Goal: Contribute content: Contribute content

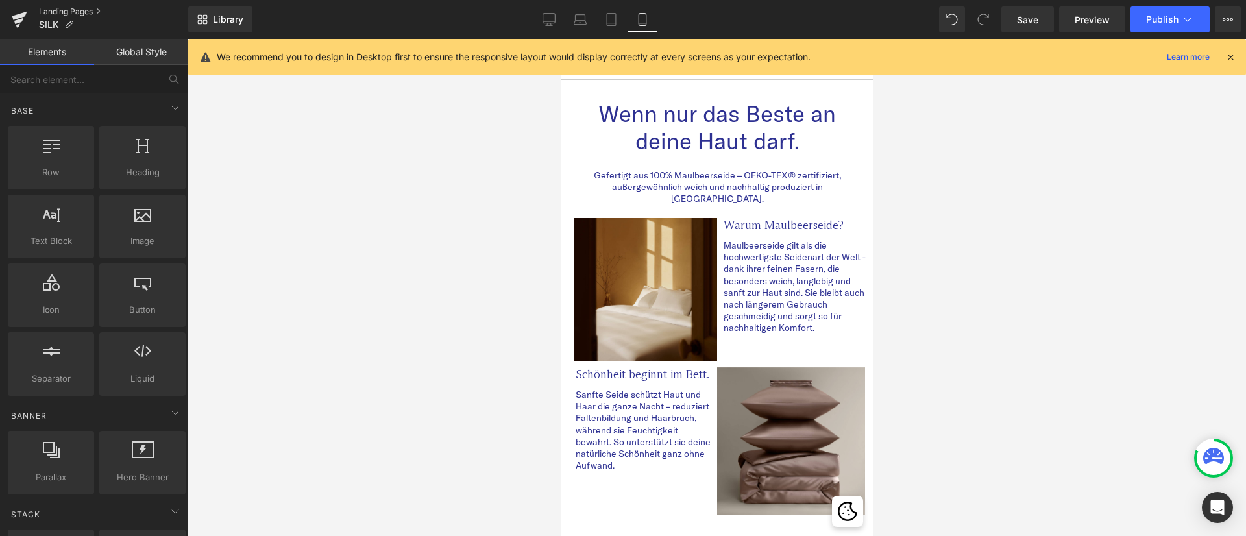
click at [88, 8] on link "Landing Pages" at bounding box center [113, 11] width 149 height 10
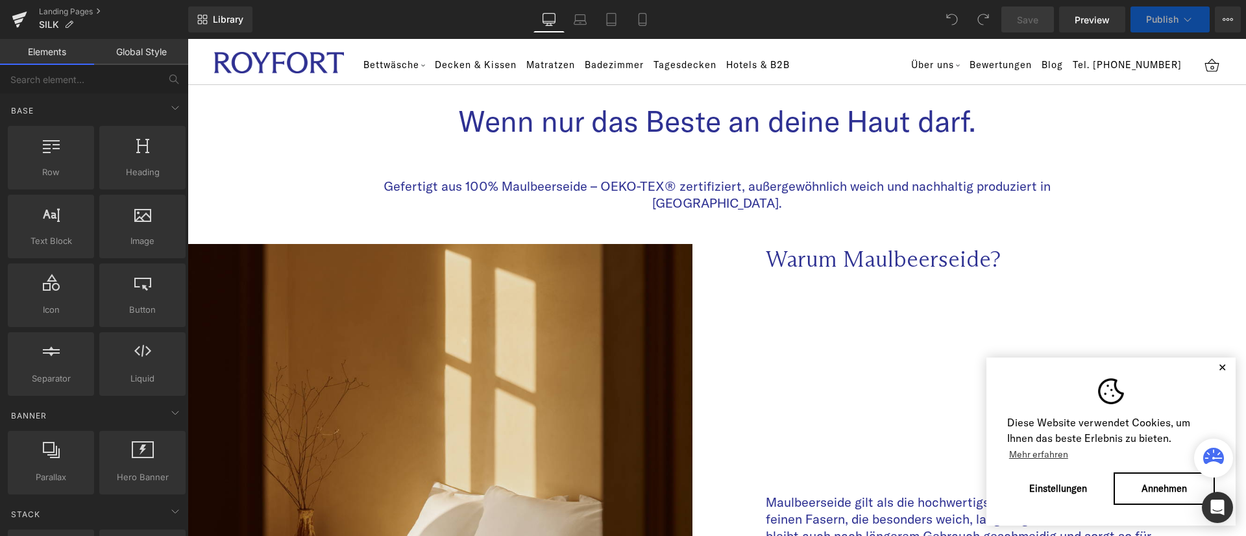
click at [1214, 369] on button "✕" at bounding box center [1222, 367] width 16 height 9
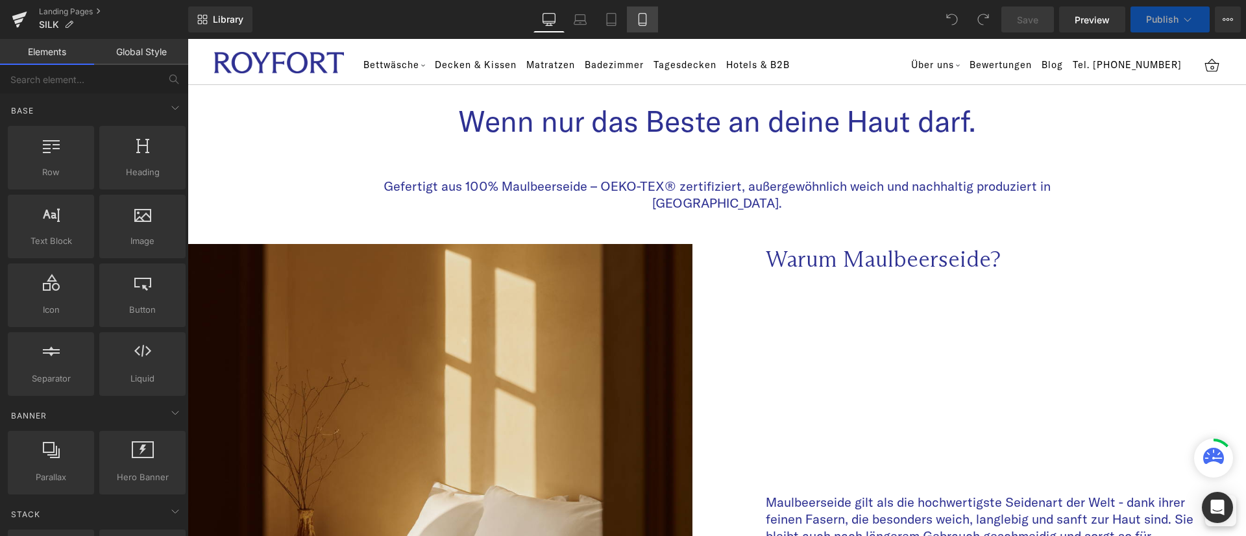
click at [646, 16] on icon at bounding box center [642, 19] width 13 height 13
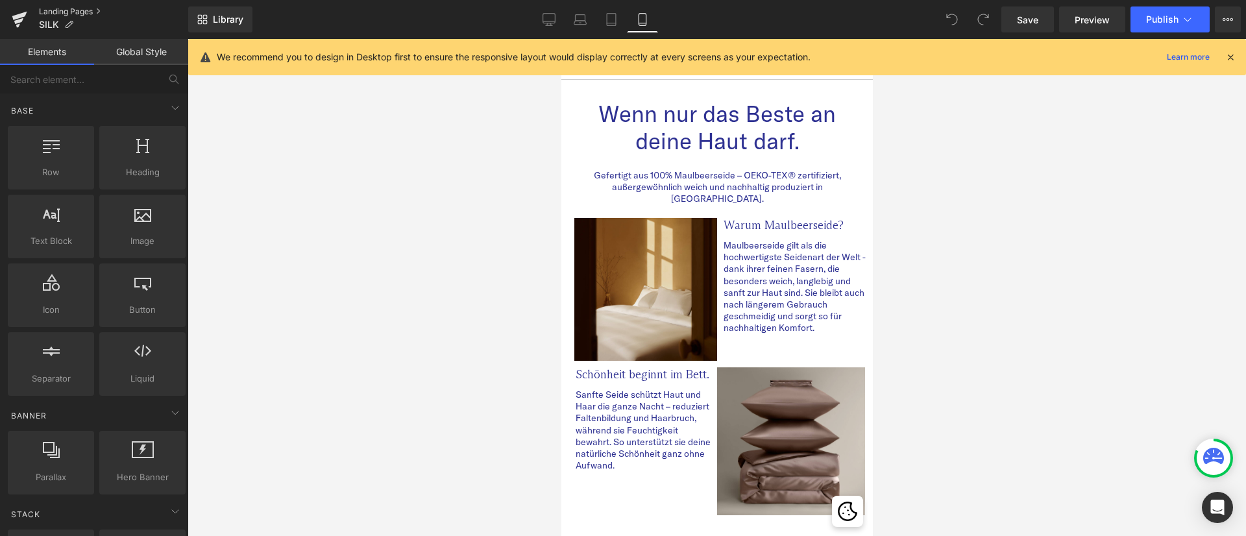
click at [69, 9] on link "Landing Pages" at bounding box center [113, 11] width 149 height 10
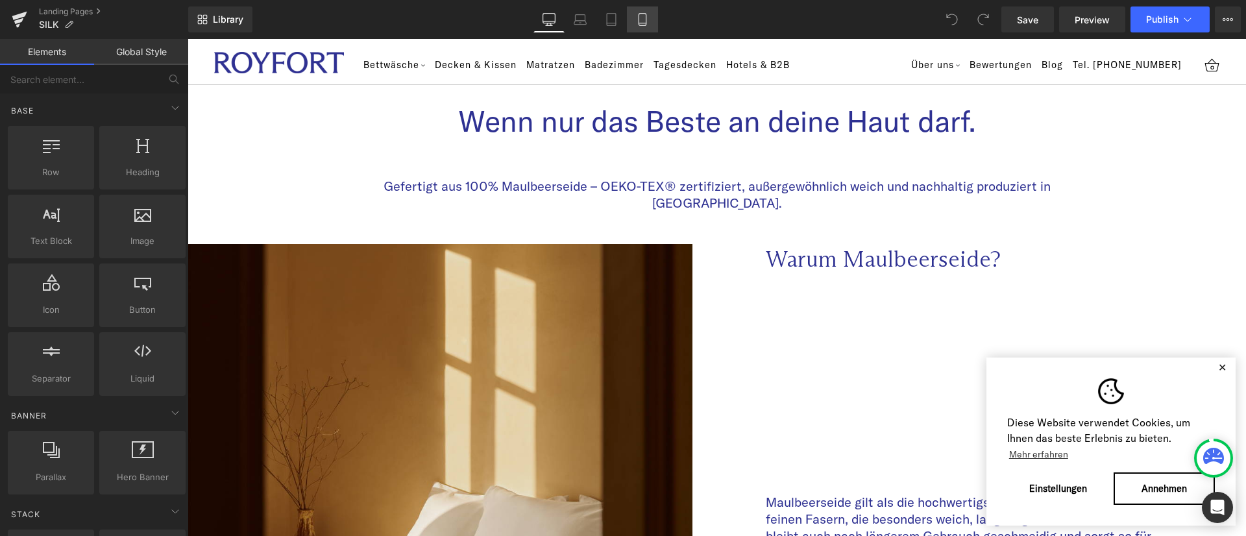
click at [651, 16] on link "Mobile" at bounding box center [642, 19] width 31 height 26
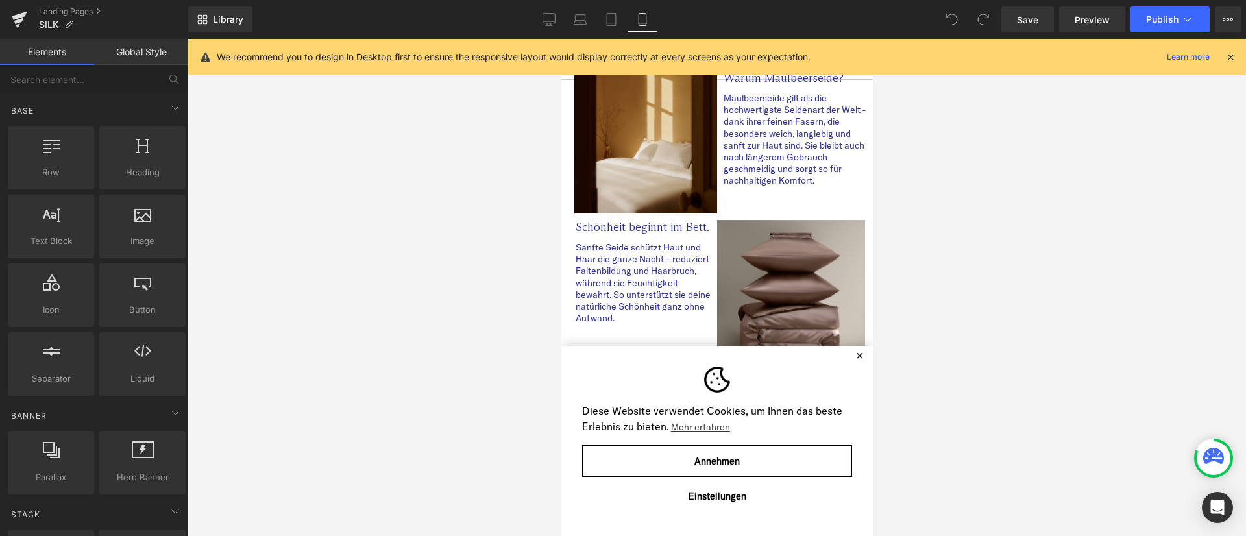
scroll to position [195, 0]
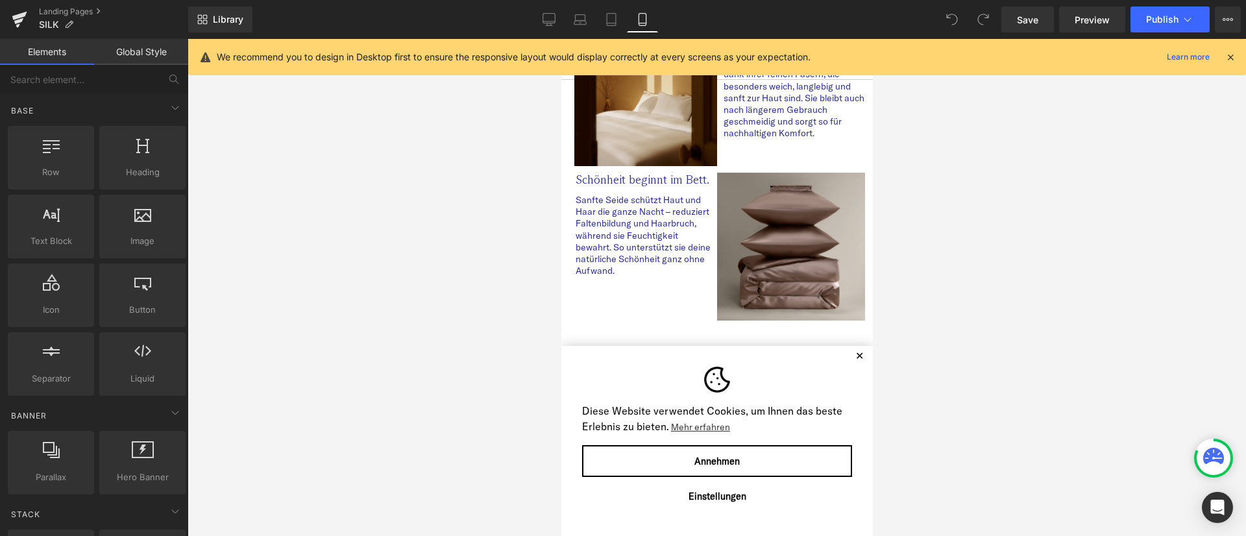
click at [851, 356] on button "✕" at bounding box center [859, 355] width 16 height 9
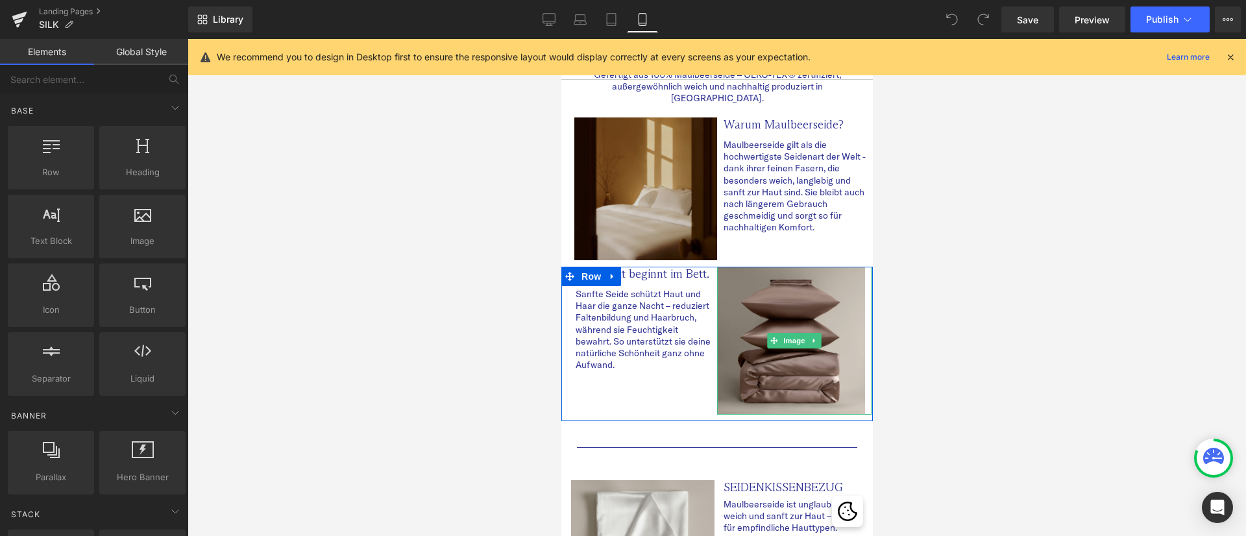
scroll to position [0, 0]
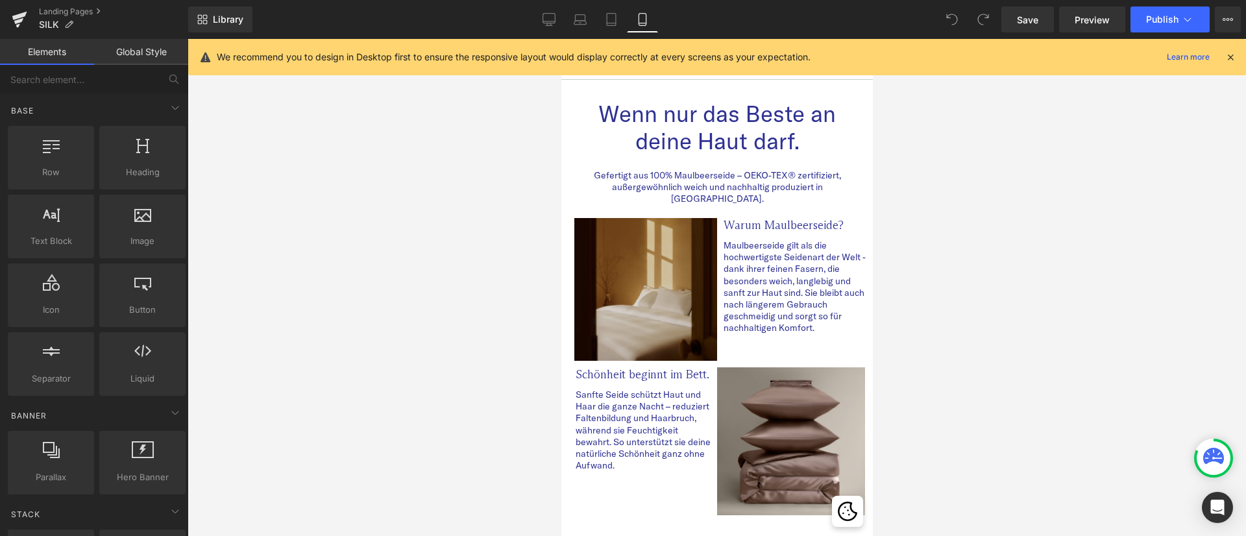
click at [636, 239] on img at bounding box center [641, 289] width 149 height 143
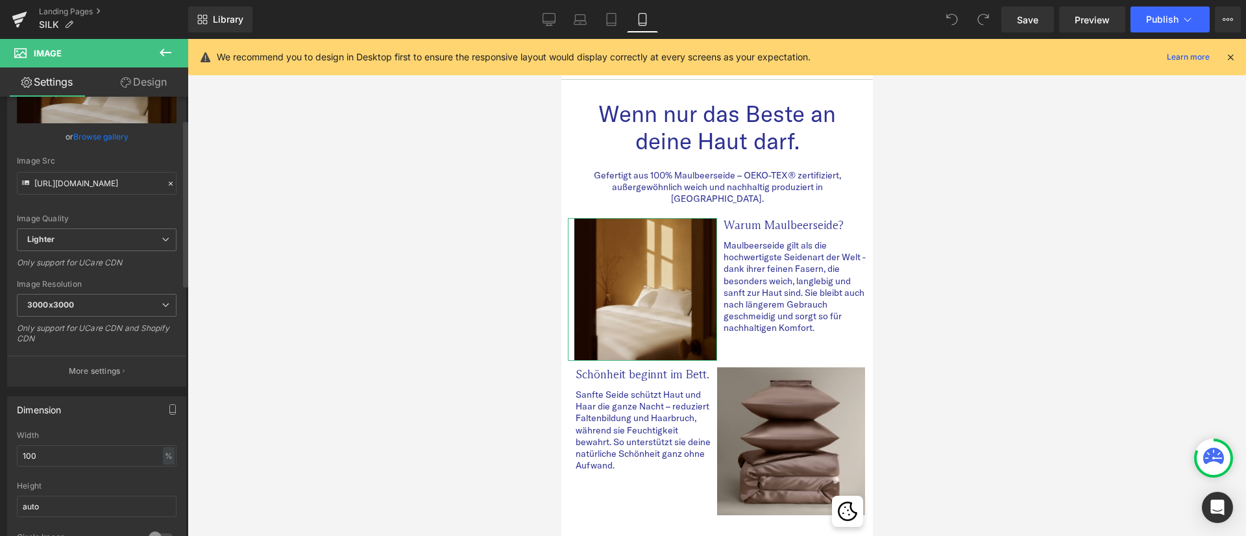
scroll to position [97, 0]
click at [161, 84] on link "Design" at bounding box center [144, 81] width 94 height 29
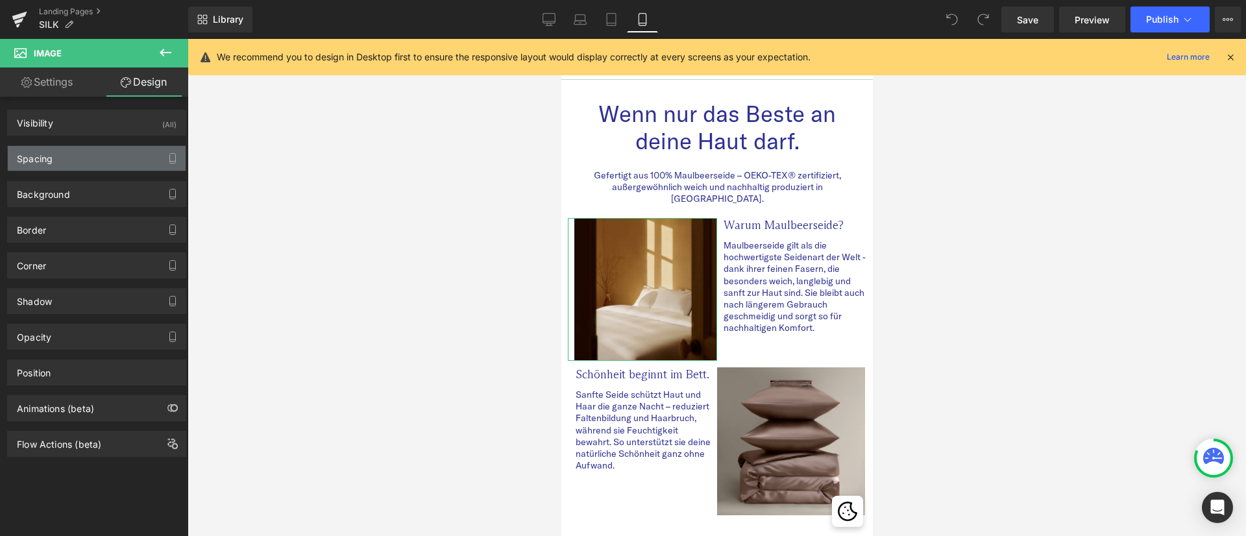
click at [69, 161] on div "Spacing" at bounding box center [97, 158] width 178 height 25
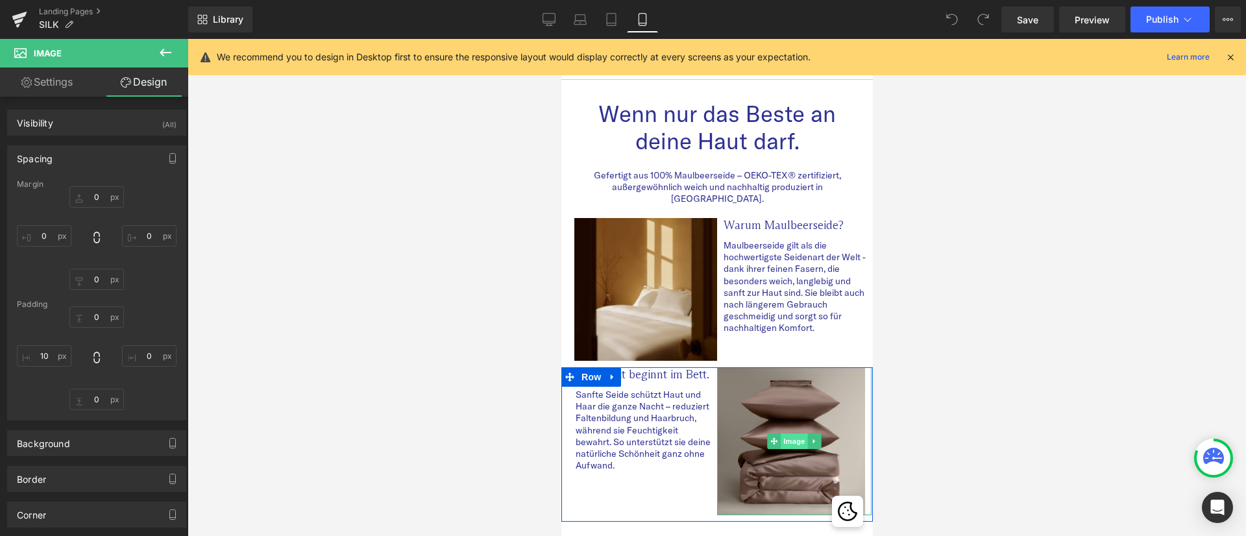
click at [790, 433] on span "Image" at bounding box center [793, 441] width 27 height 16
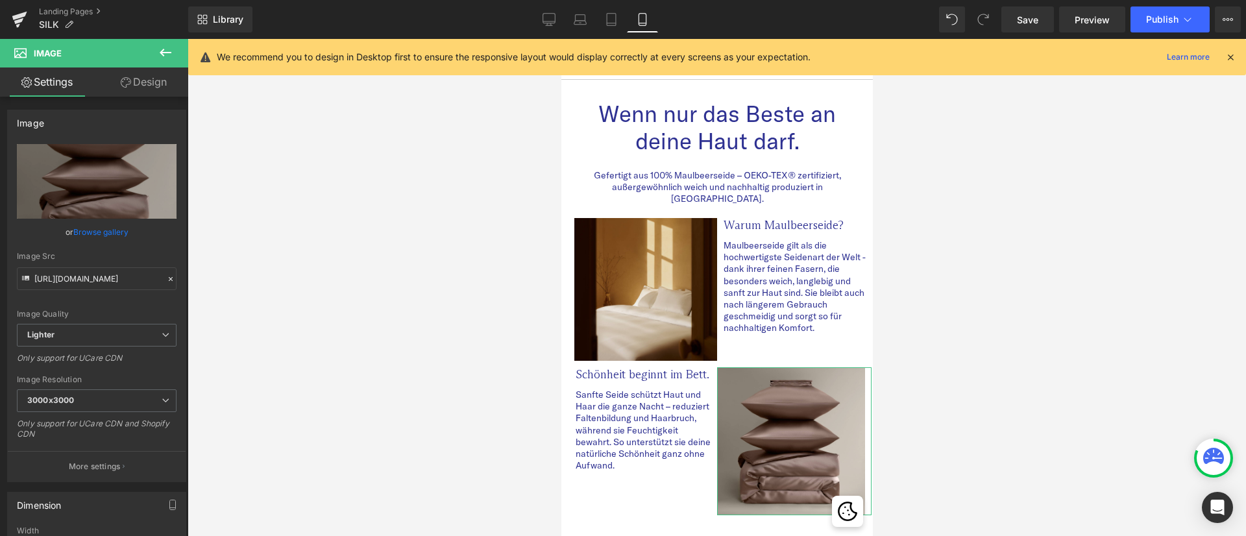
click at [136, 81] on link "Design" at bounding box center [144, 81] width 94 height 29
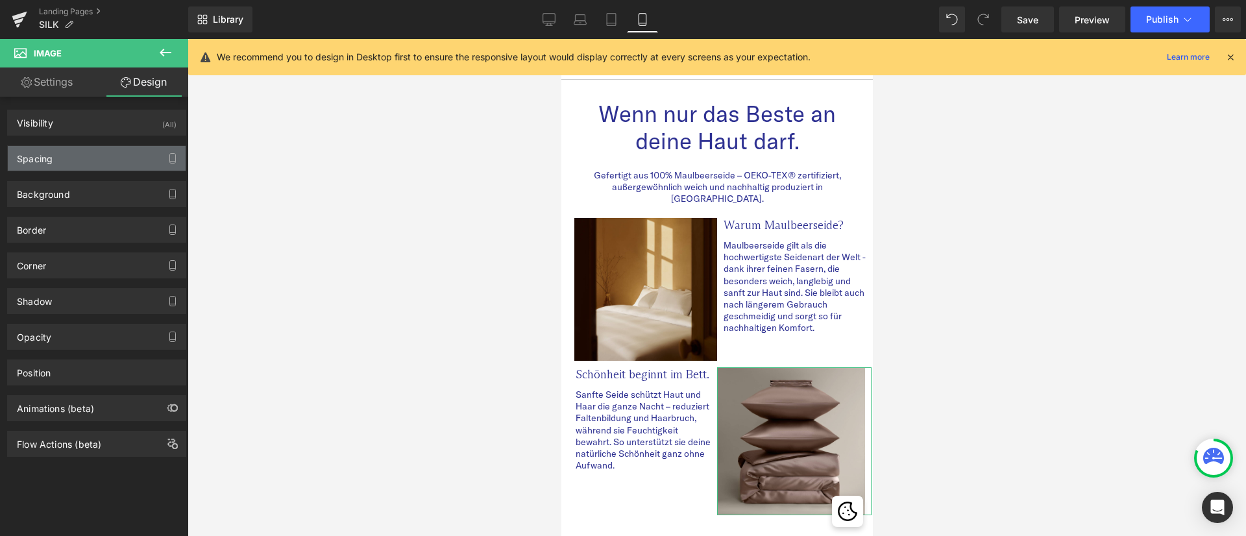
click at [79, 154] on div "Spacing" at bounding box center [97, 158] width 178 height 25
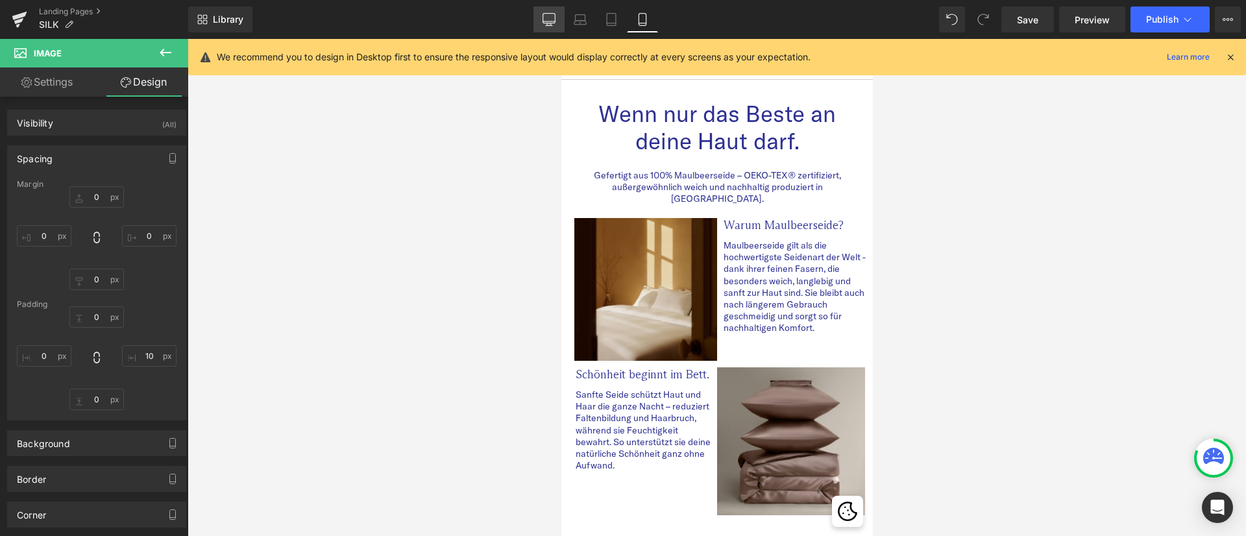
click at [551, 10] on link "Desktop" at bounding box center [548, 19] width 31 height 26
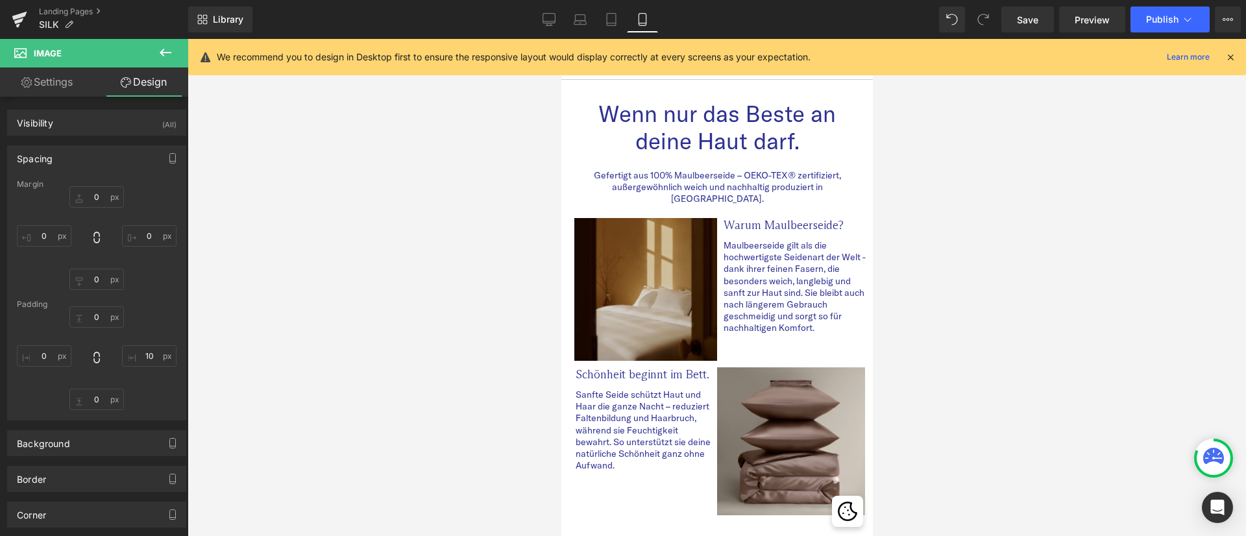
type input "0"
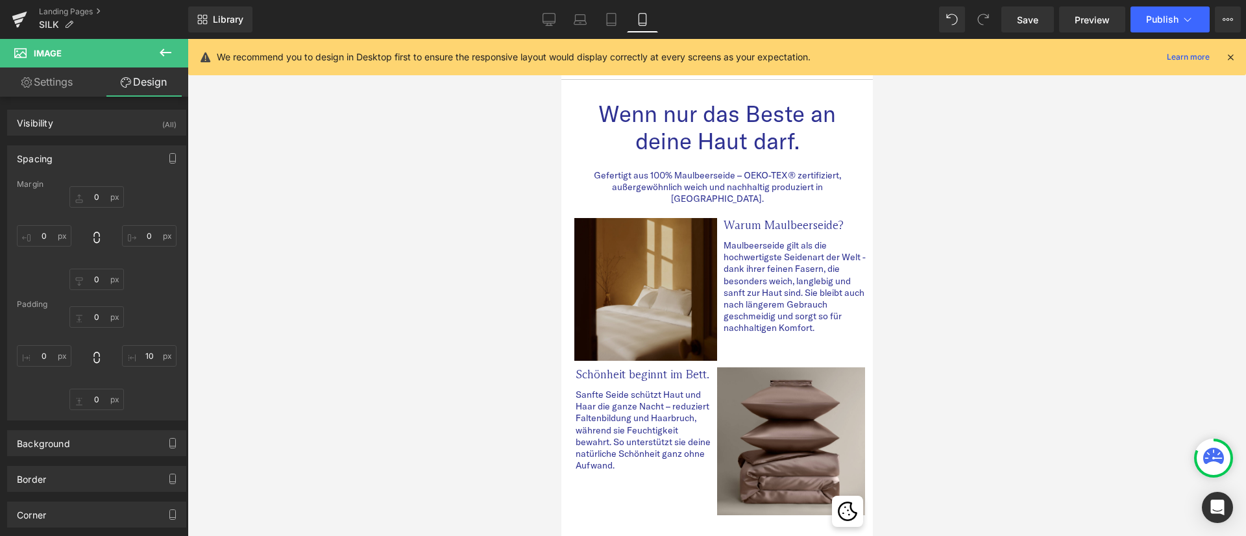
type input "4.2652"
type input "0"
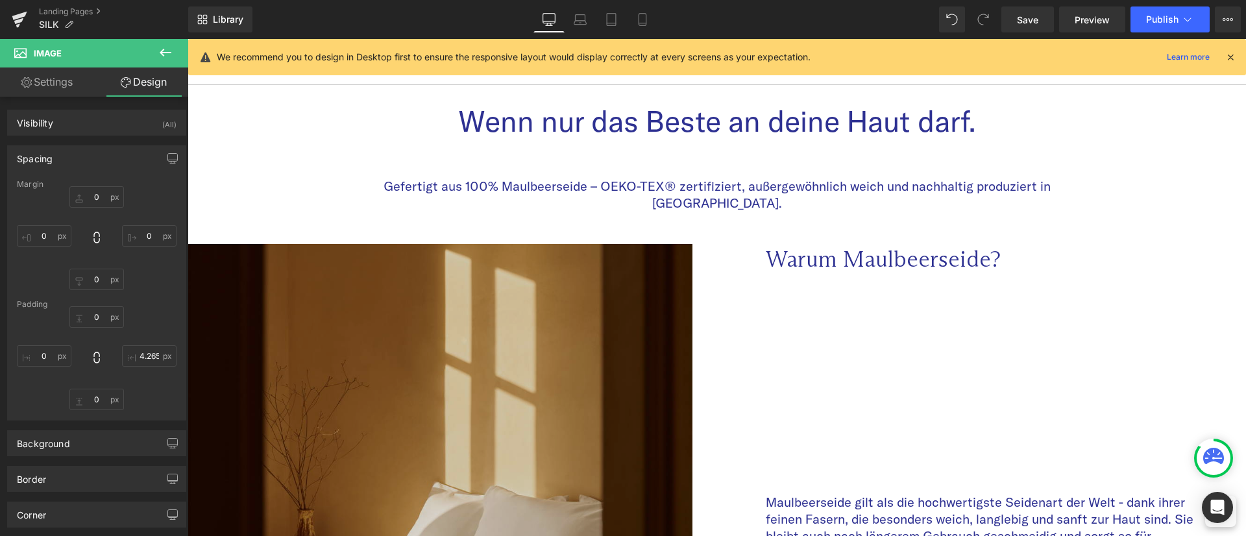
scroll to position [396, 0]
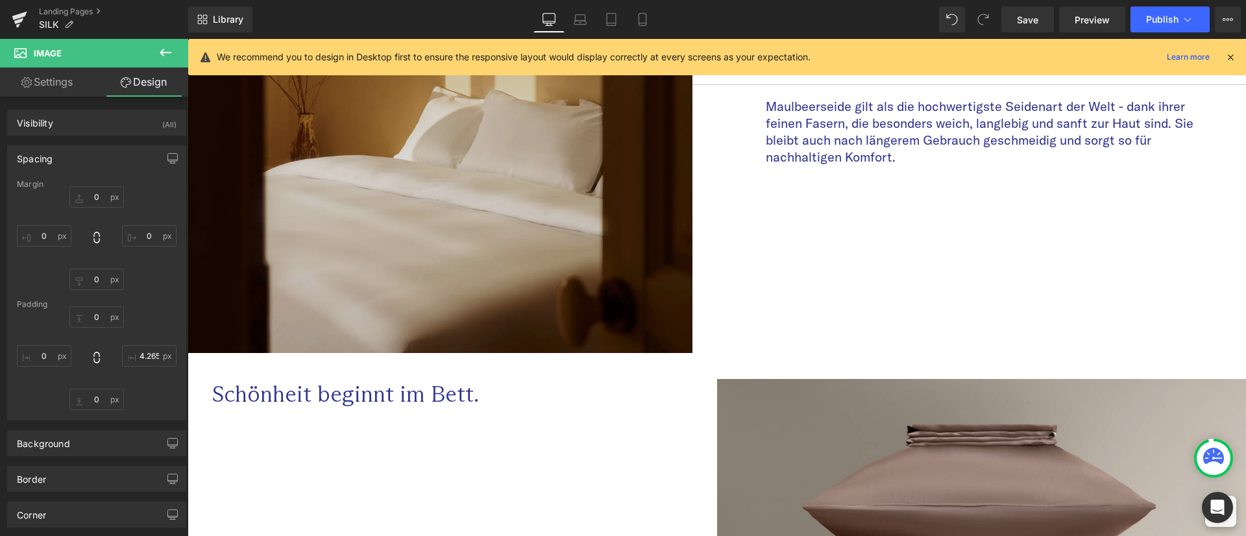
click at [335, 184] on img at bounding box center [439, 100] width 505 height 505
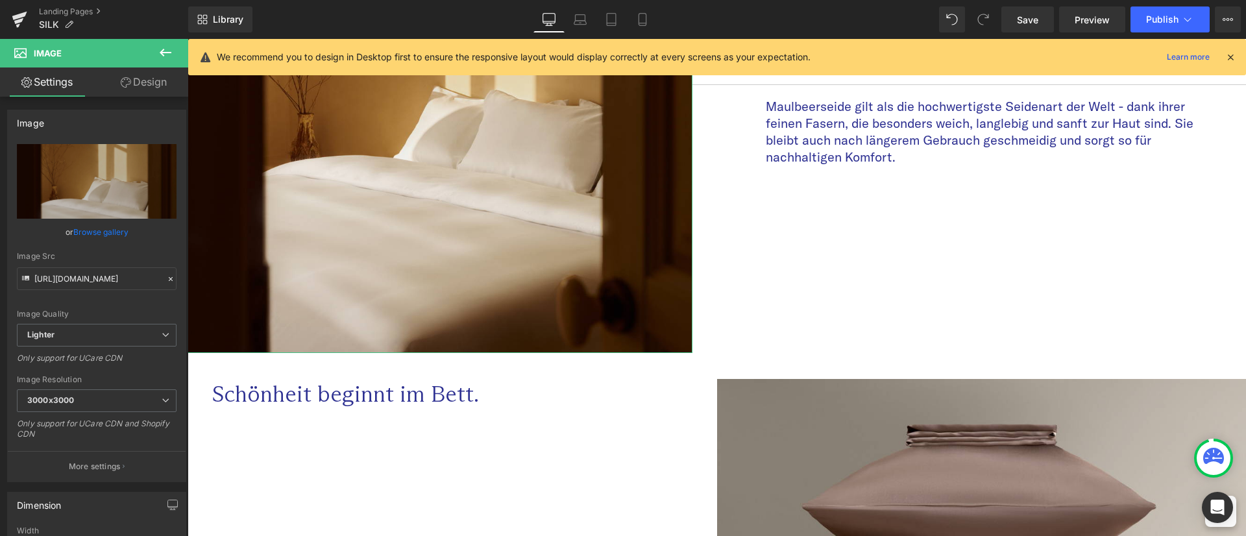
drag, startPoint x: 152, startPoint y: 82, endPoint x: 101, endPoint y: 158, distance: 91.6
click at [152, 82] on link "Design" at bounding box center [144, 81] width 94 height 29
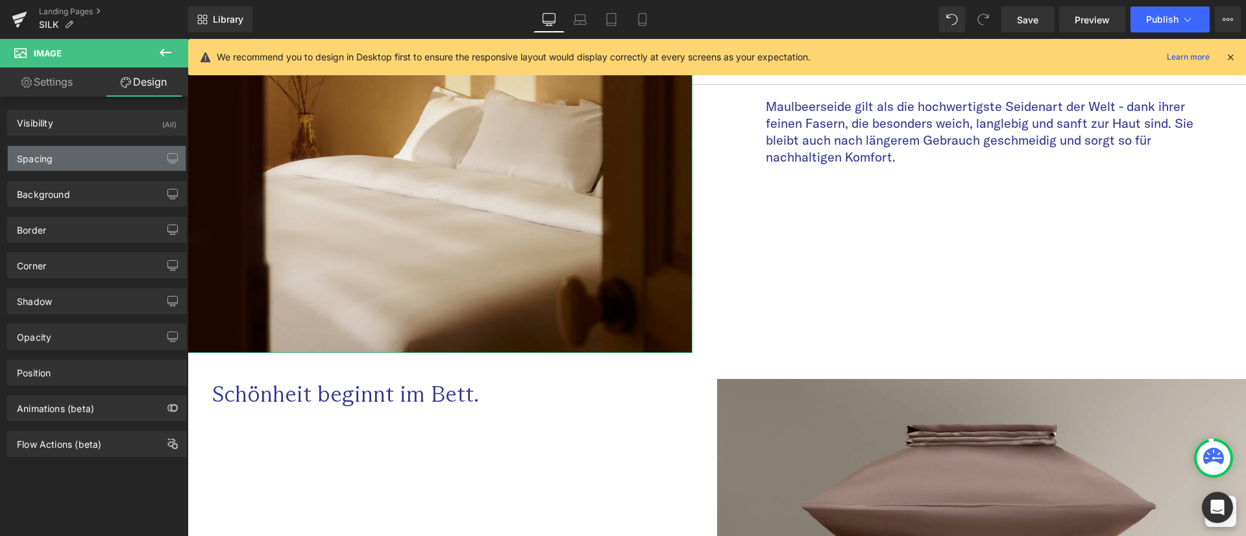
click at [100, 159] on div "Spacing" at bounding box center [97, 158] width 178 height 25
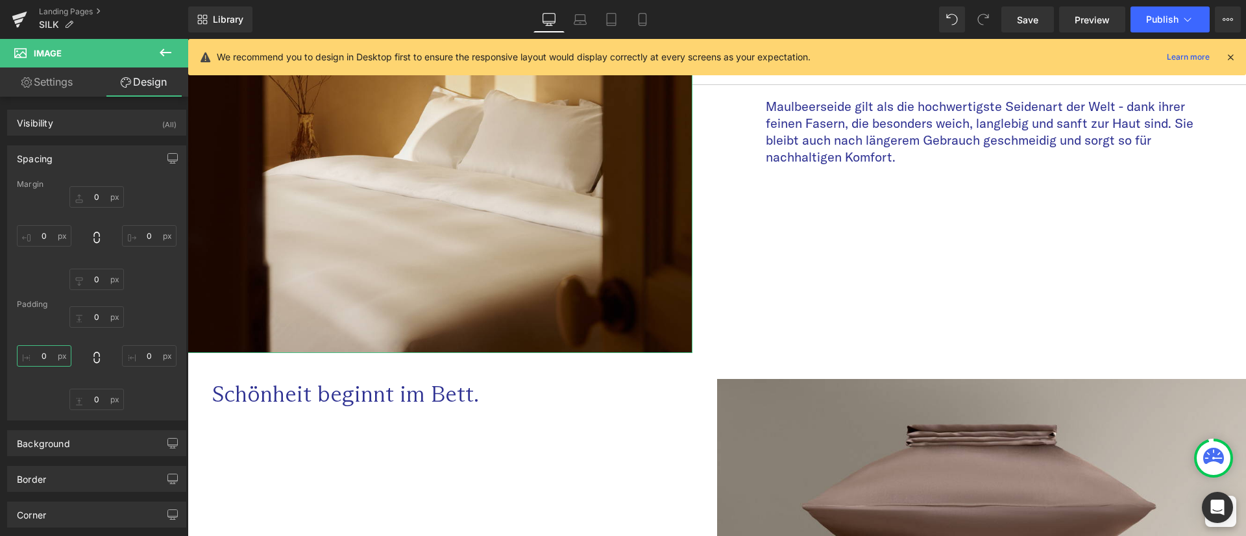
click at [39, 346] on input "0" at bounding box center [44, 355] width 54 height 21
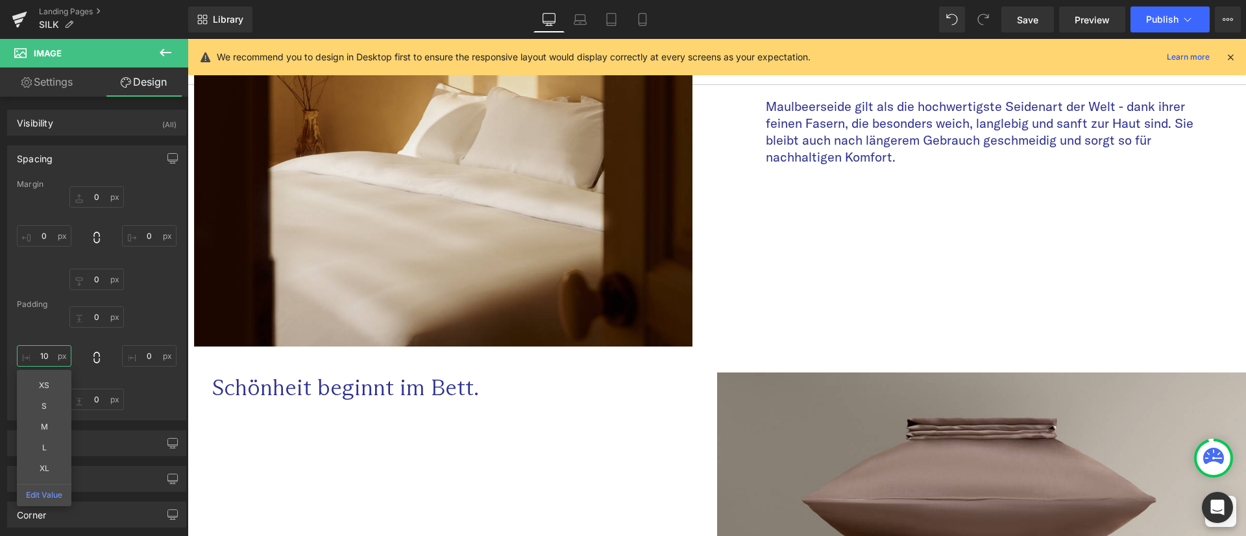
type input "10"
click at [879, 14] on div "Library Desktop Desktop Laptop Tablet Mobile Save Preview Publish Scheduled Vie…" at bounding box center [716, 19] width 1057 height 26
click at [583, 23] on icon at bounding box center [579, 19] width 13 height 13
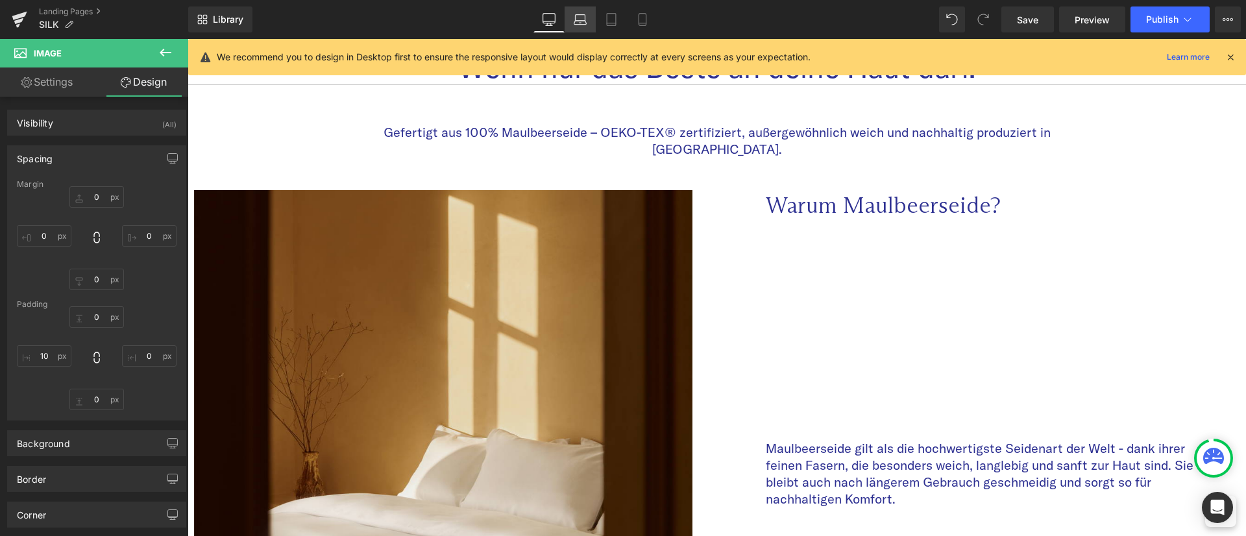
type input "0"
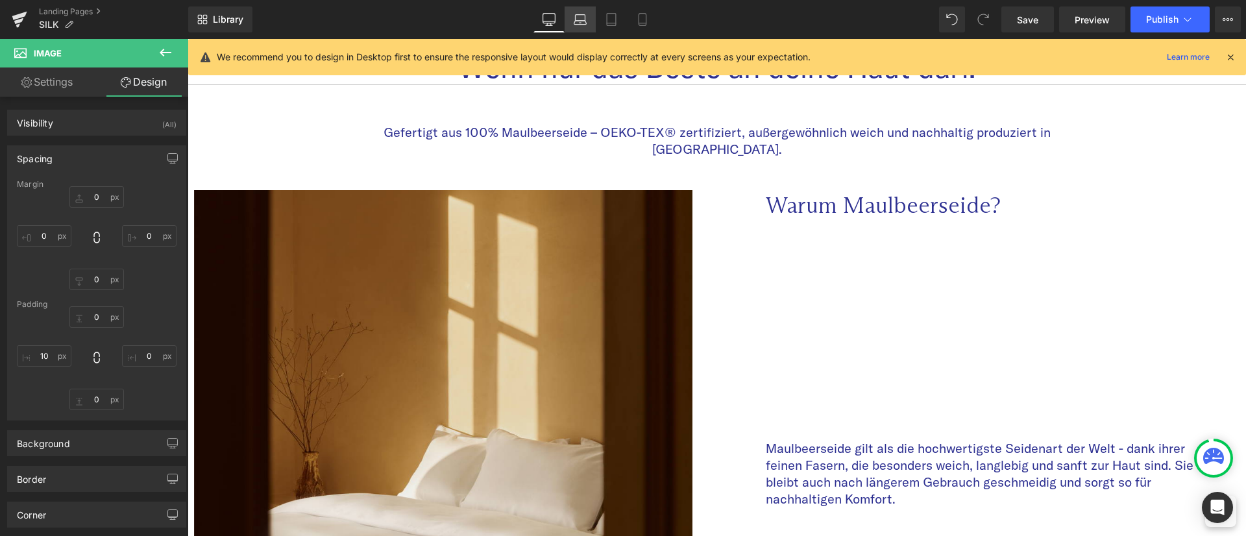
type input "0"
type input "4.2295"
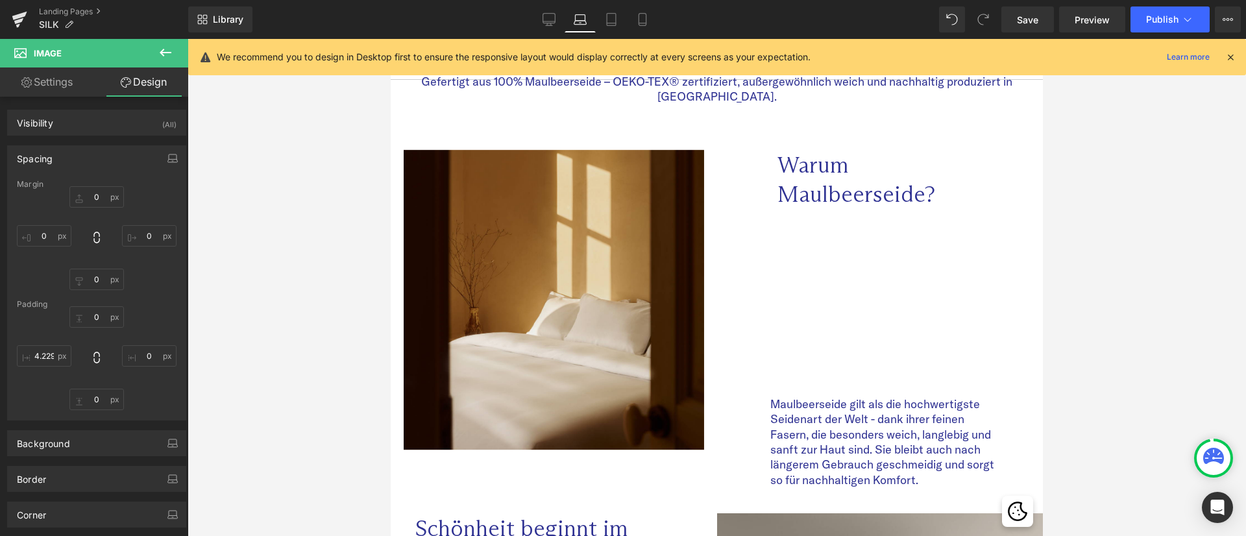
scroll to position [54, 0]
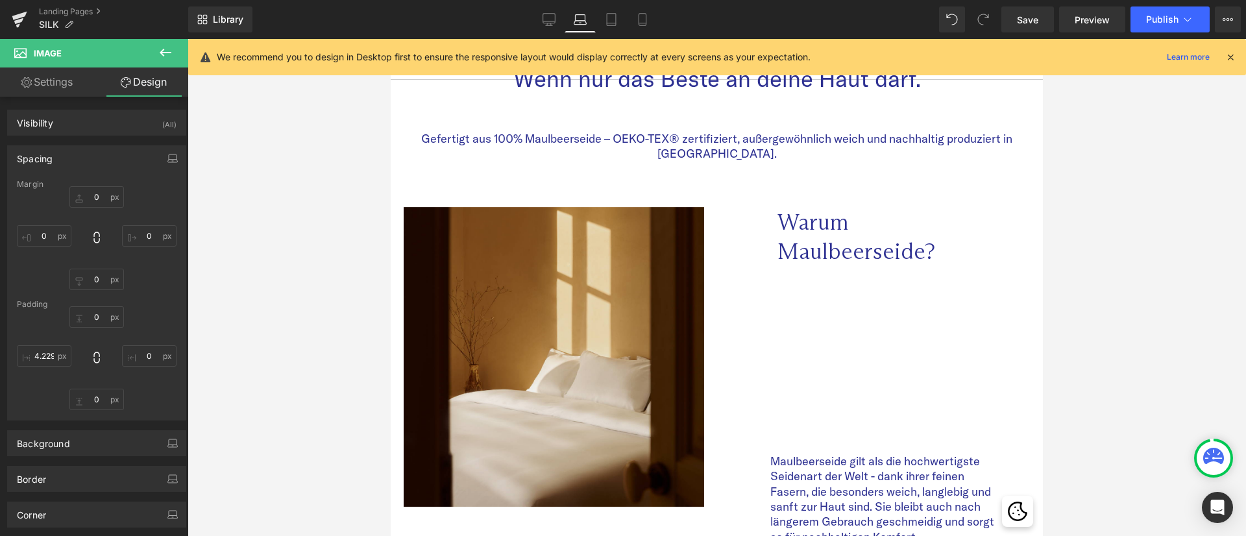
click at [886, 306] on div "Maulbeerseide gilt als die hochwertigste Seidenart der Welt - dank ihrer feinen…" at bounding box center [854, 405] width 300 height 278
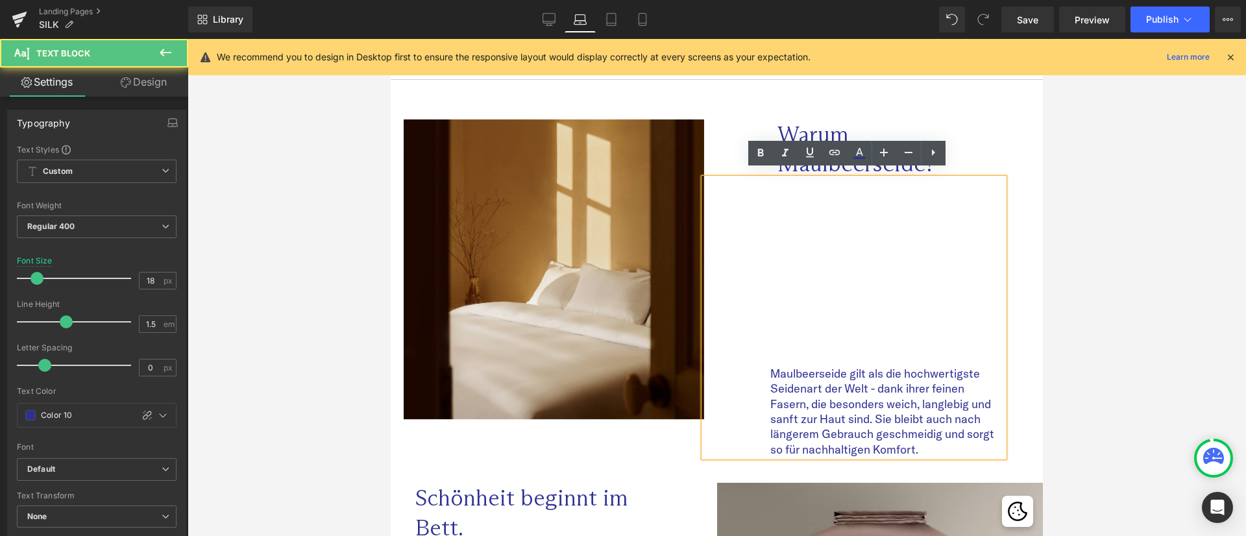
scroll to position [151, 0]
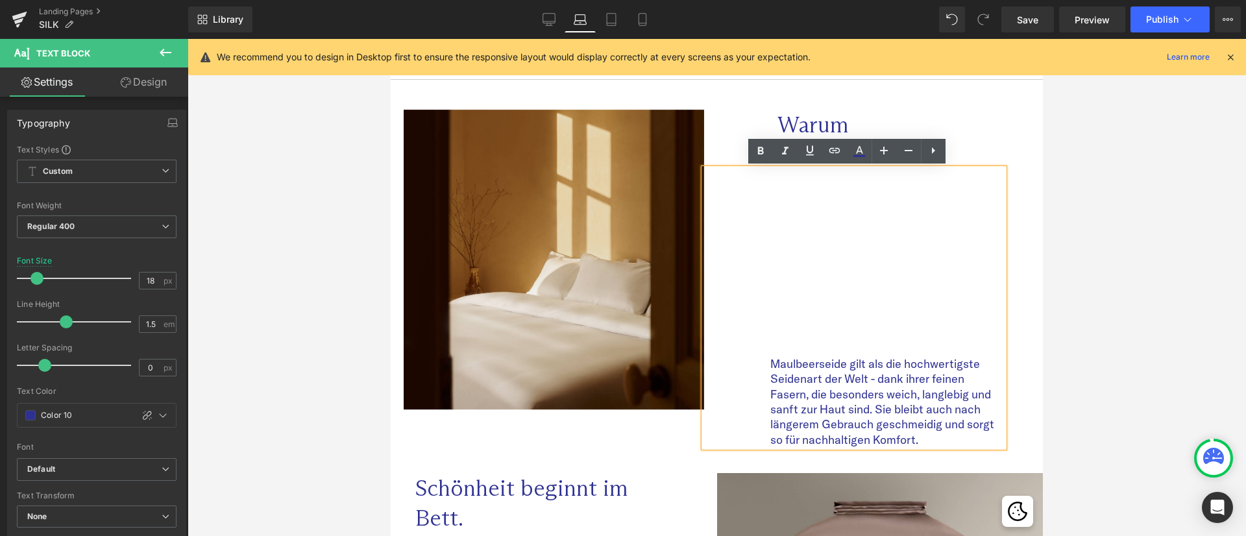
click at [1208, 382] on div at bounding box center [716, 287] width 1058 height 497
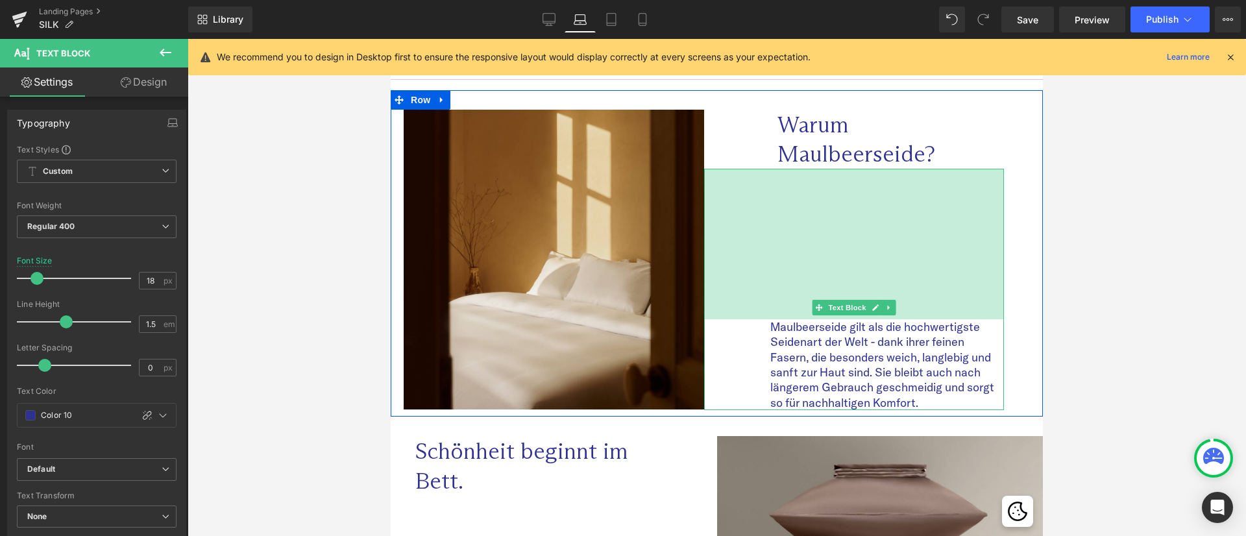
drag, startPoint x: 919, startPoint y: 171, endPoint x: 1538, endPoint y: 276, distance: 627.8
click at [928, 134] on div "Warum Maulbeerseide? Text Block Maulbeerseide gilt als die hochwertigste Seiden…" at bounding box center [854, 260] width 300 height 300
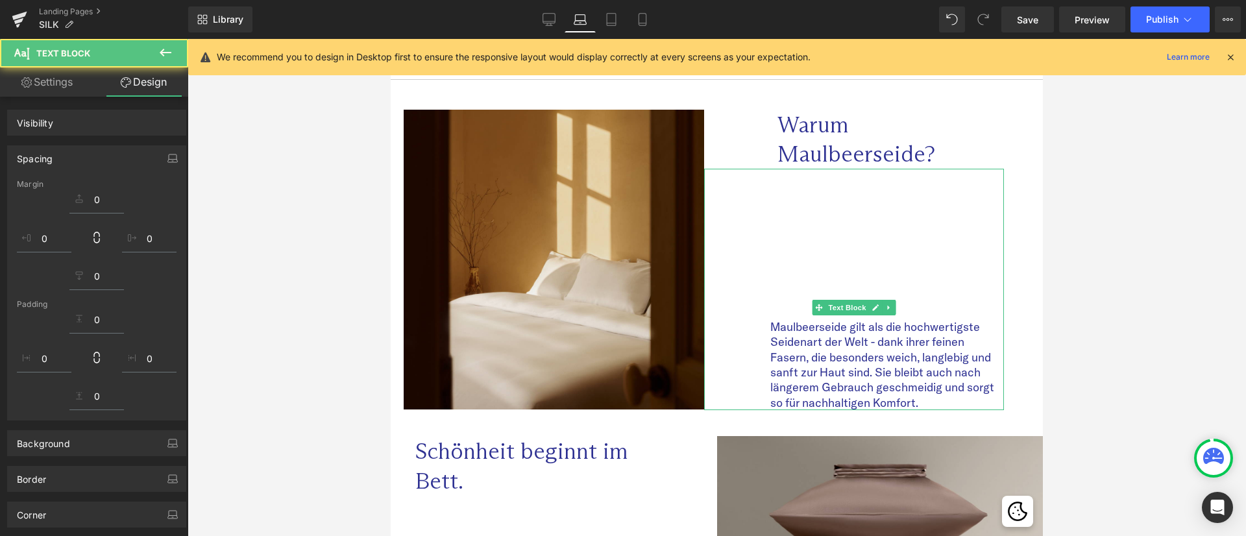
click at [1137, 278] on div at bounding box center [716, 287] width 1058 height 497
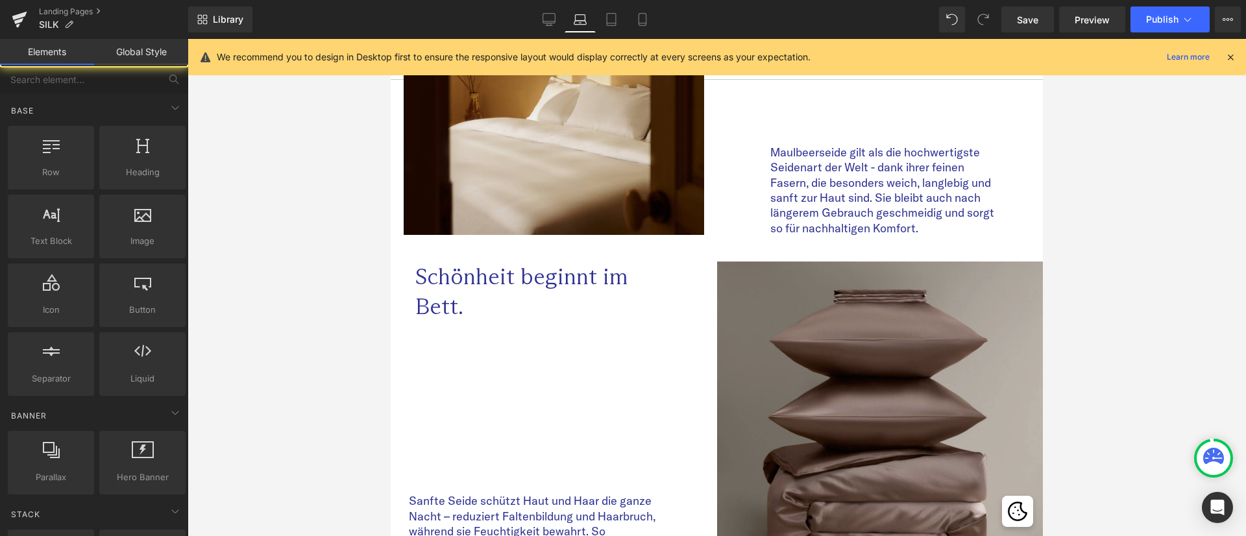
scroll to position [443, 0]
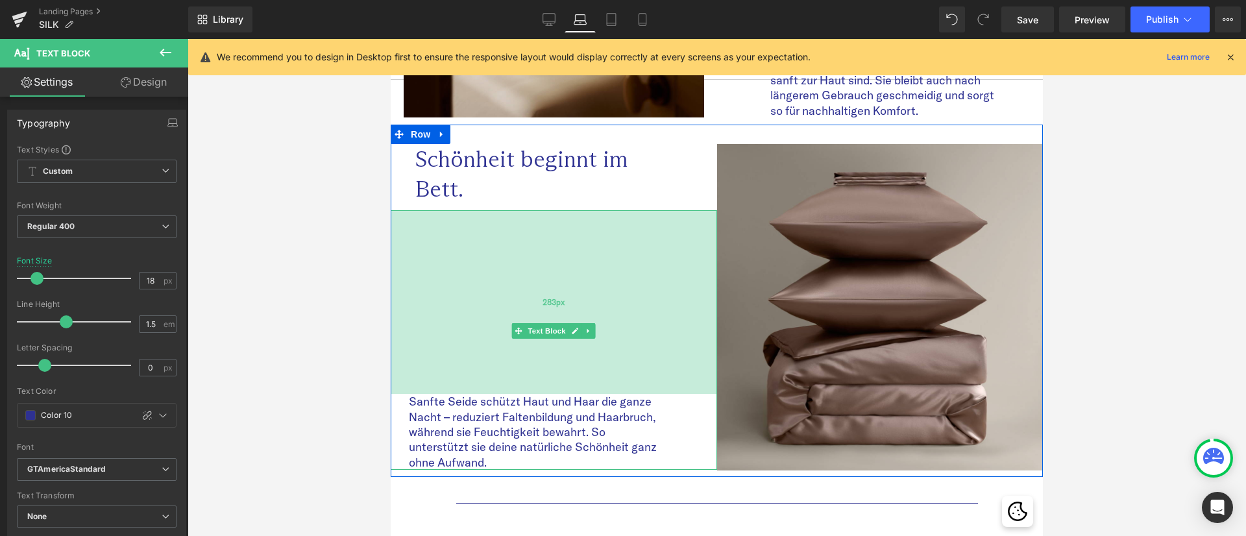
drag, startPoint x: 579, startPoint y: 211, endPoint x: 1633, endPoint y: 426, distance: 1075.2
click at [590, 229] on div "283px" at bounding box center [554, 302] width 326 height 184
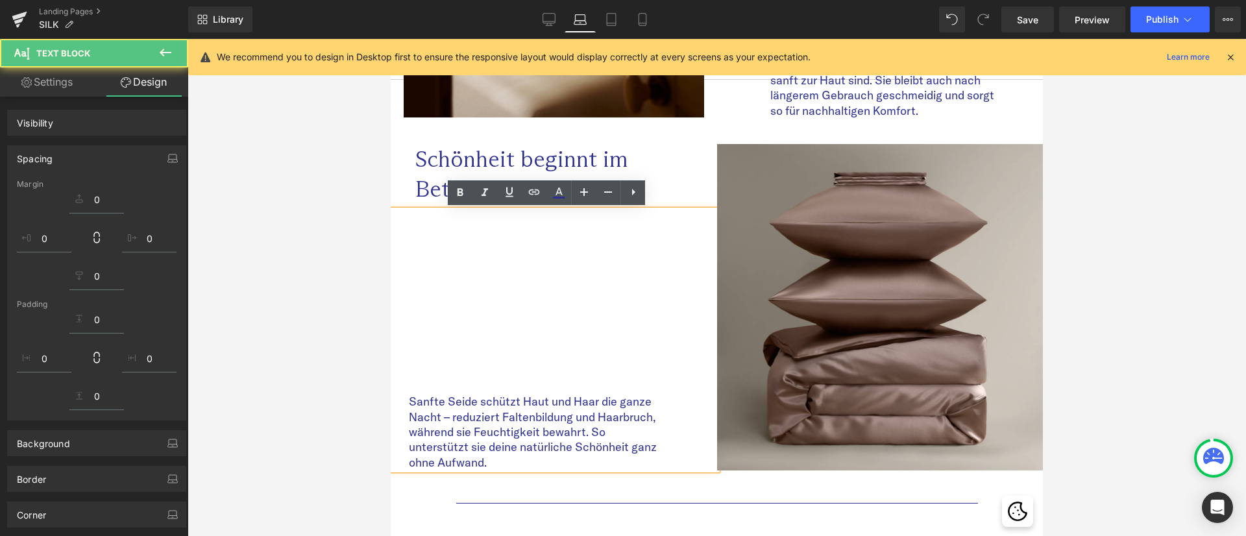
click at [1166, 330] on div at bounding box center [716, 287] width 1058 height 497
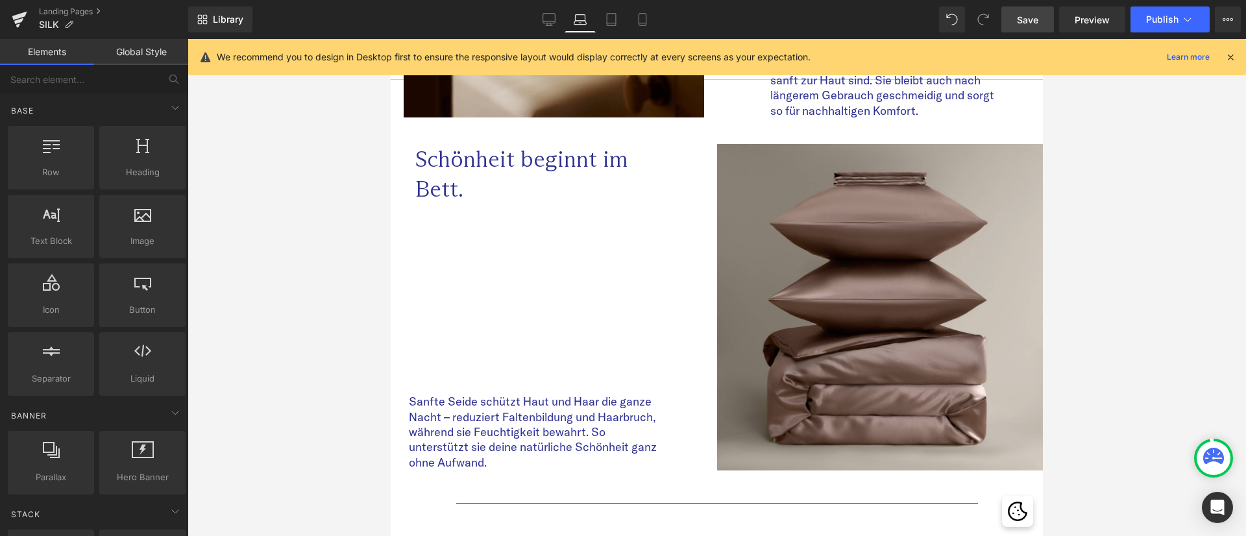
drag, startPoint x: 1019, startPoint y: 25, endPoint x: 1020, endPoint y: 32, distance: 7.3
click at [1019, 25] on span "Save" at bounding box center [1027, 20] width 21 height 14
click at [1025, 23] on span "Save" at bounding box center [1027, 20] width 21 height 14
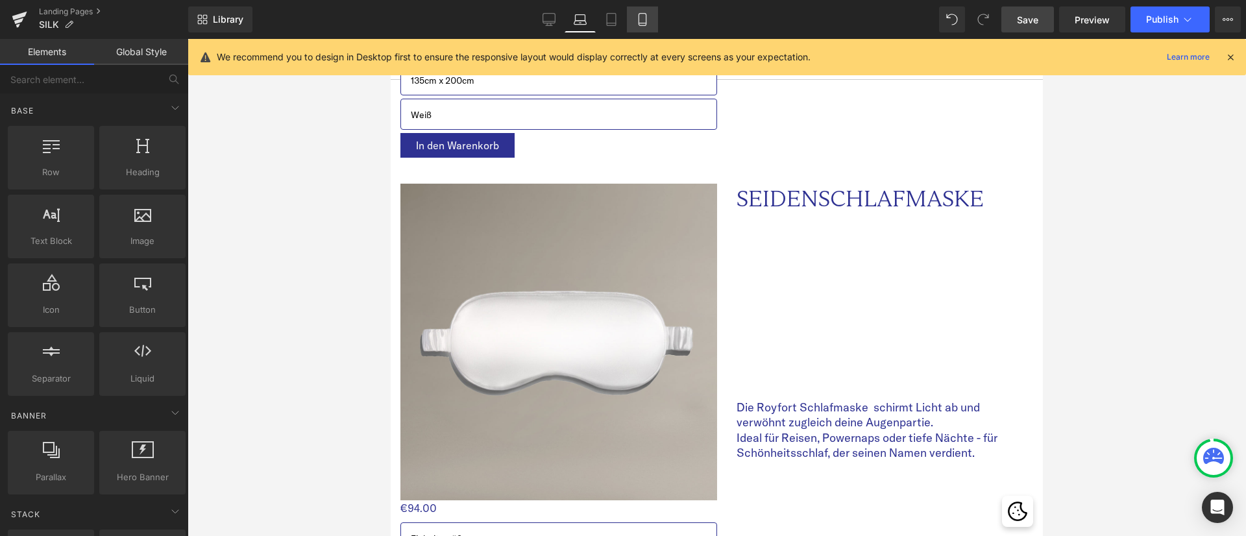
click at [647, 25] on icon at bounding box center [642, 19] width 13 height 13
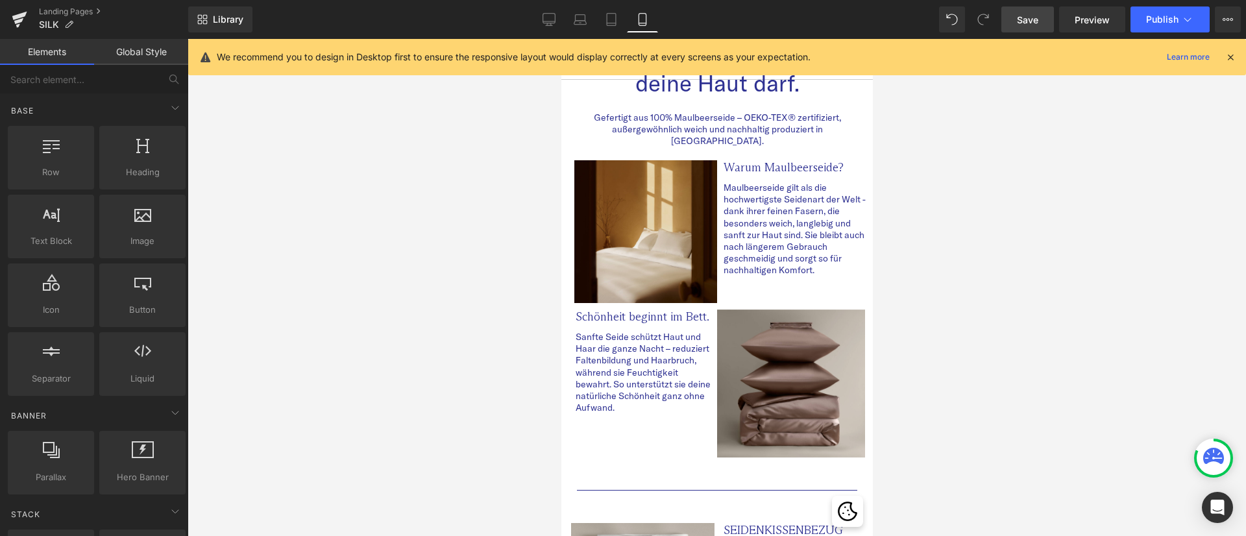
scroll to position [0, 0]
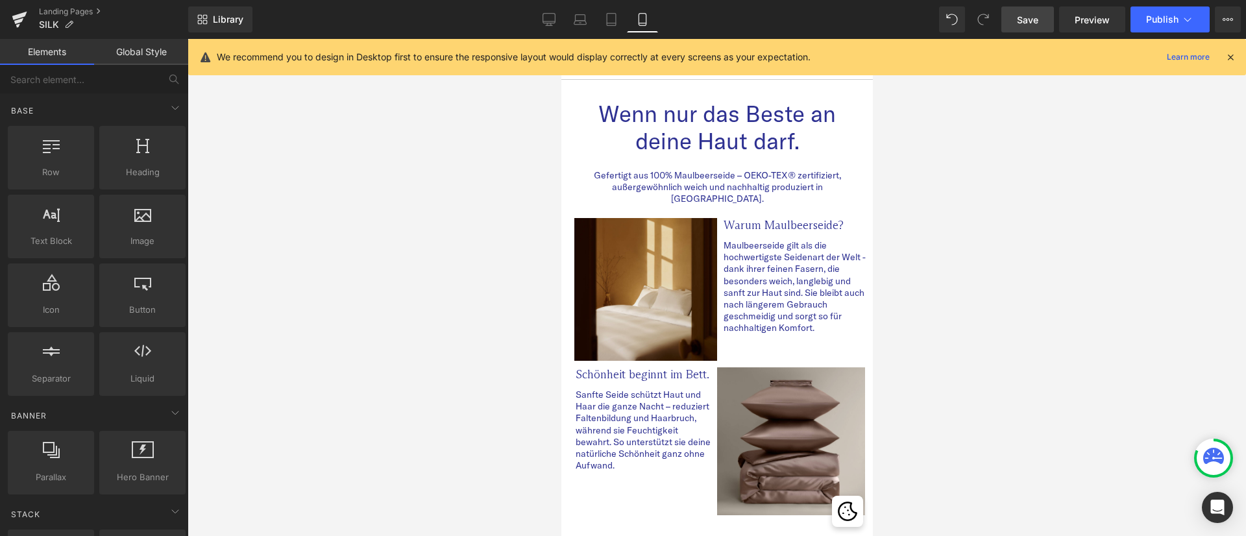
click at [1022, 18] on span "Save" at bounding box center [1027, 20] width 21 height 14
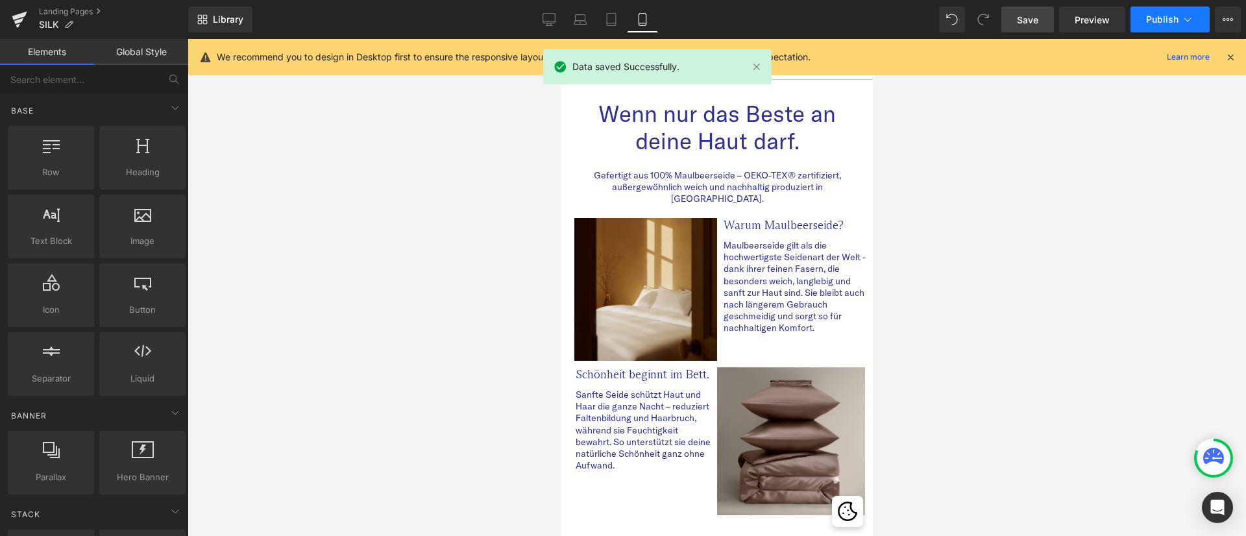
click at [1156, 27] on button "Publish" at bounding box center [1169, 19] width 79 height 26
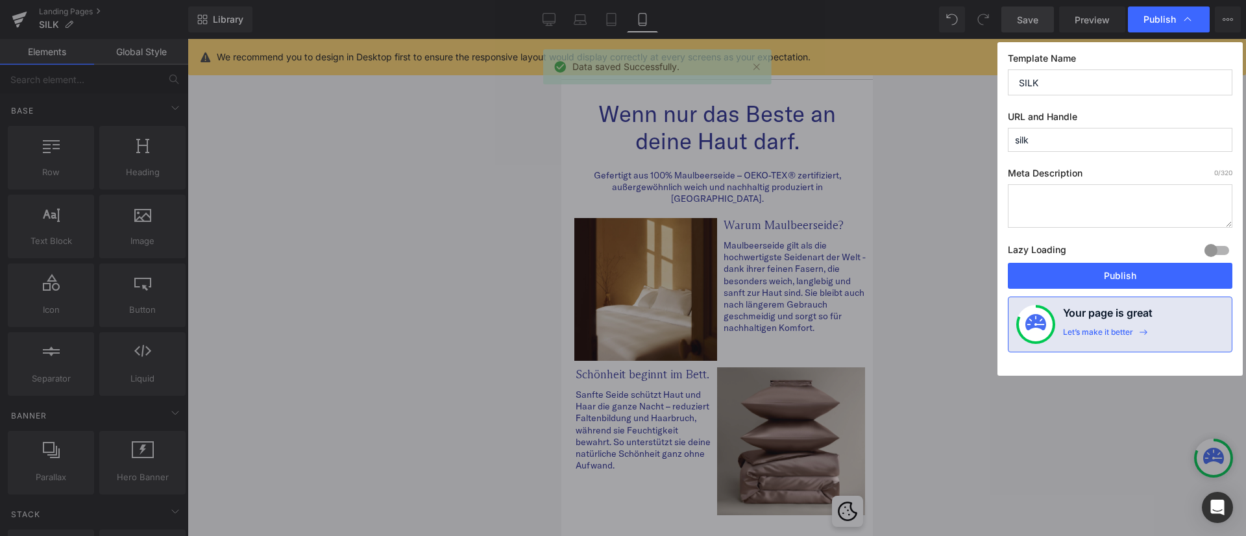
click at [1065, 143] on input "silk" at bounding box center [1120, 140] width 224 height 24
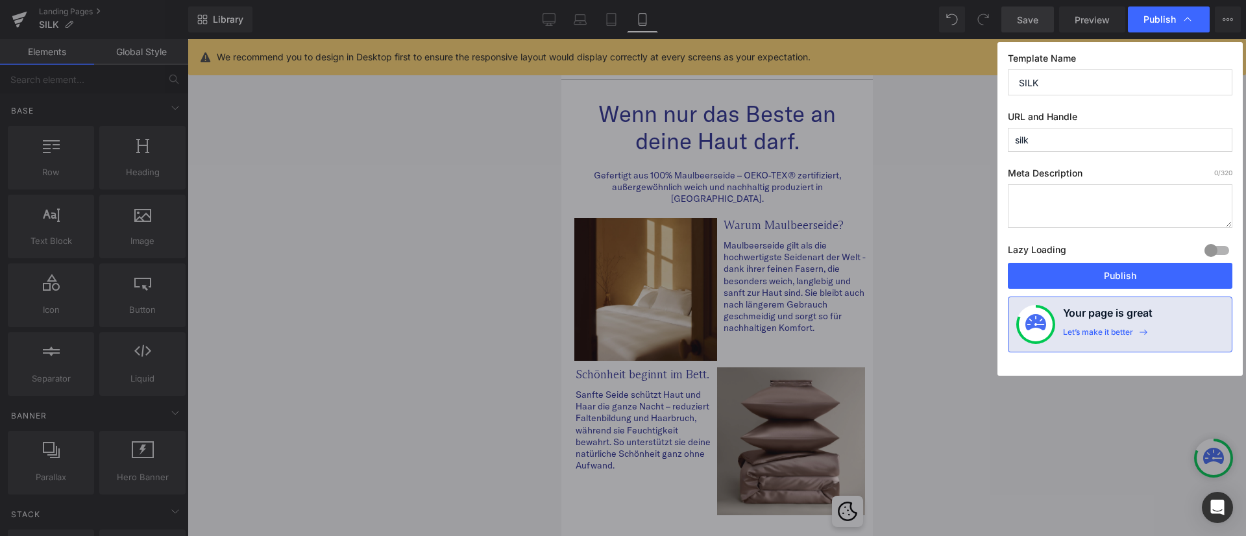
click at [1065, 143] on input "silk" at bounding box center [1120, 140] width 224 height 24
click at [1087, 141] on input "silk" at bounding box center [1120, 140] width 224 height 24
type input "silk"
drag, startPoint x: 1050, startPoint y: 140, endPoint x: 983, endPoint y: 139, distance: 66.8
click at [983, 139] on div "Publish Template Name SILK URL and Handle silk Meta Description 0 /320 Lazy Loa…" at bounding box center [623, 268] width 1246 height 536
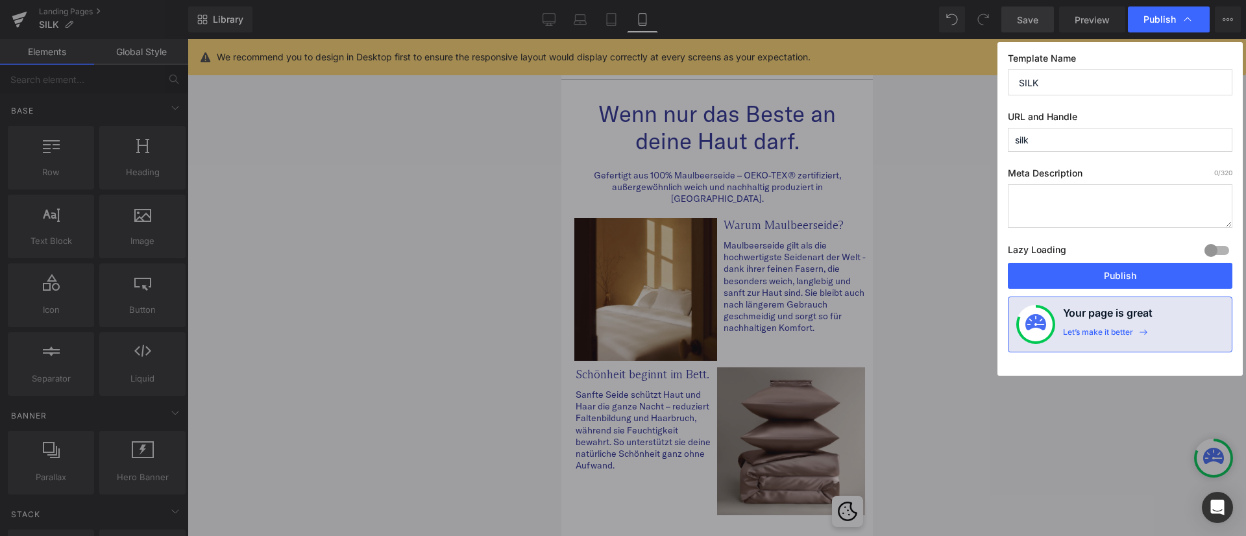
click at [1056, 136] on input "silk" at bounding box center [1120, 140] width 224 height 24
click at [1115, 269] on button "Publish" at bounding box center [1120, 276] width 224 height 26
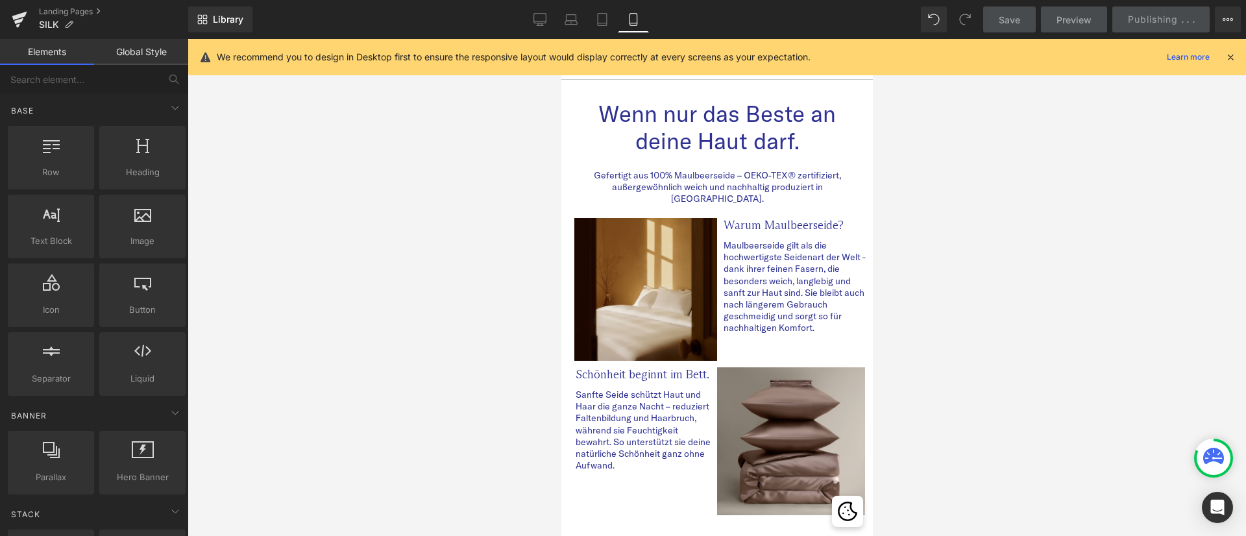
click at [873, 21] on div "Library Mobile Desktop Laptop Tablet Mobile Save Preview Publishing . . . Sched…" at bounding box center [716, 19] width 1057 height 26
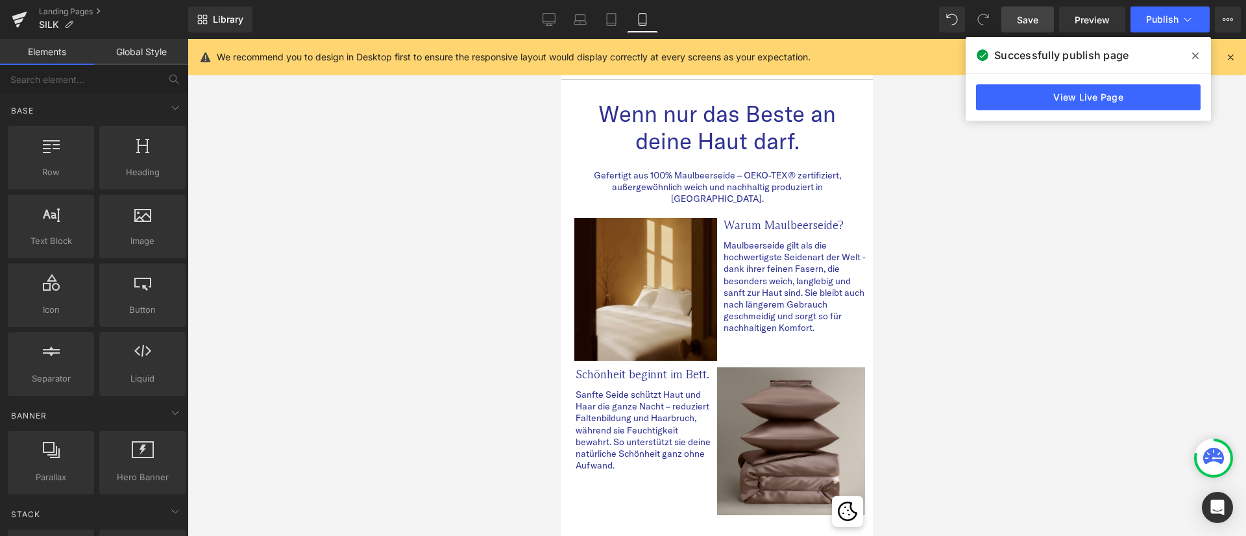
click at [1196, 58] on icon at bounding box center [1195, 56] width 6 height 10
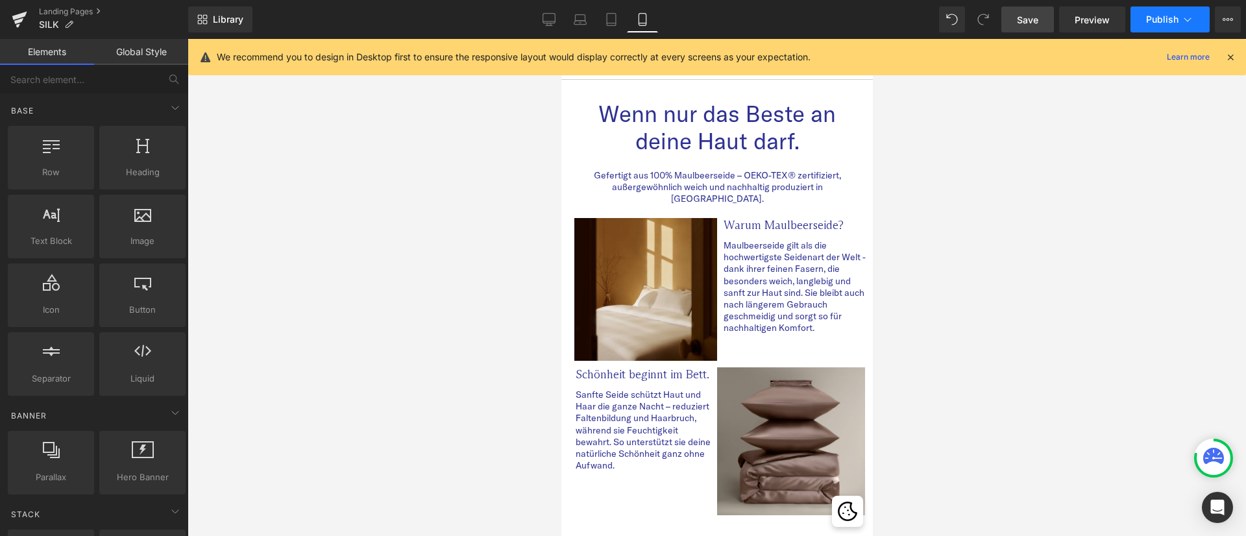
click at [1192, 21] on icon at bounding box center [1187, 19] width 13 height 13
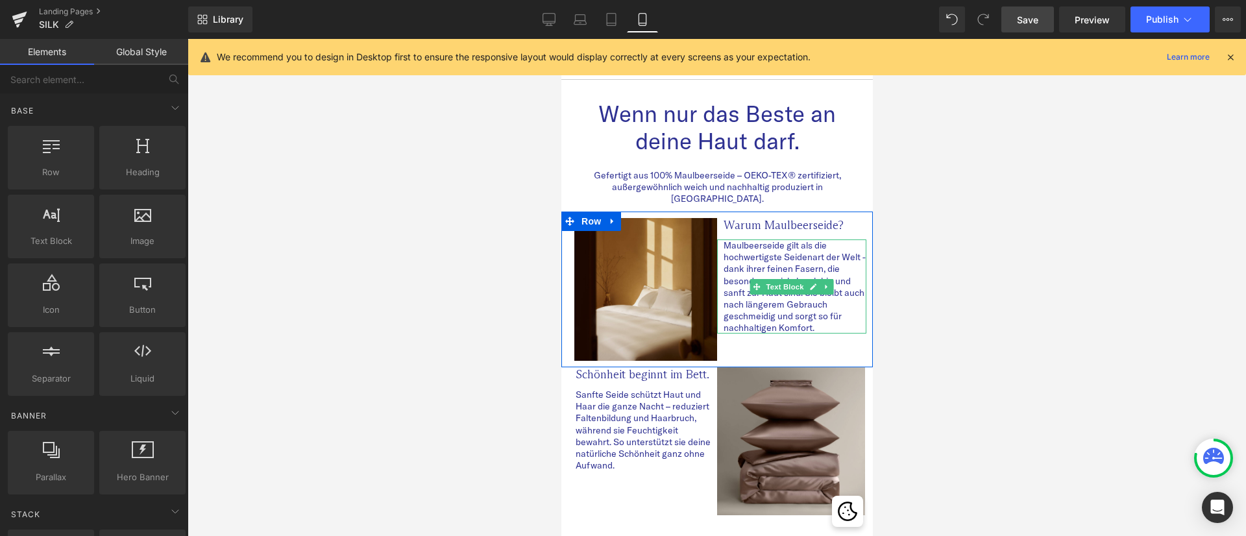
click at [834, 311] on p "Maulbeerseide gilt als die hochwertigste Seidenart der Welt - dank ihrer feinen…" at bounding box center [794, 286] width 143 height 95
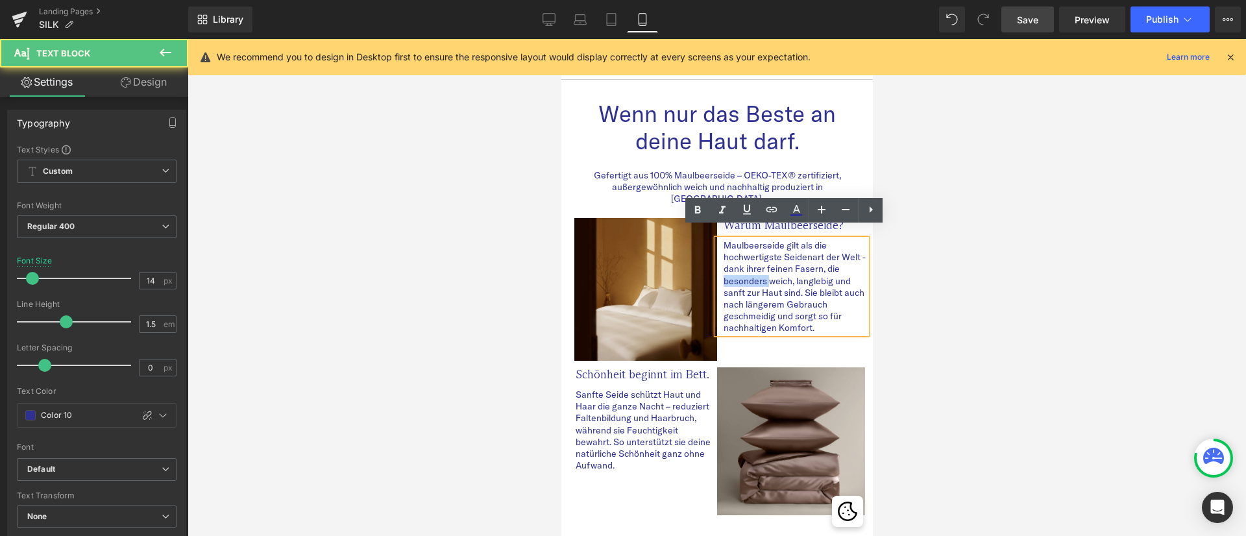
drag, startPoint x: 762, startPoint y: 268, endPoint x: 713, endPoint y: 269, distance: 48.7
click at [716, 269] on div "Maulbeerseide gilt als die hochwertigste Seidenart der Welt - dank ihrer feinen…" at bounding box center [790, 286] width 149 height 95
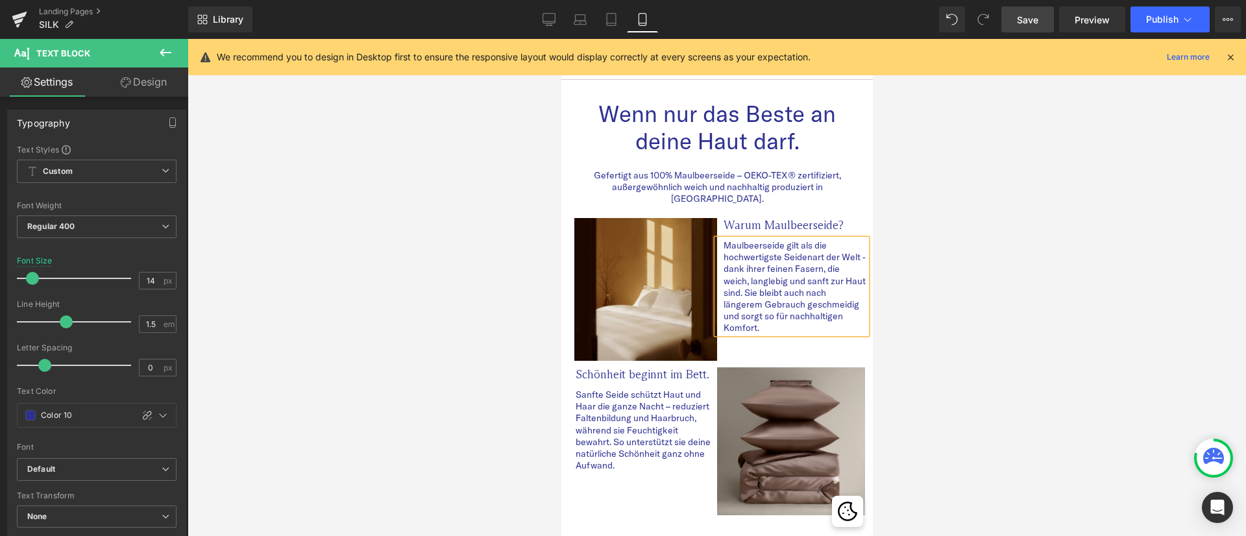
drag, startPoint x: 1016, startPoint y: 282, endPoint x: 1032, endPoint y: 282, distance: 16.2
click at [1015, 282] on div at bounding box center [716, 287] width 1058 height 497
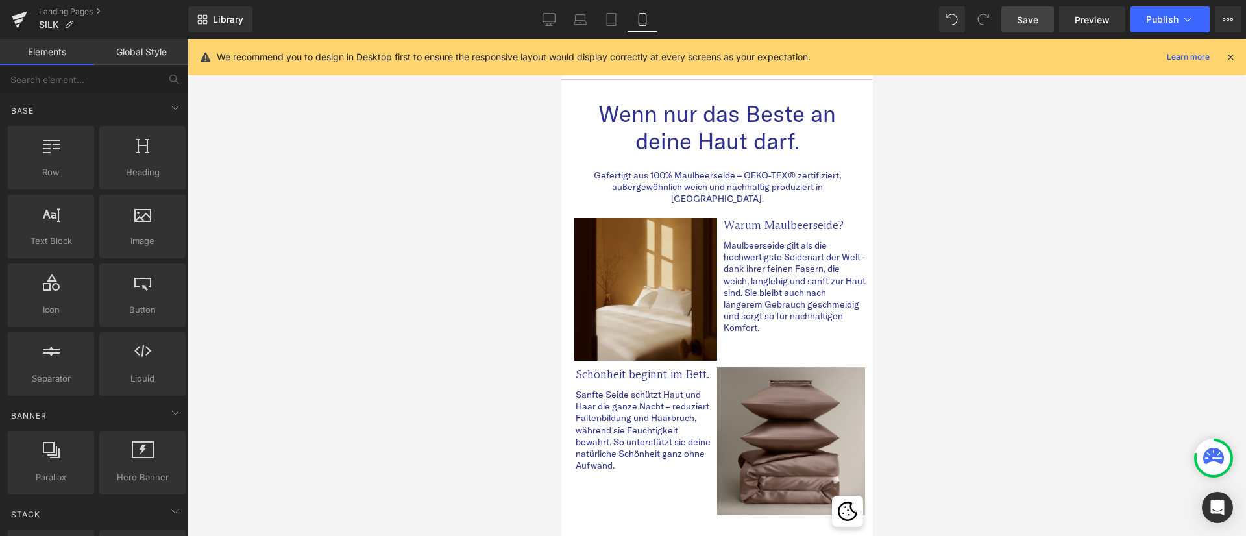
click at [988, 345] on div at bounding box center [716, 287] width 1058 height 497
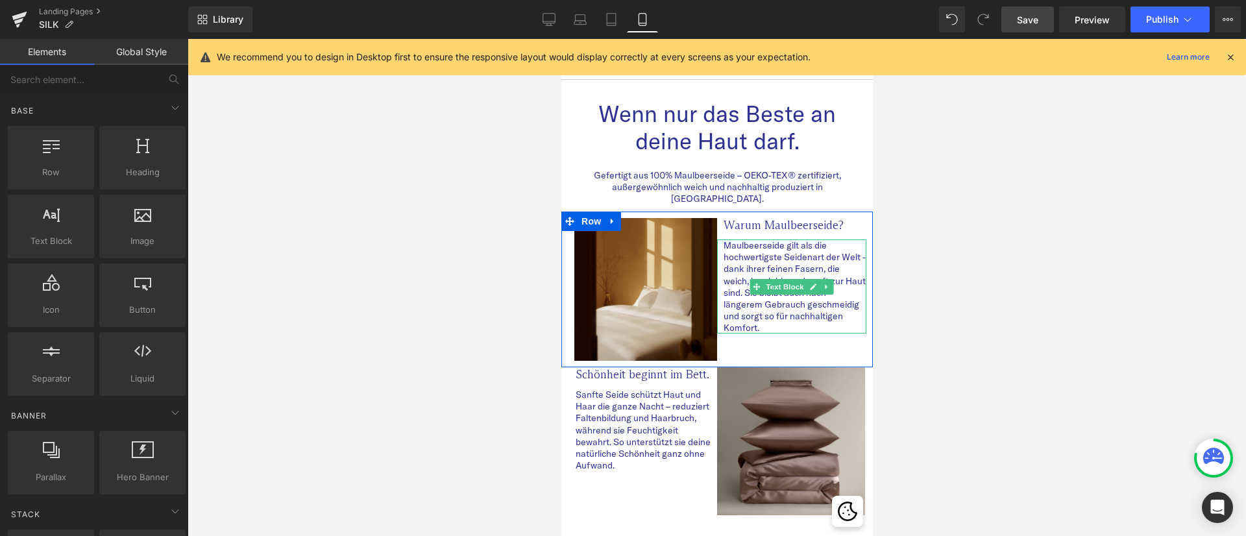
drag, startPoint x: 772, startPoint y: 303, endPoint x: 835, endPoint y: 308, distance: 63.1
click at [772, 302] on p "Maulbeerseide gilt als die hochwertigste Seidenart der Welt - dank ihrer feinen…" at bounding box center [794, 286] width 143 height 95
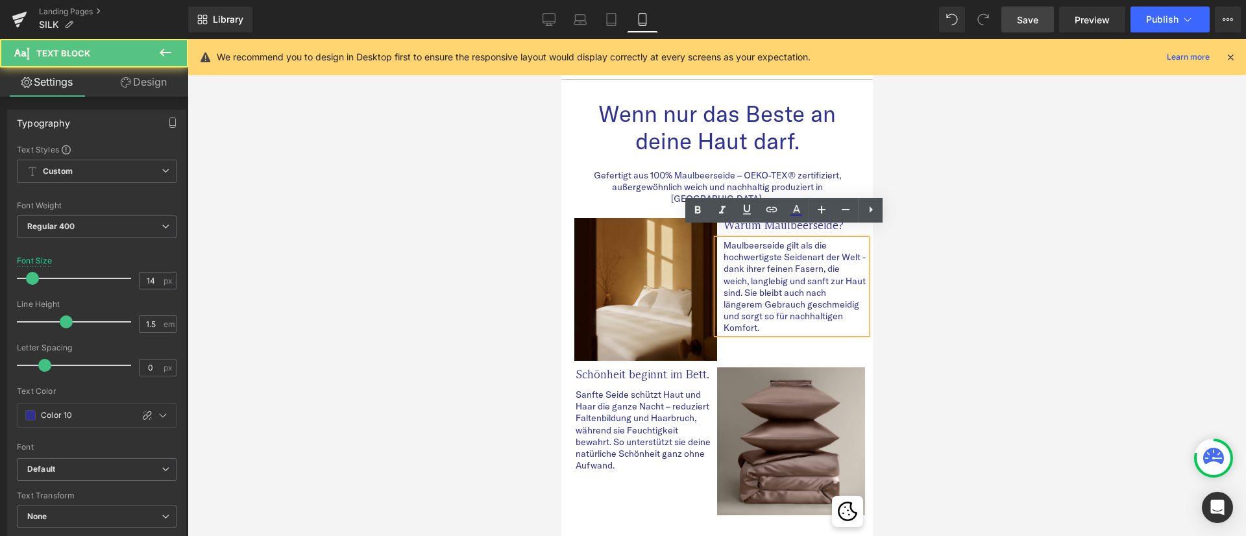
click at [1015, 308] on div at bounding box center [716, 287] width 1058 height 497
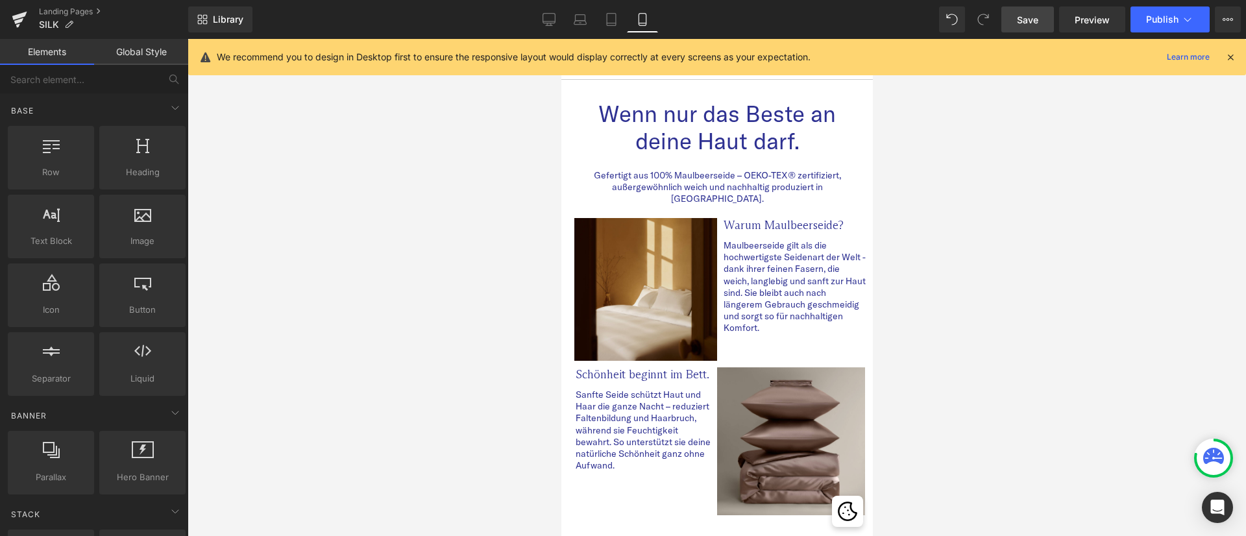
click at [1030, 301] on div at bounding box center [716, 287] width 1058 height 497
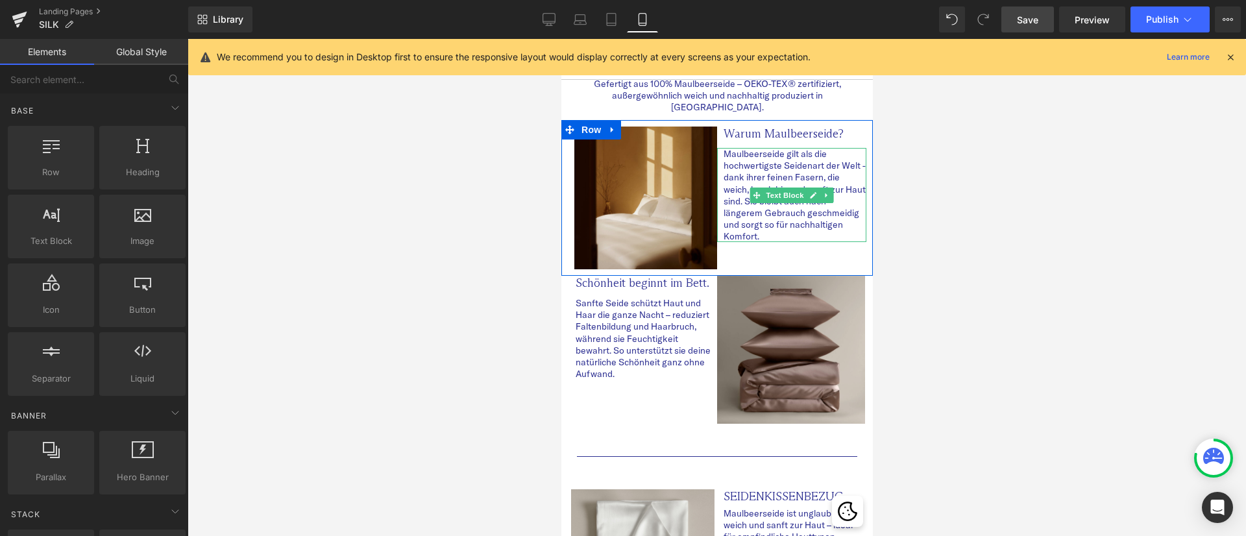
scroll to position [97, 0]
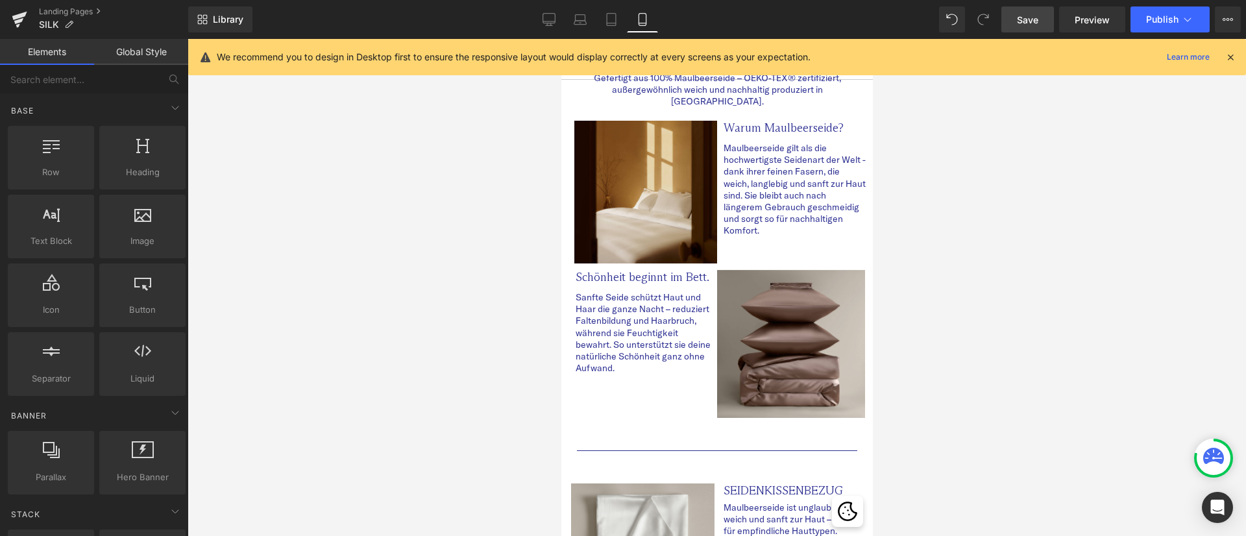
click at [960, 319] on div at bounding box center [716, 287] width 1058 height 497
click at [1035, 14] on span "Save" at bounding box center [1027, 20] width 21 height 14
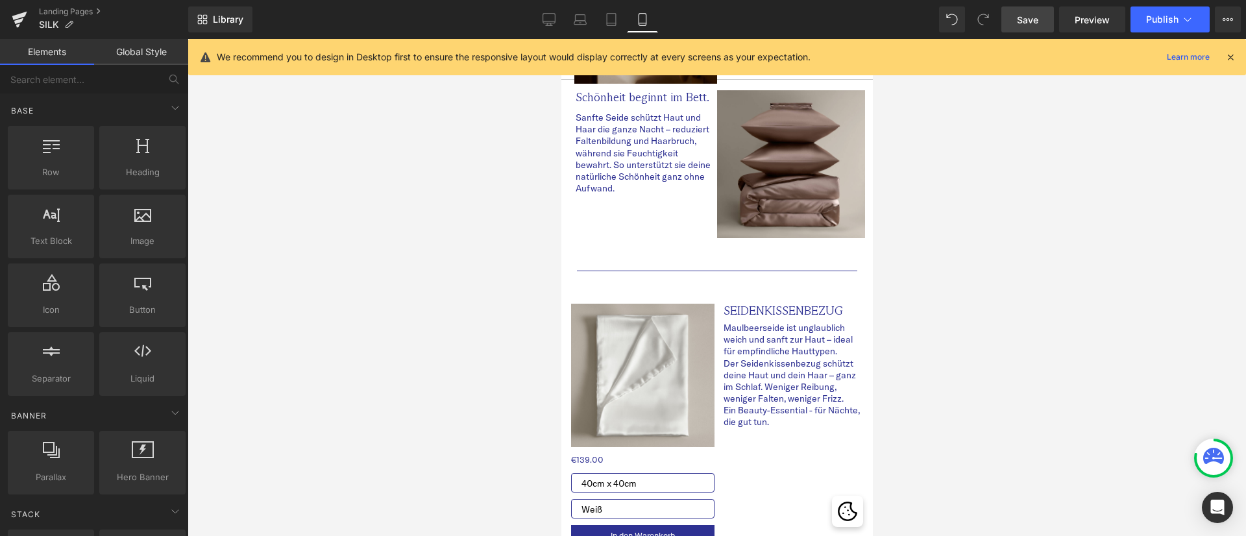
scroll to position [0, 0]
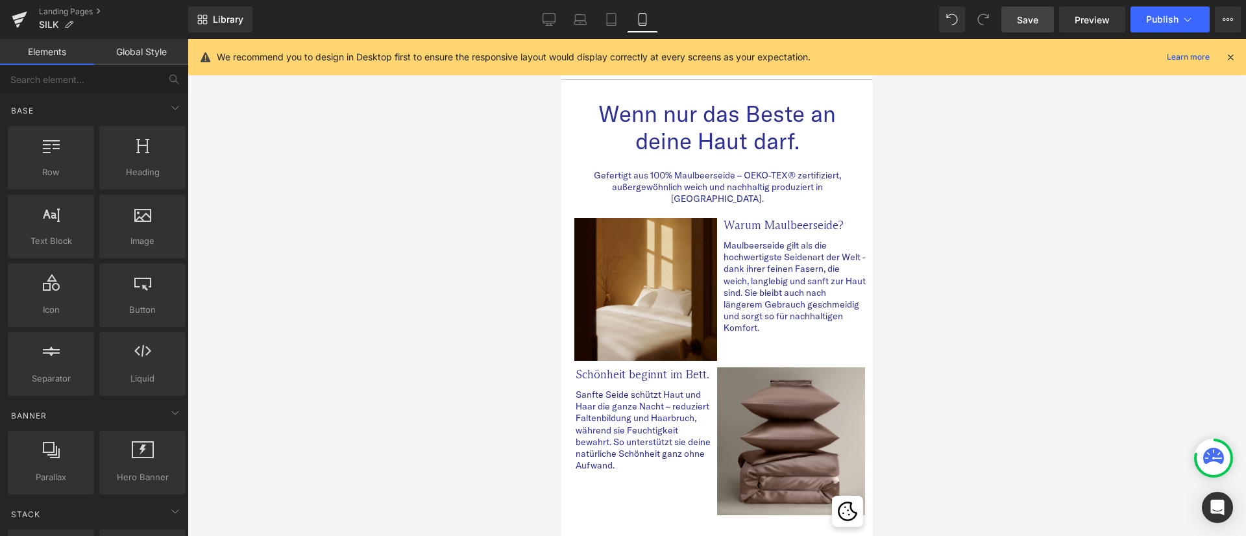
click at [245, 333] on div at bounding box center [716, 287] width 1058 height 497
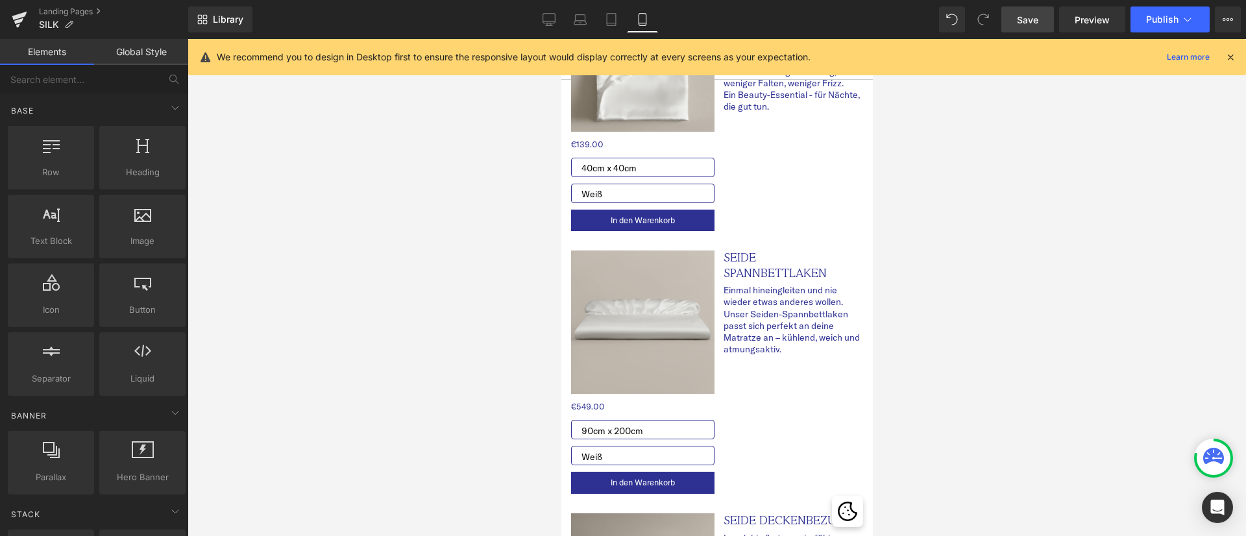
scroll to position [584, 0]
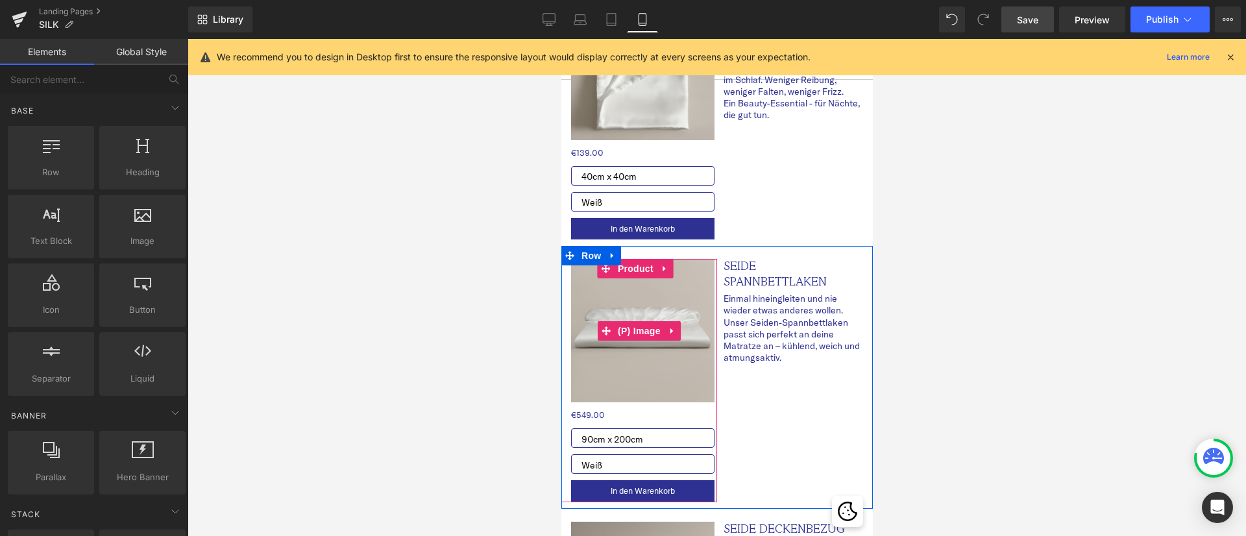
drag, startPoint x: 640, startPoint y: 308, endPoint x: 631, endPoint y: 332, distance: 25.1
click at [640, 321] on span "(P) Image" at bounding box center [638, 330] width 49 height 19
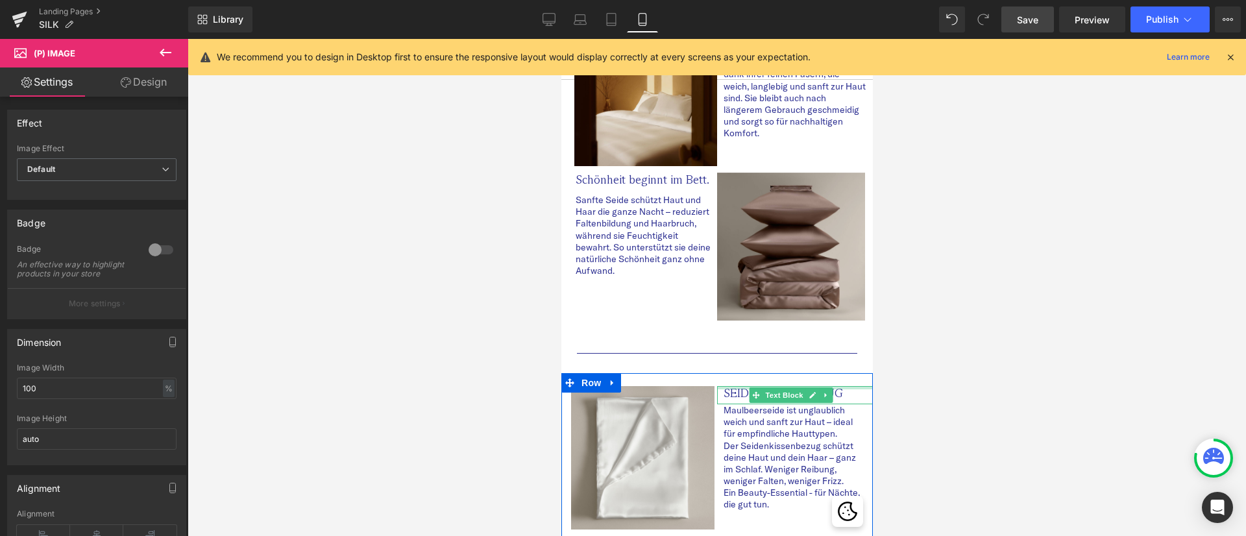
scroll to position [292, 0]
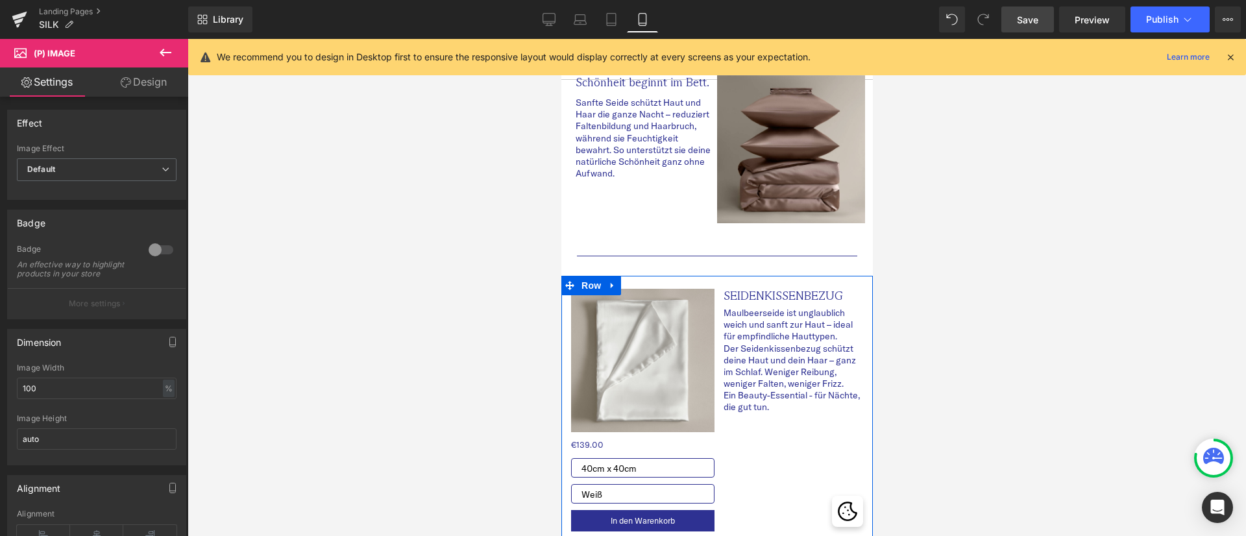
drag, startPoint x: 637, startPoint y: 350, endPoint x: 631, endPoint y: 357, distance: 10.1
click at [637, 350] on div "Sale Off (P) Image" at bounding box center [641, 360] width 143 height 143
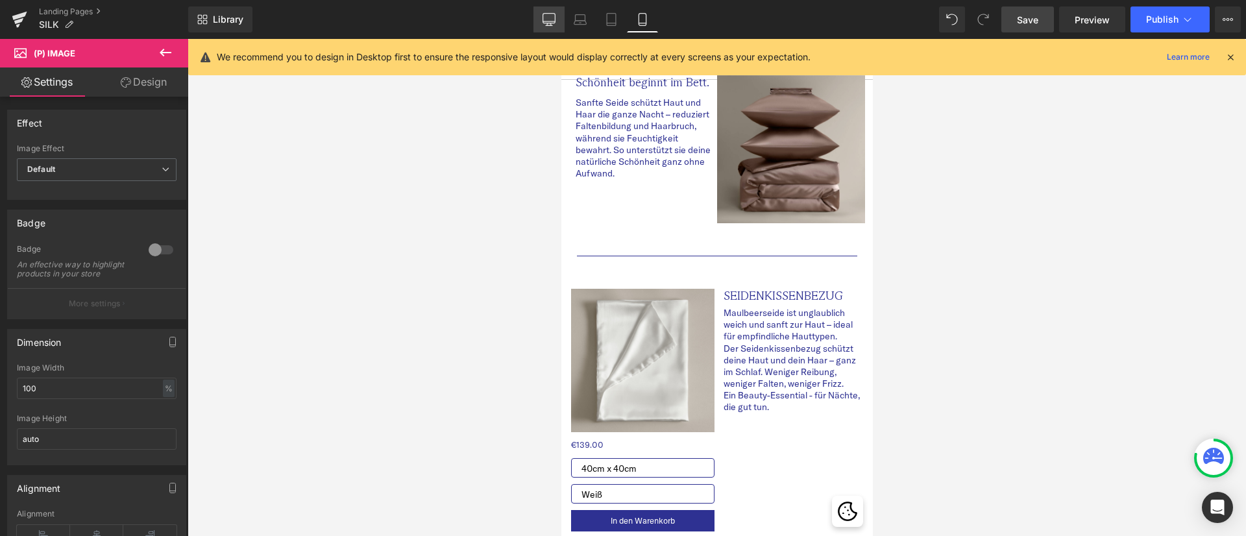
click at [555, 18] on icon at bounding box center [548, 19] width 13 height 13
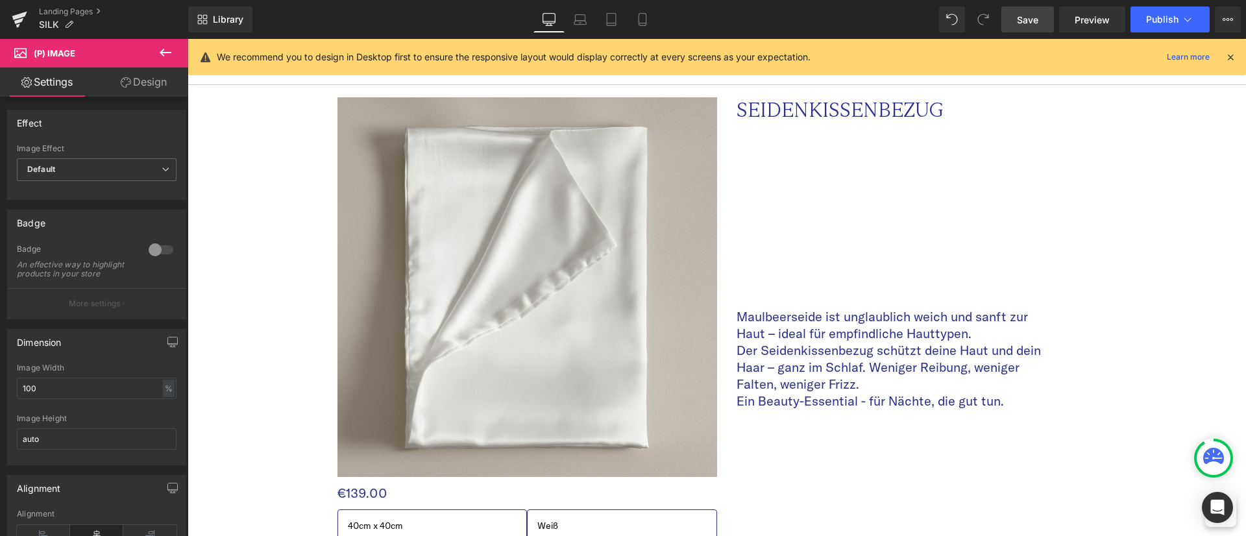
scroll to position [1270, 0]
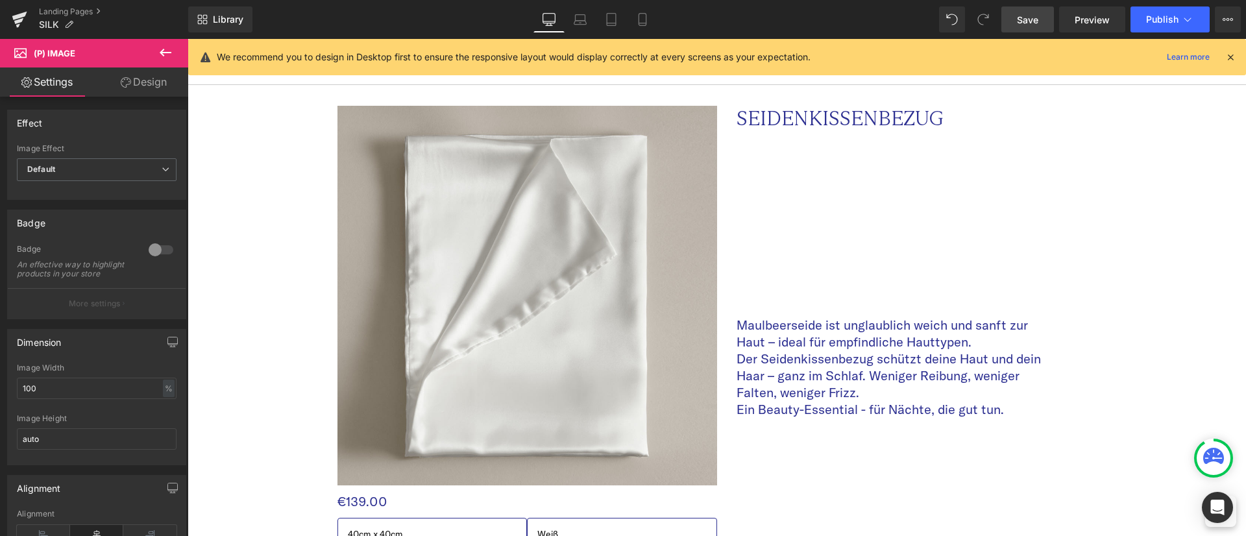
click at [513, 354] on img at bounding box center [527, 296] width 380 height 380
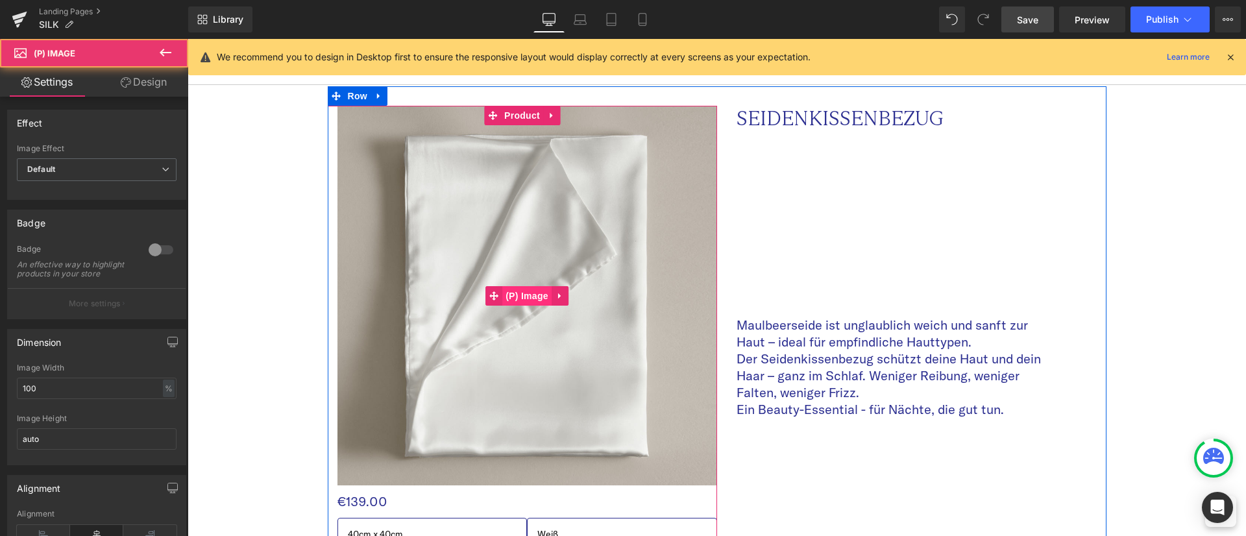
click at [513, 286] on span "(P) Image" at bounding box center [526, 295] width 49 height 19
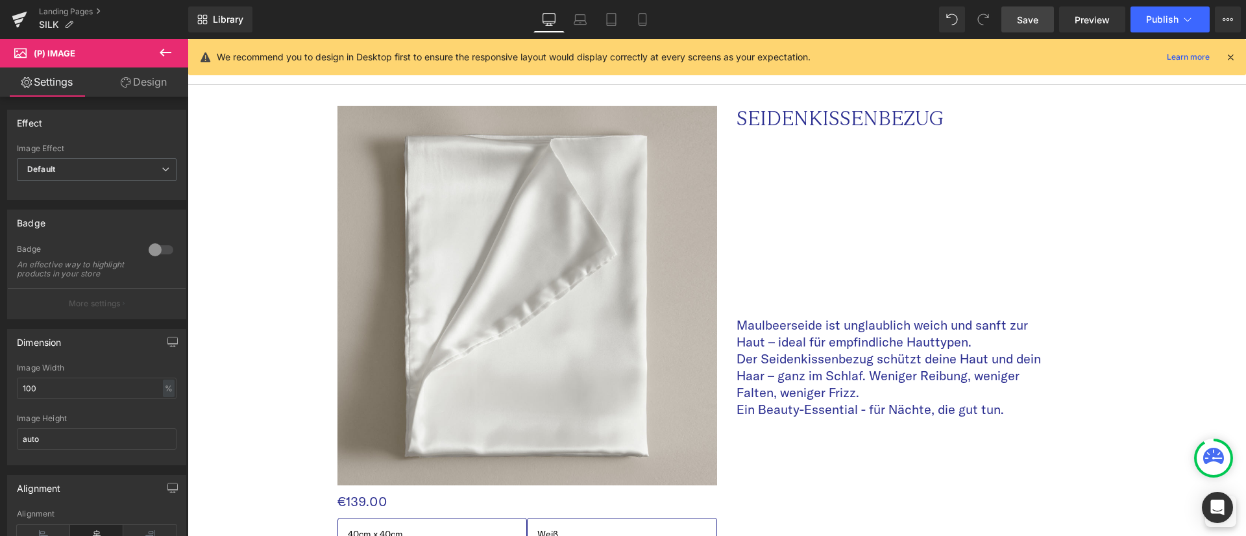
click at [132, 74] on link "Design" at bounding box center [144, 81] width 94 height 29
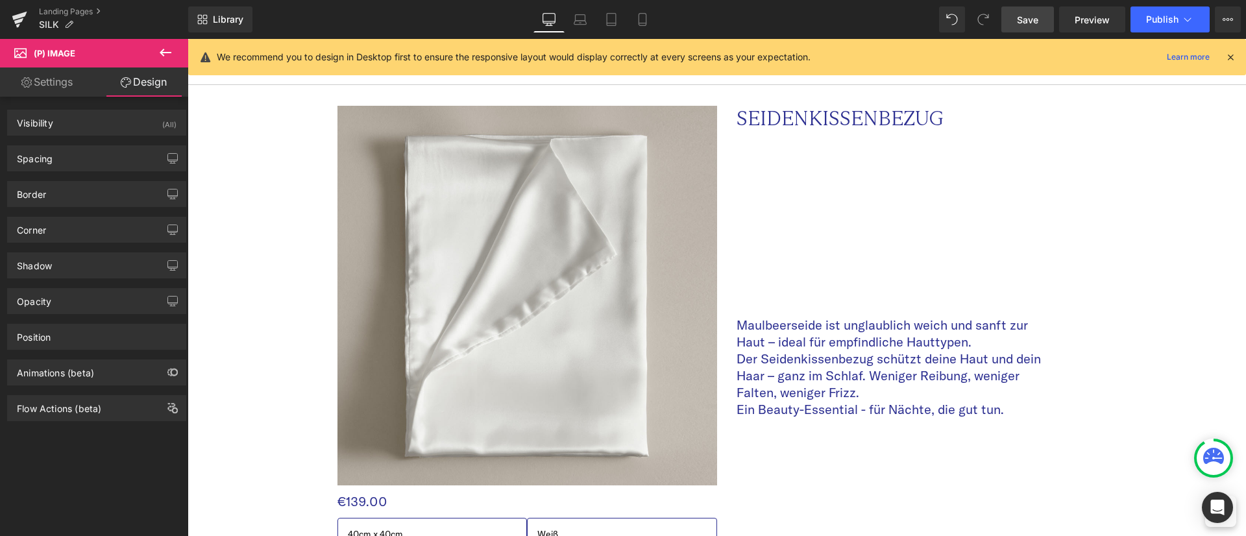
click at [162, 45] on icon at bounding box center [166, 53] width 16 height 16
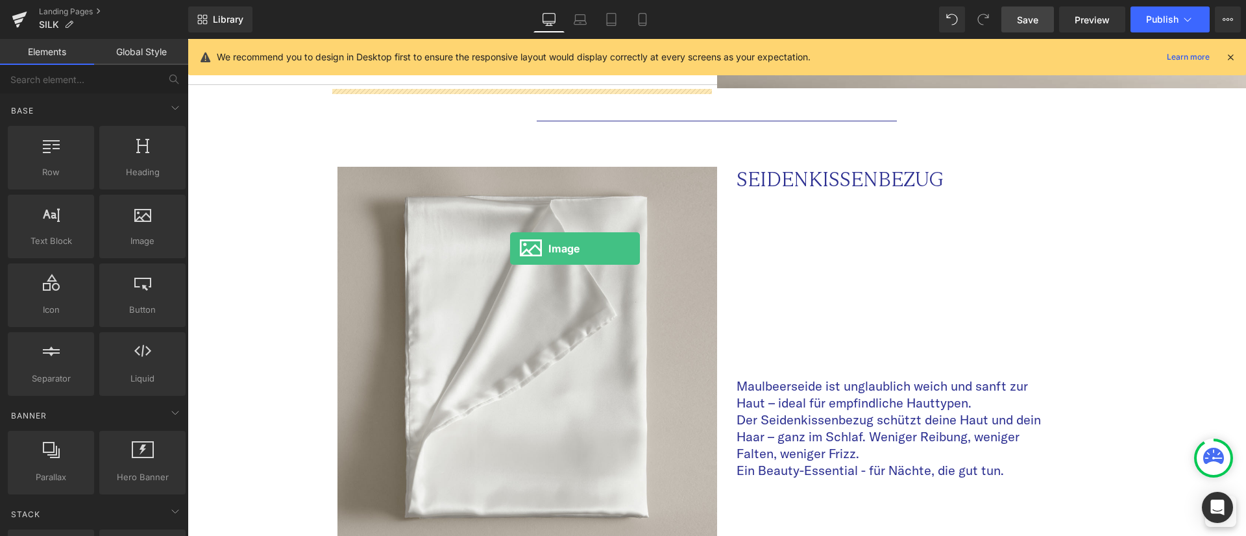
scroll to position [1172, 0]
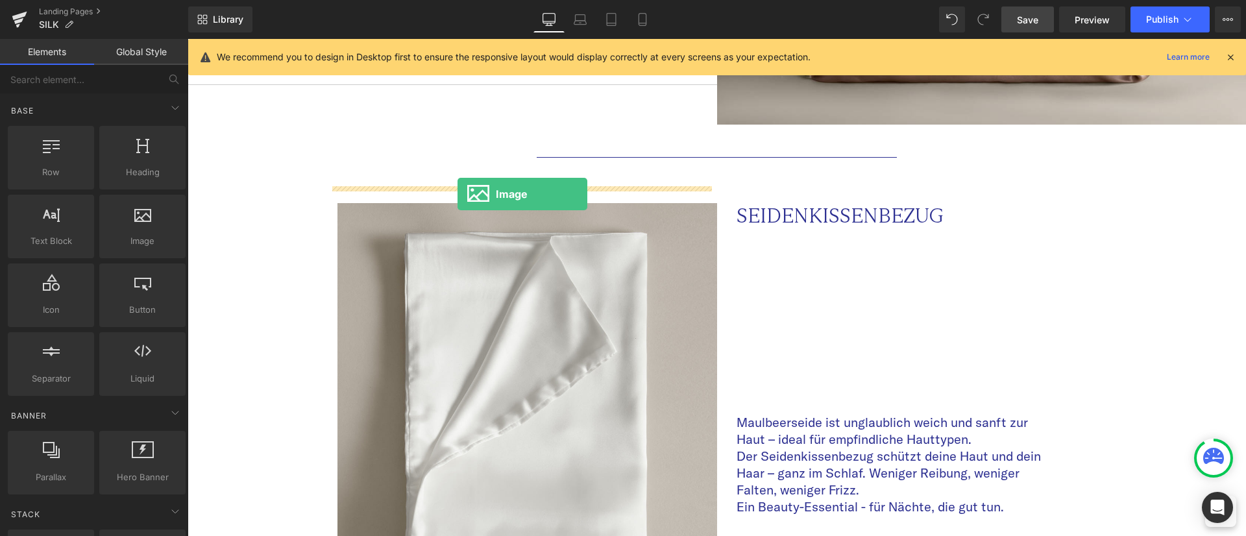
drag, startPoint x: 324, startPoint y: 278, endPoint x: 457, endPoint y: 193, distance: 156.9
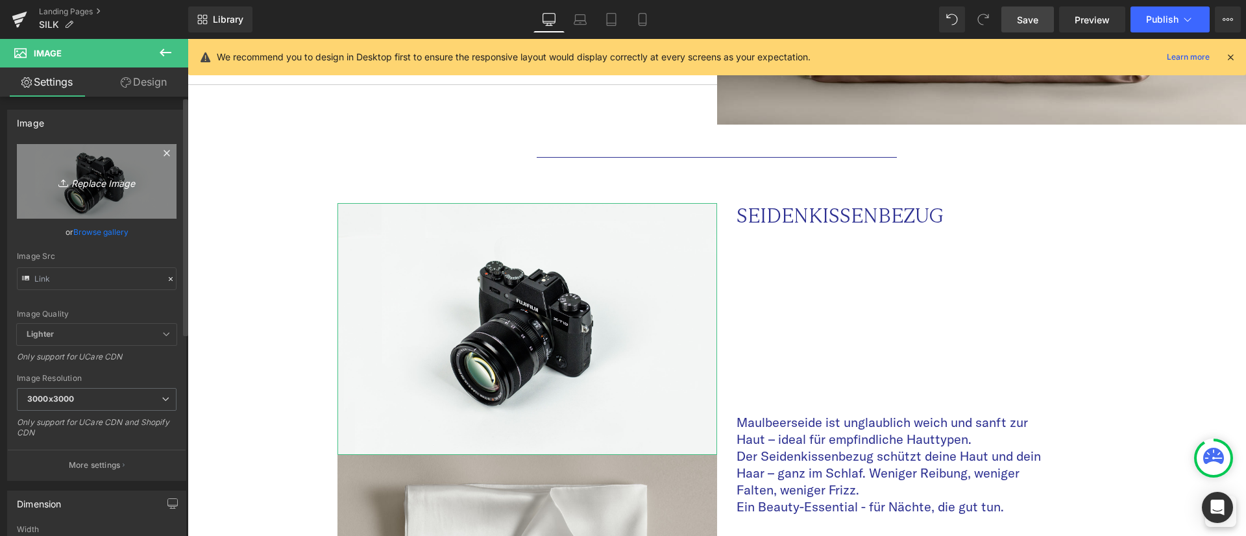
click at [77, 182] on icon "Replace Image" at bounding box center [97, 181] width 104 height 16
type input "C:\fakepath\shiny_milk_10.jpg"
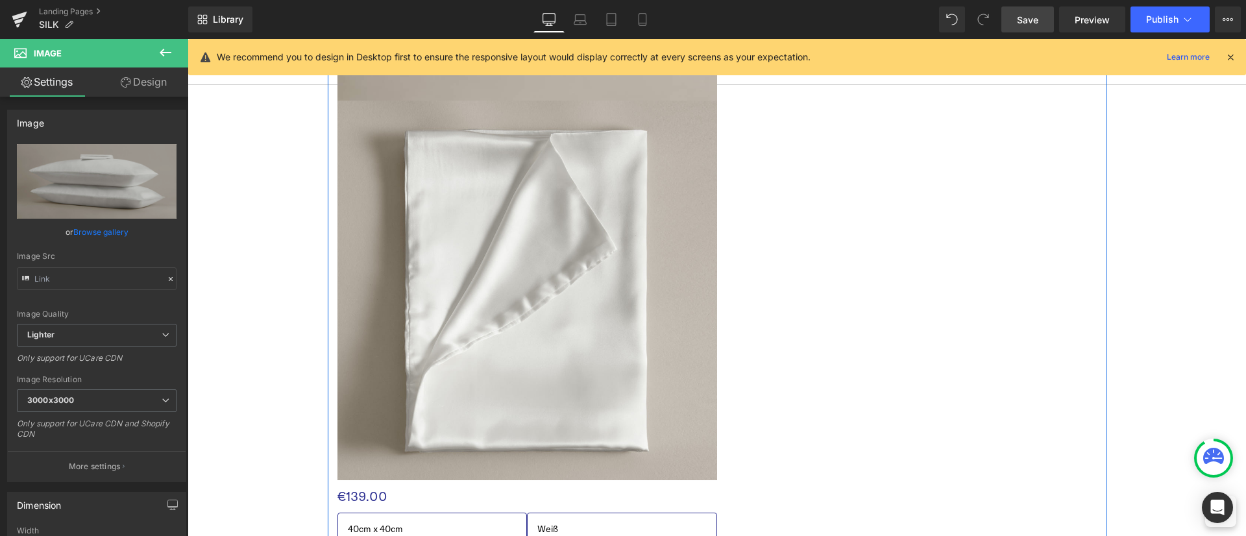
scroll to position [1659, 0]
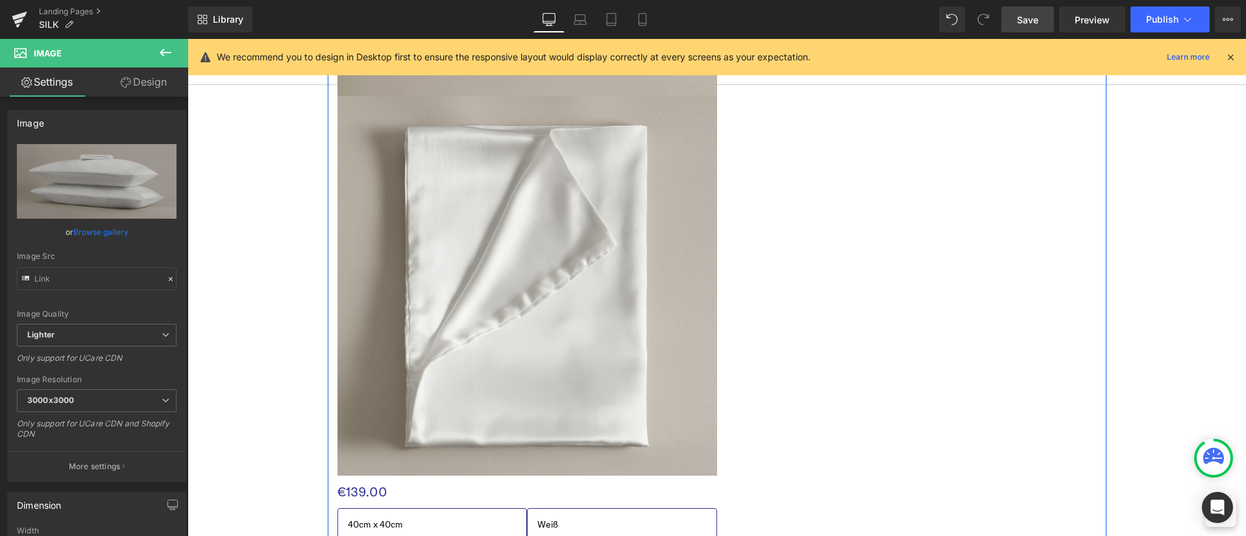
click at [515, 271] on div "Sale Off (P) Image" at bounding box center [527, 286] width 380 height 380
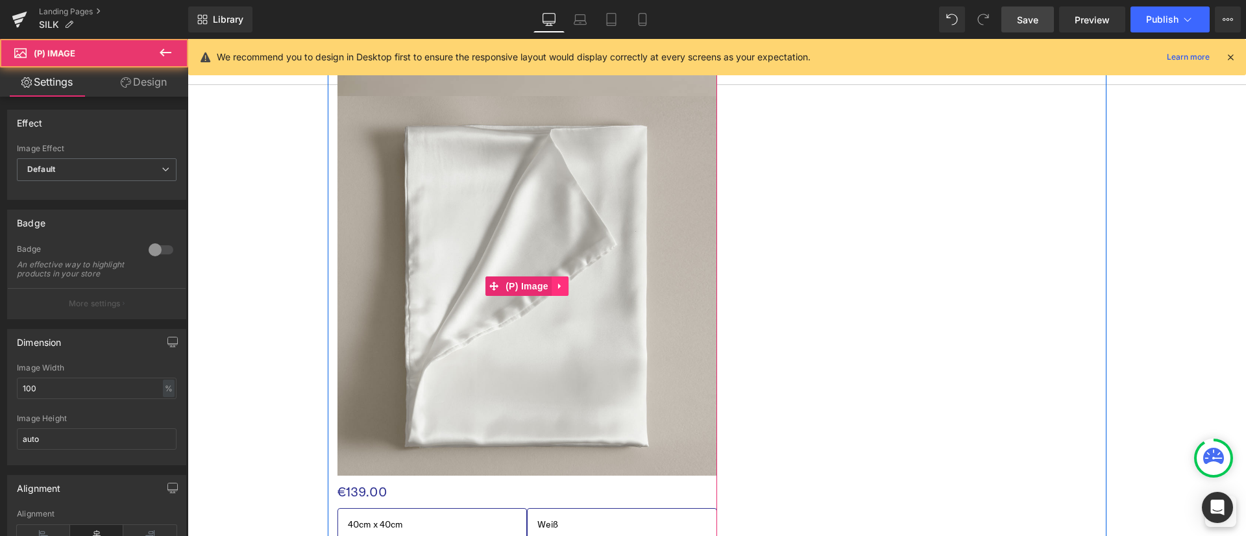
click at [558, 283] on icon at bounding box center [559, 286] width 3 height 6
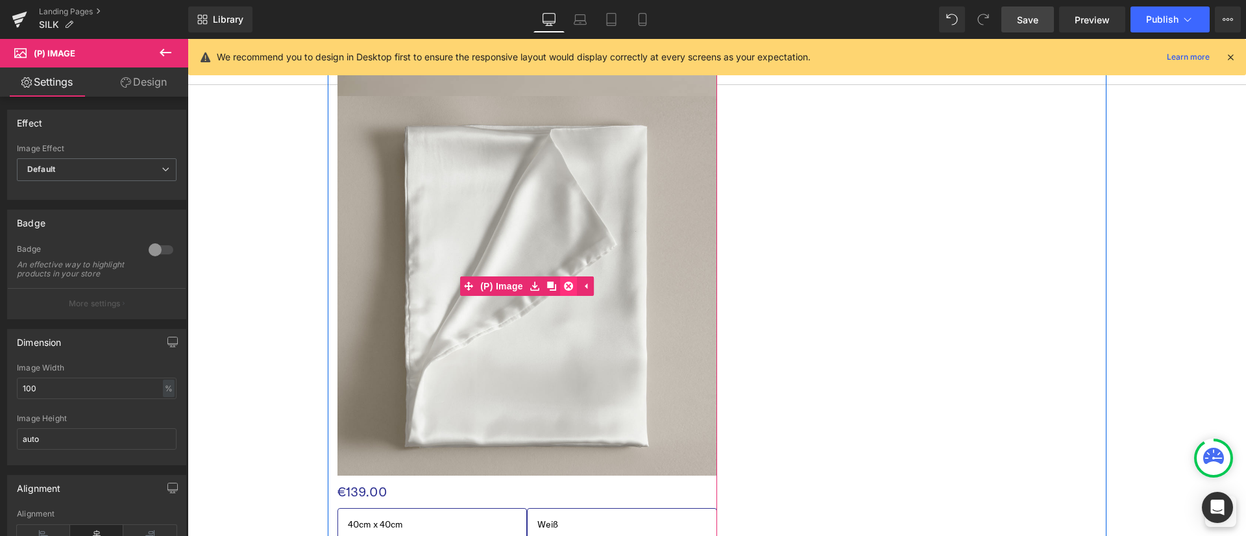
click at [564, 282] on icon at bounding box center [568, 286] width 9 height 9
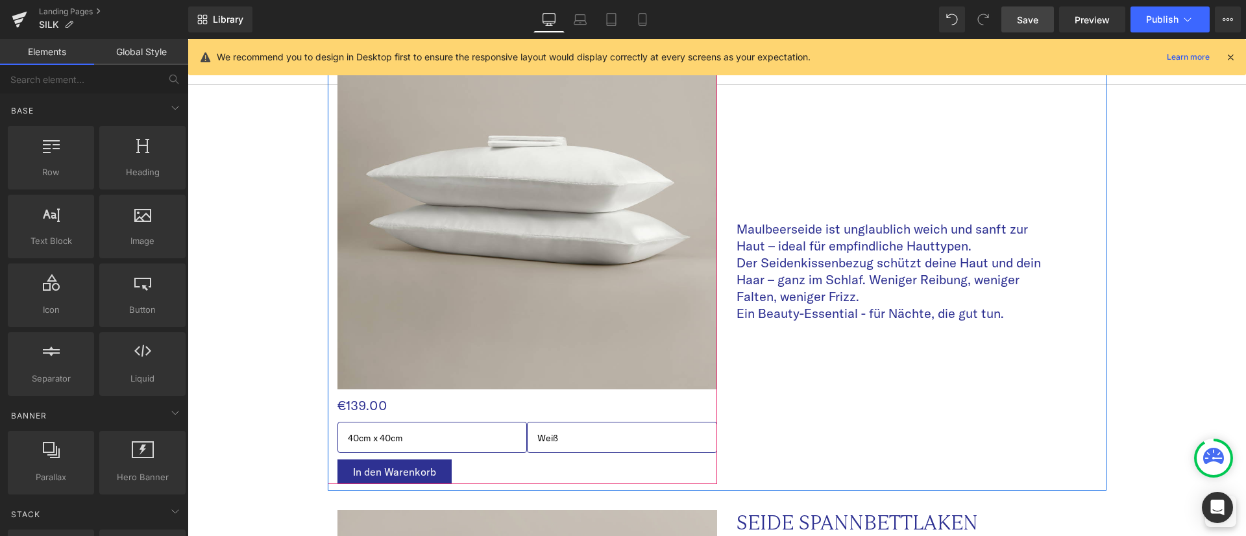
scroll to position [1172, 0]
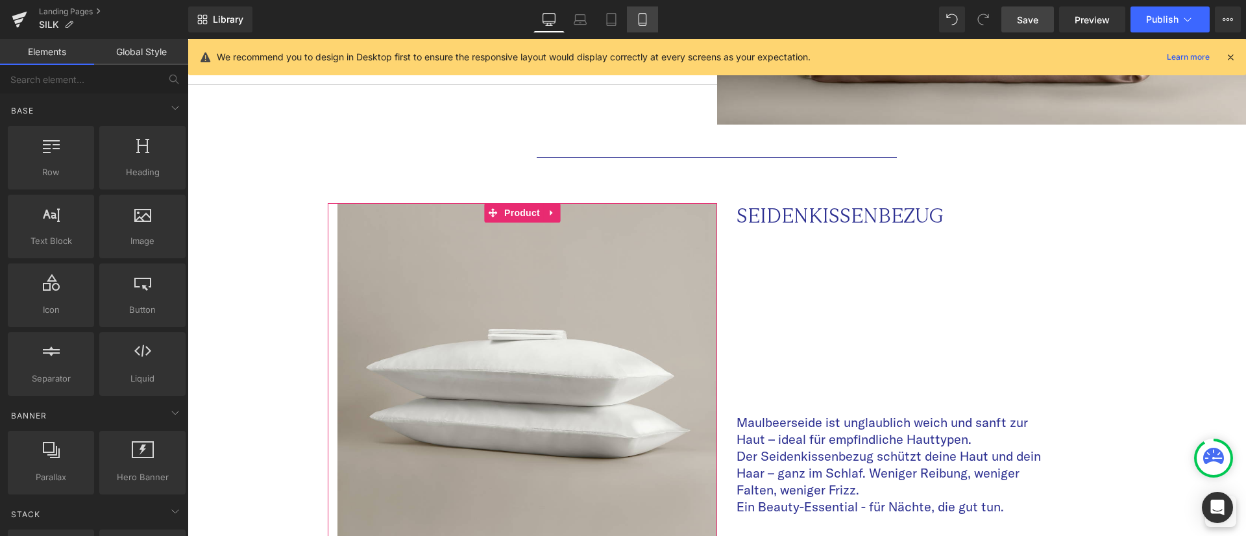
click at [649, 12] on link "Mobile" at bounding box center [642, 19] width 31 height 26
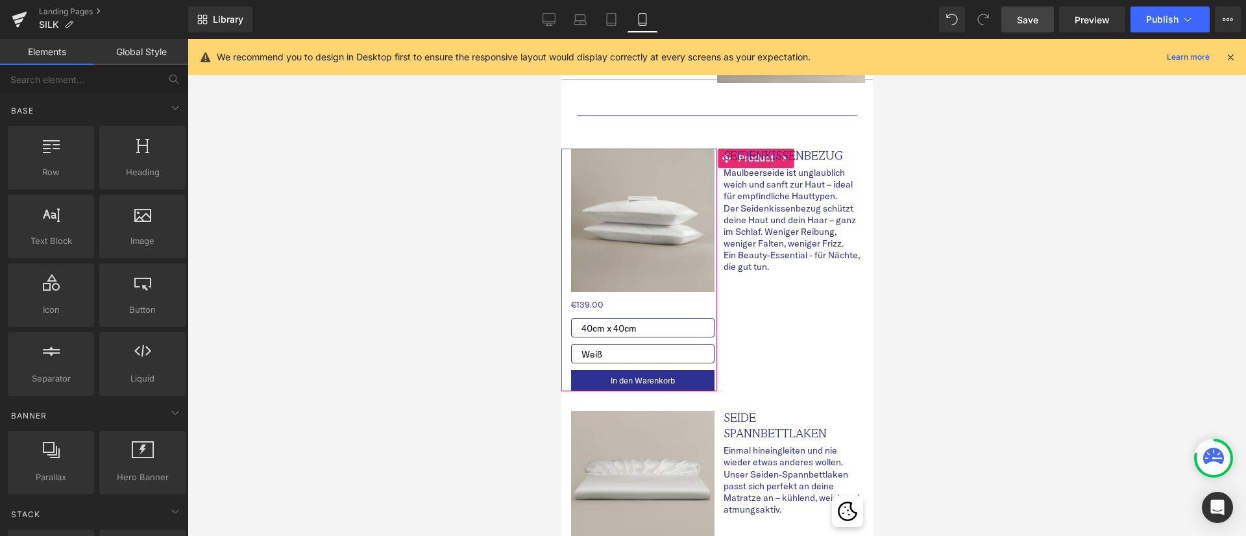
scroll to position [345, 0]
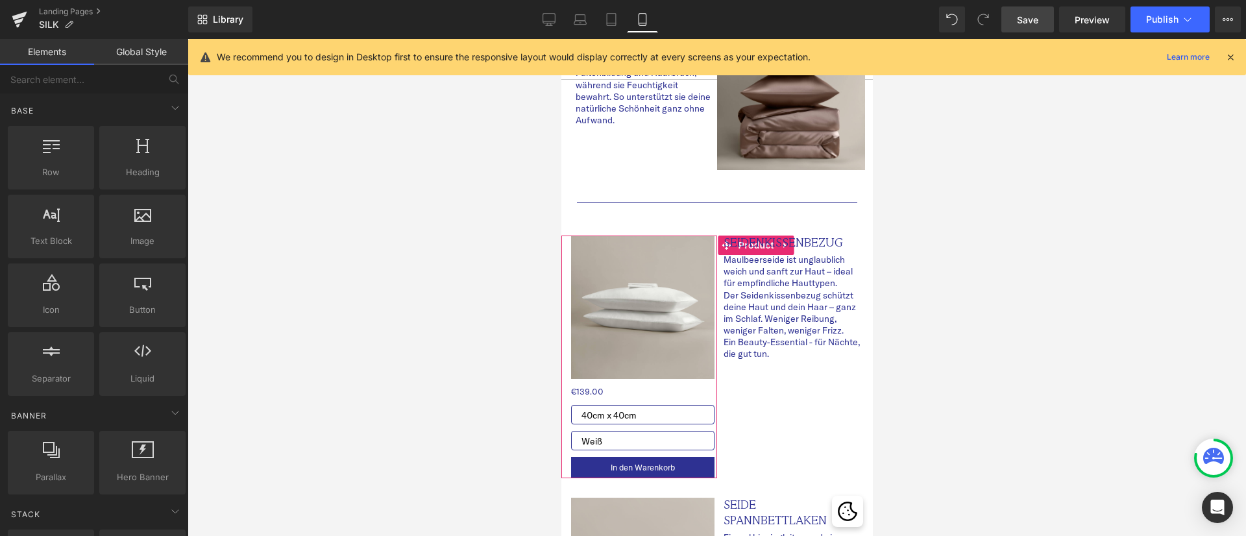
drag, startPoint x: 864, startPoint y: 179, endPoint x: 1432, endPoint y: 197, distance: 568.6
click at [1037, 382] on div at bounding box center [716, 287] width 1058 height 497
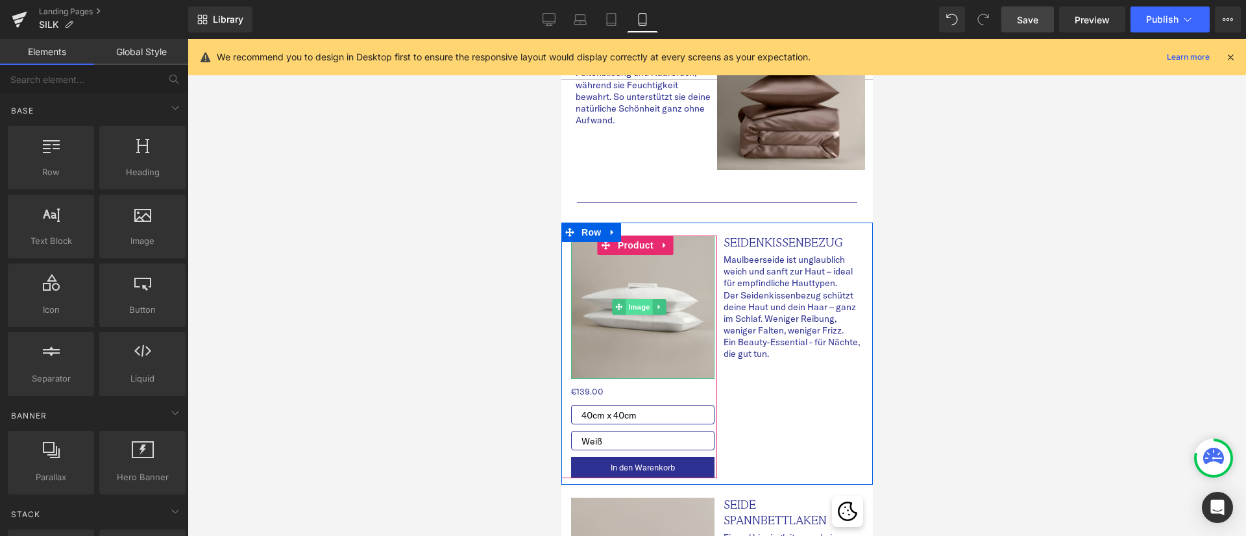
click at [635, 299] on span "Image" at bounding box center [638, 307] width 27 height 16
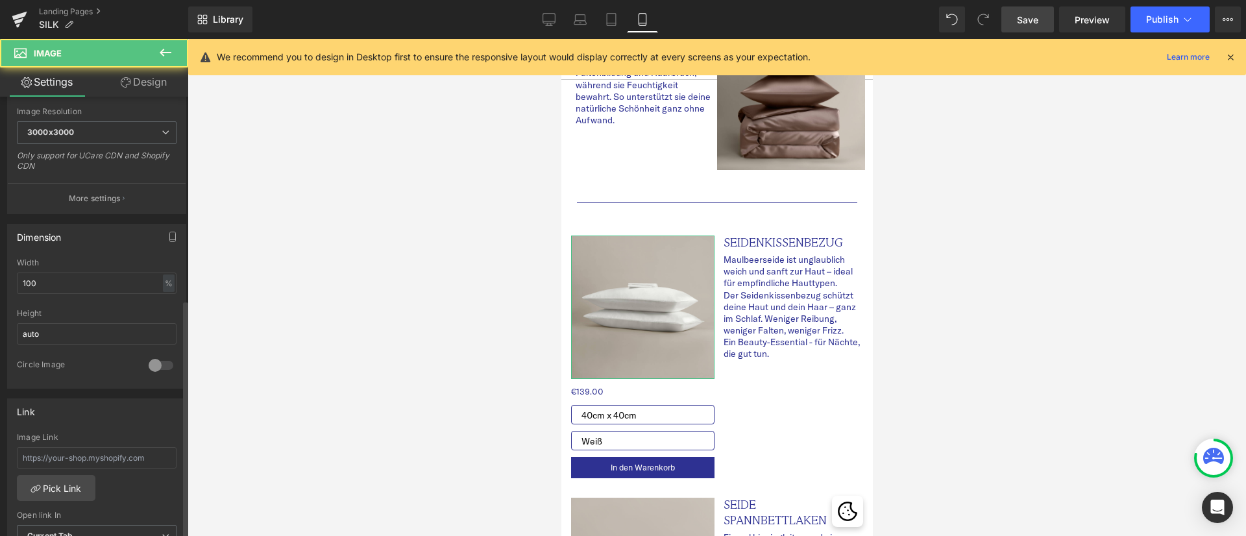
scroll to position [389, 0]
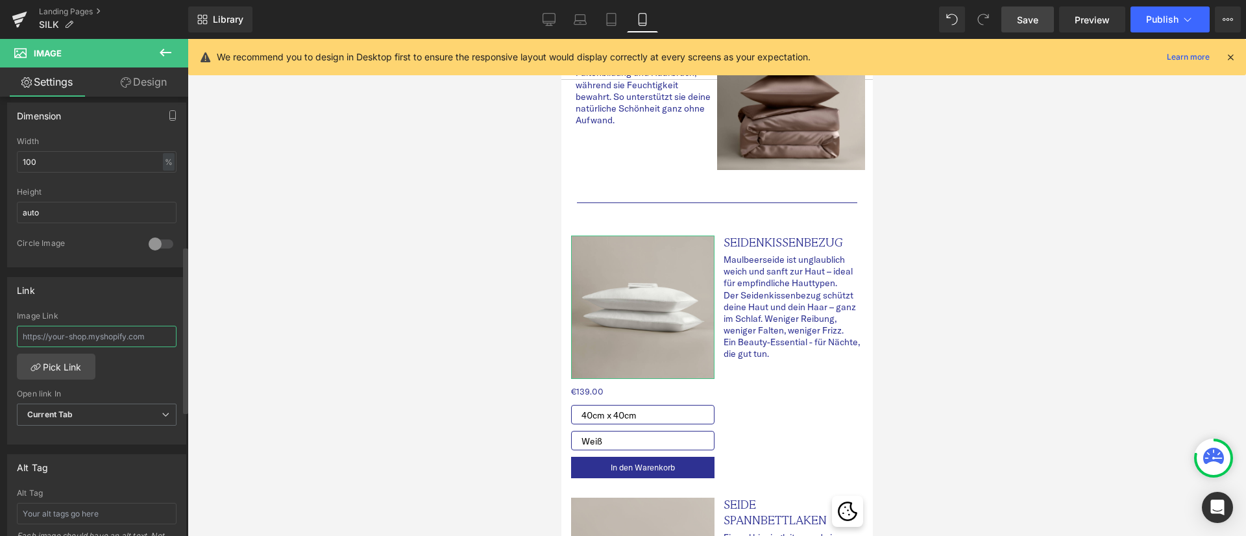
click at [139, 330] on input "text" at bounding box center [97, 336] width 160 height 21
type input "s"
click at [140, 330] on input "text" at bounding box center [97, 336] width 160 height 21
paste input "https://royfort.de/products/seide-kissenbezug"
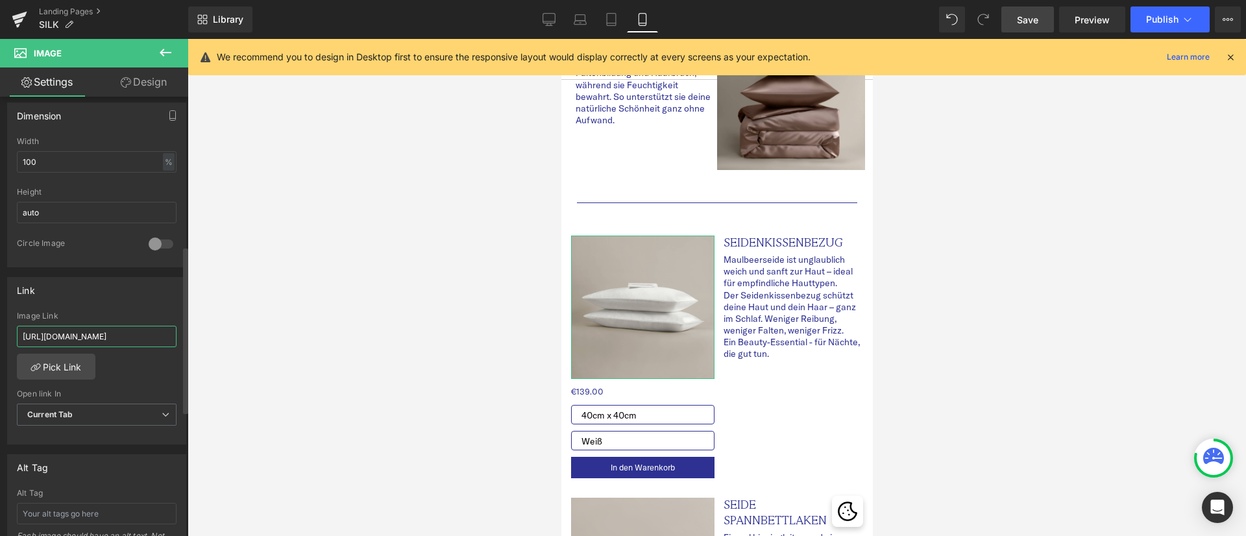
type input "https://royfort.de/products/seide-kissenbezug"
click at [151, 369] on div "Image Link https://royfort.de/products/seide-kissenbezug Pick Link Current Tab …" at bounding box center [97, 377] width 178 height 133
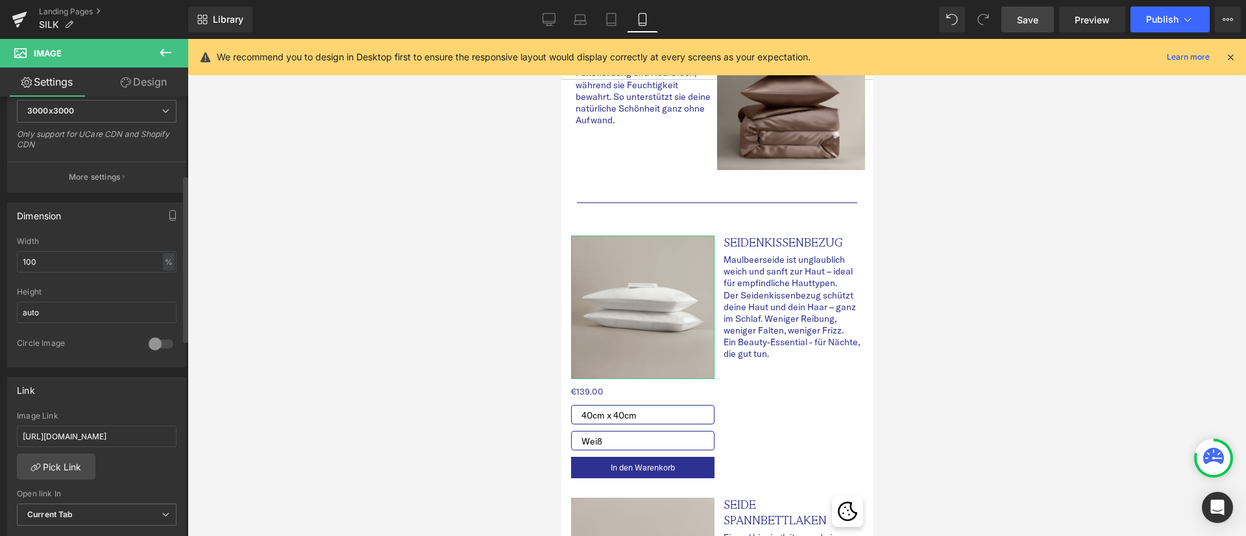
scroll to position [195, 0]
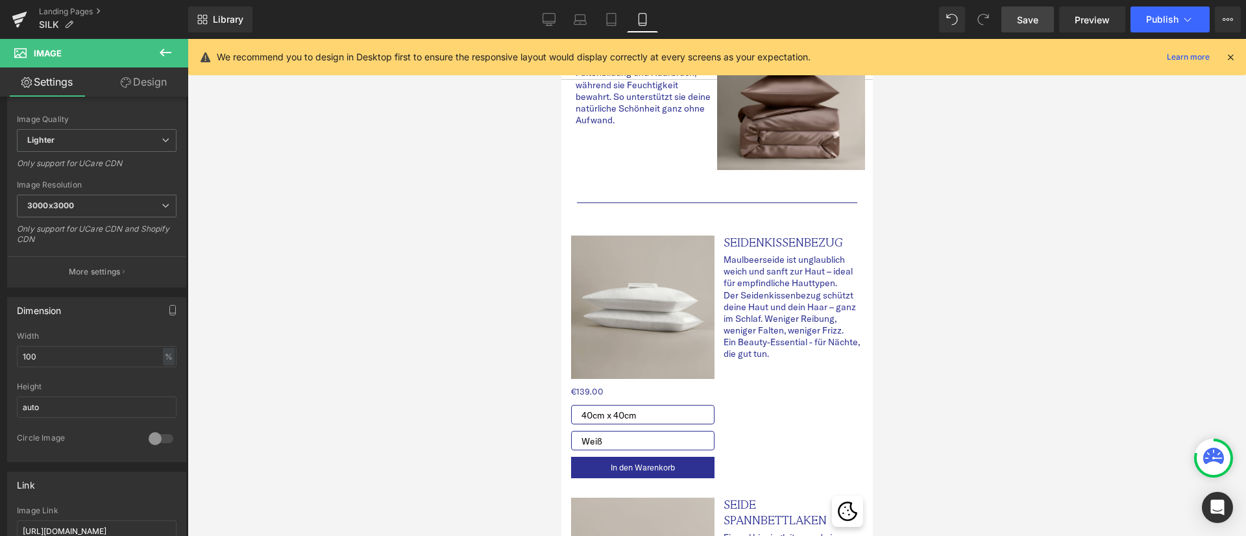
drag, startPoint x: 263, startPoint y: 325, endPoint x: 1042, endPoint y: 360, distance: 779.9
click at [1042, 360] on div at bounding box center [716, 287] width 1058 height 497
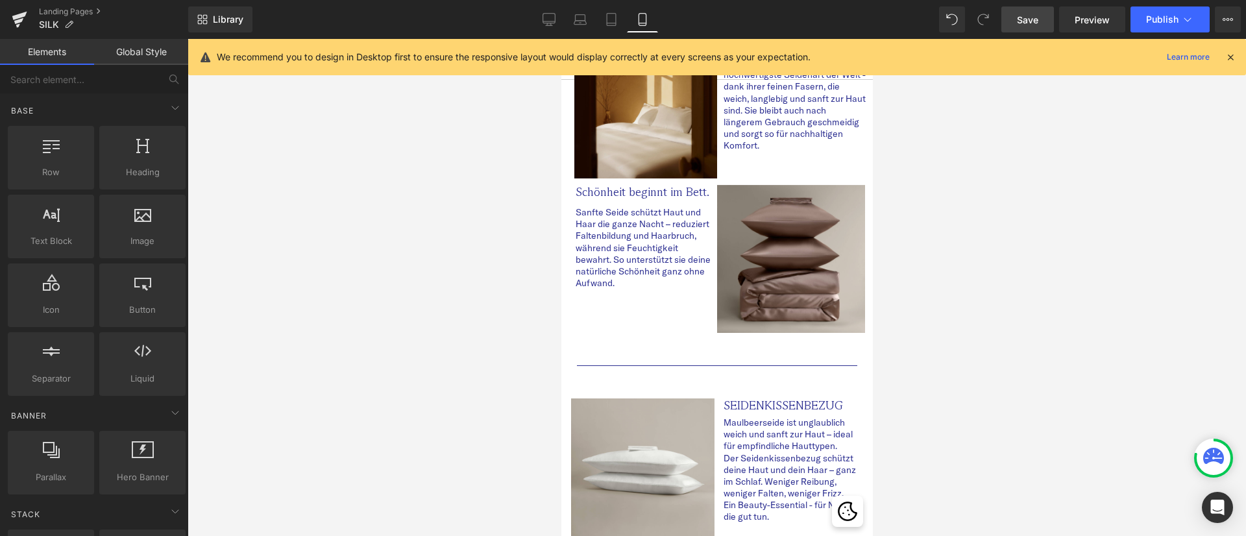
scroll to position [155, 0]
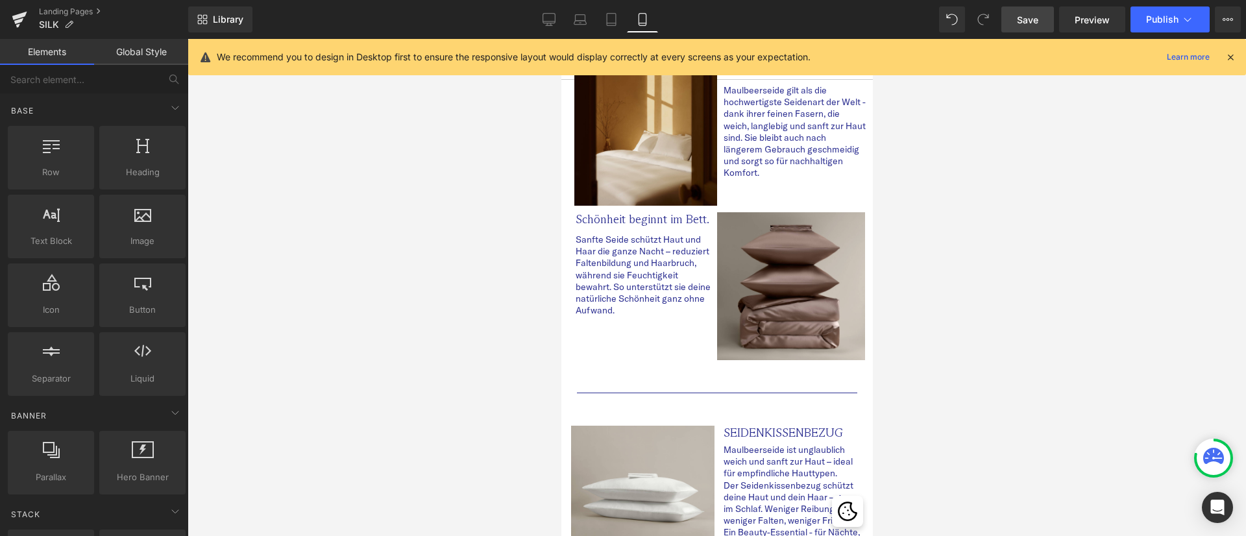
drag, startPoint x: 861, startPoint y: 175, endPoint x: 1464, endPoint y: 77, distance: 610.6
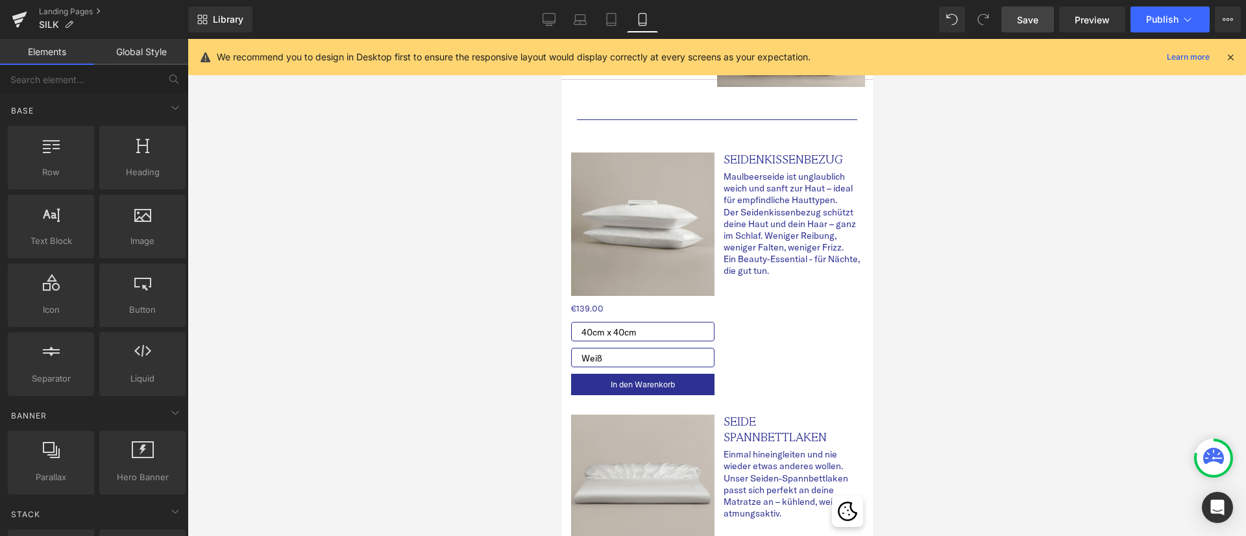
scroll to position [717, 0]
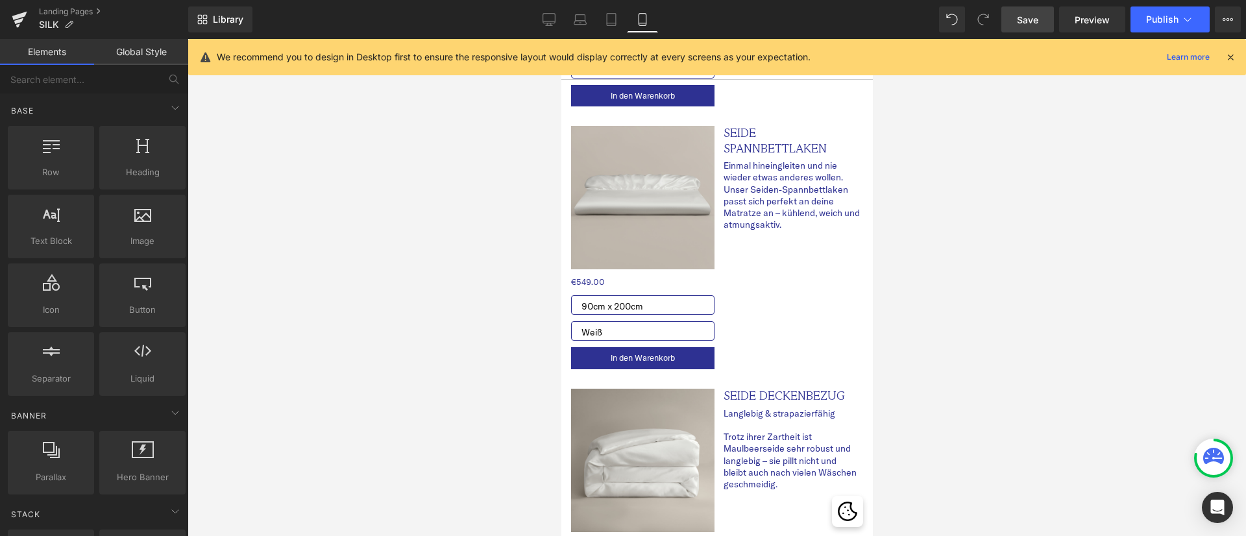
drag, startPoint x: 865, startPoint y: 126, endPoint x: 1440, endPoint y: 261, distance: 589.9
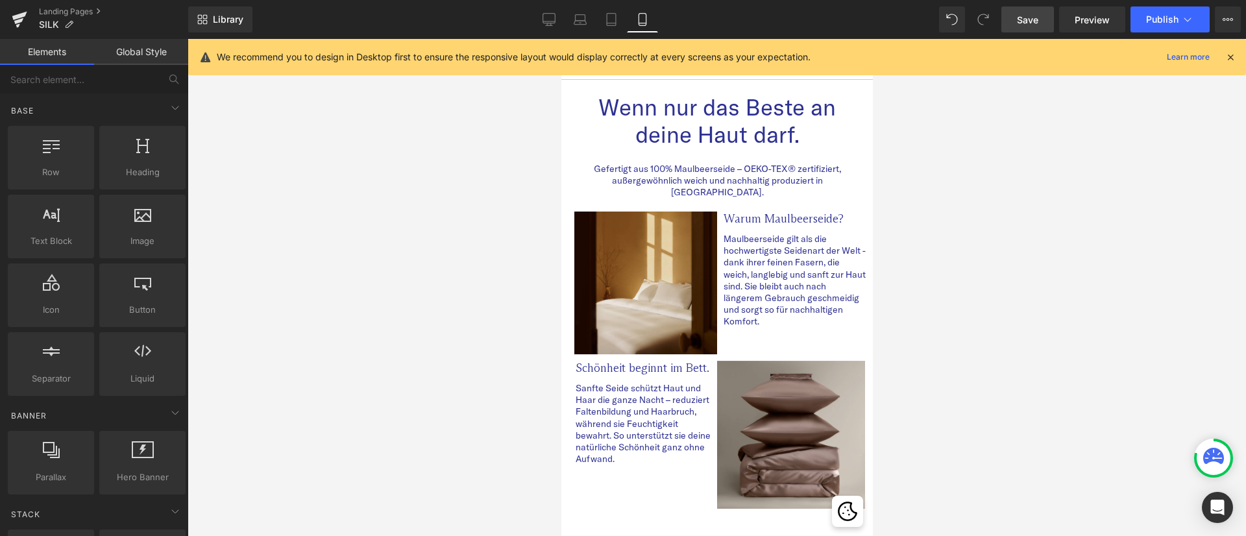
scroll to position [0, 0]
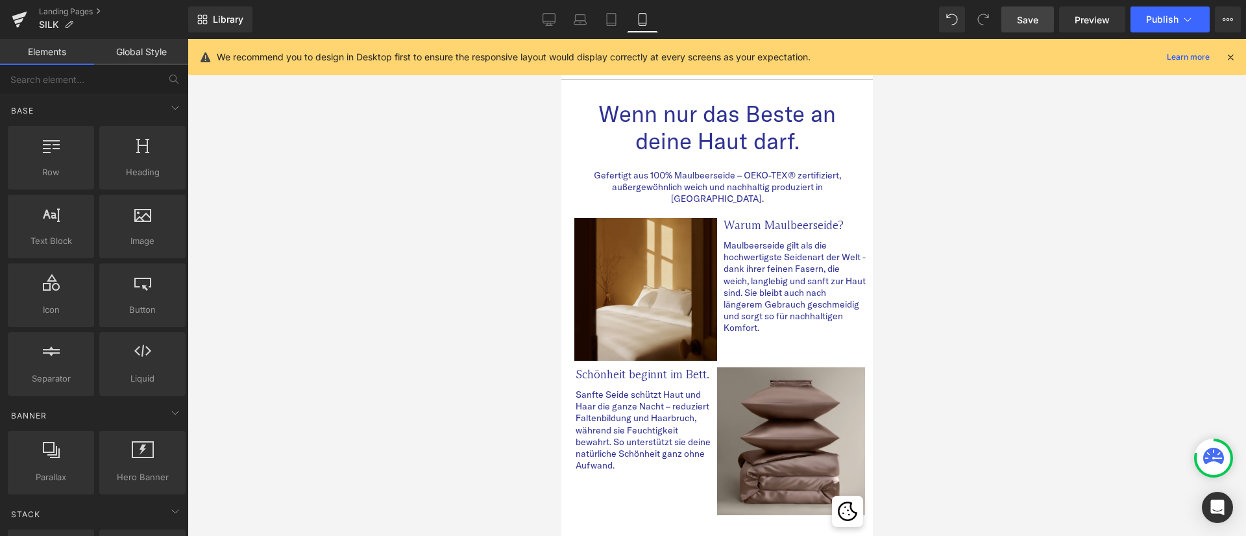
click at [1030, 19] on span "Save" at bounding box center [1027, 20] width 21 height 14
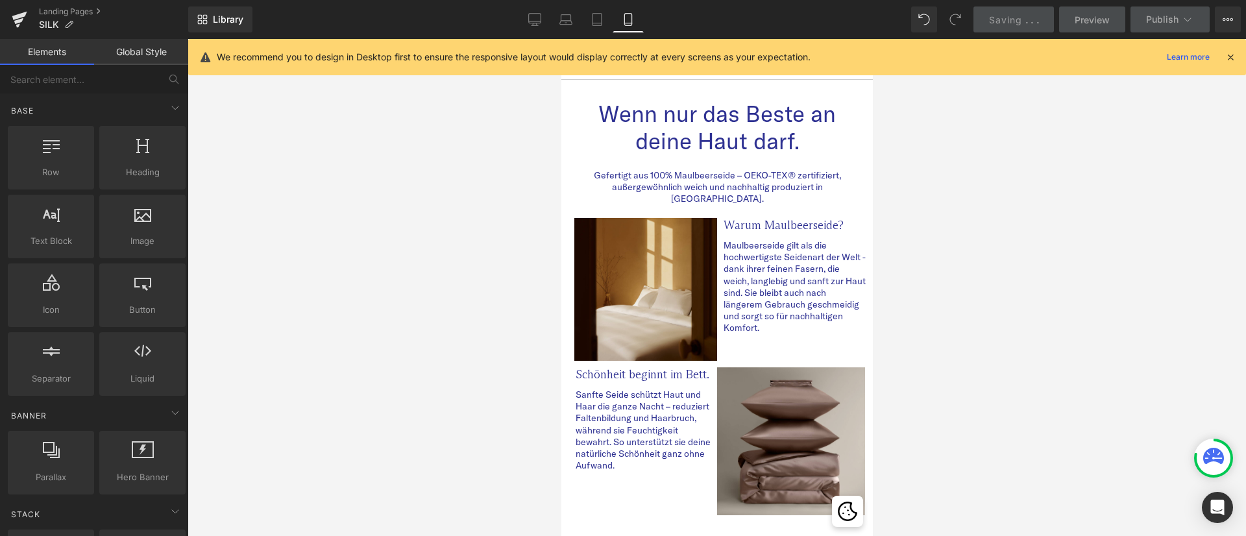
click at [1067, 316] on div at bounding box center [716, 287] width 1058 height 497
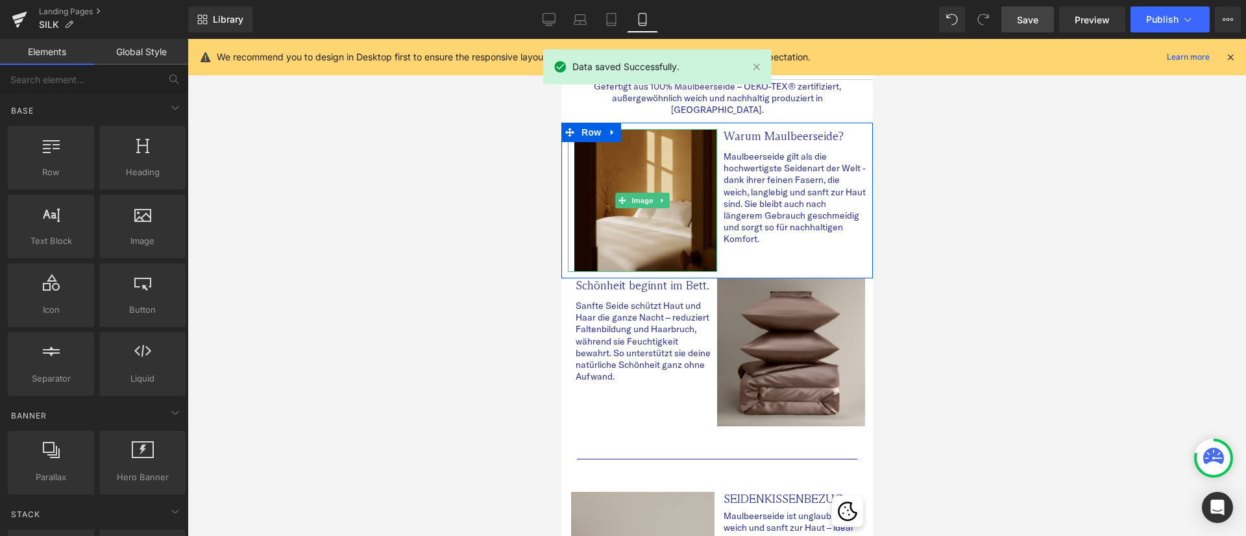
scroll to position [97, 0]
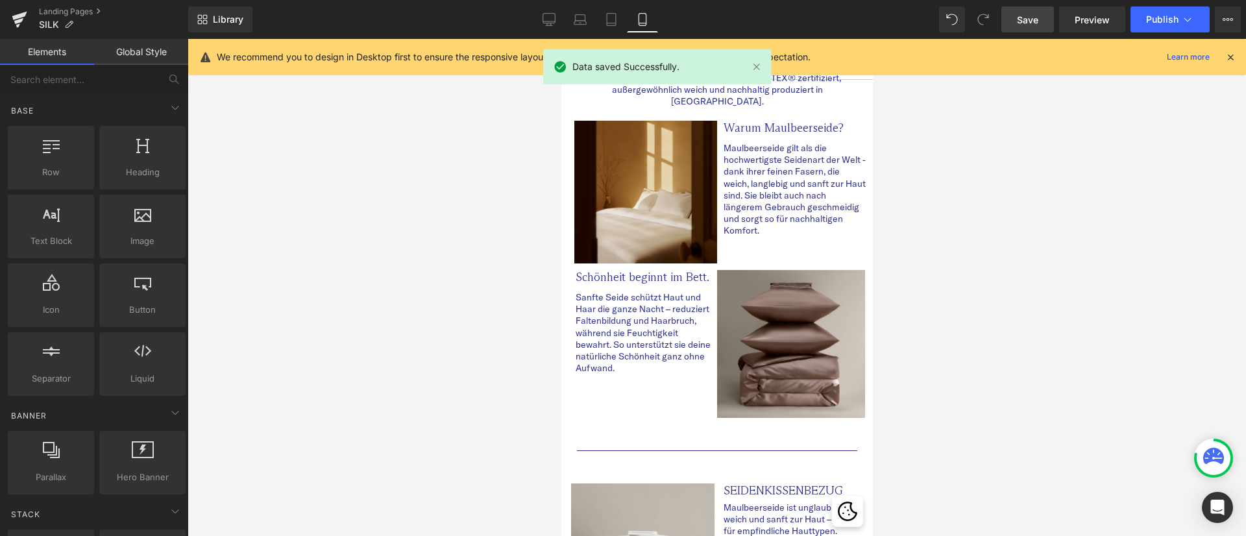
click at [955, 288] on div at bounding box center [716, 287] width 1058 height 497
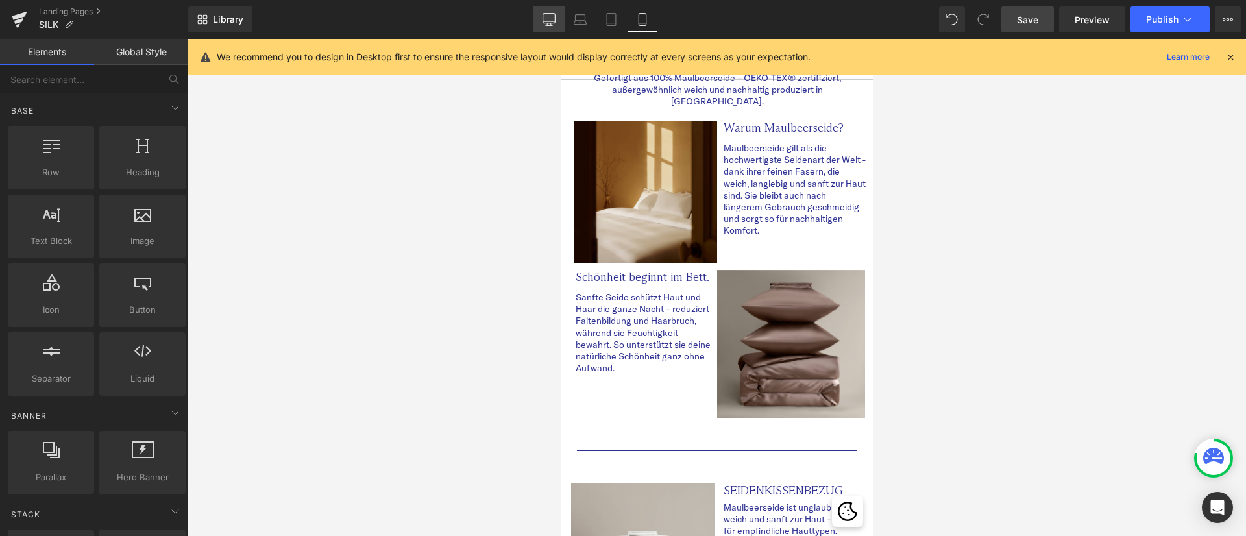
click at [555, 16] on icon at bounding box center [549, 19] width 12 height 10
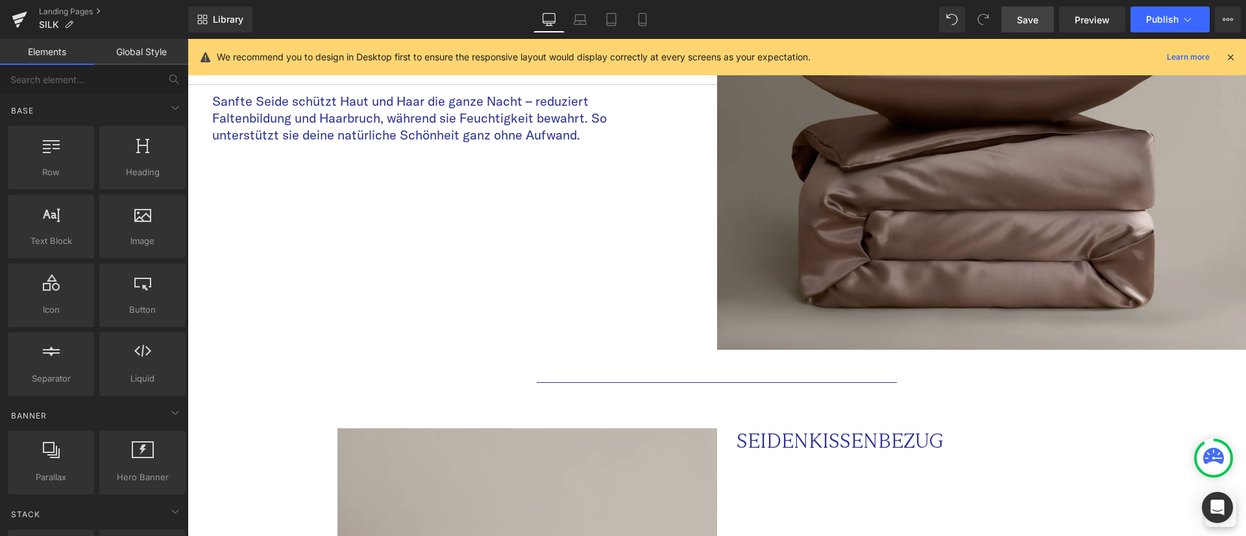
scroll to position [0, 0]
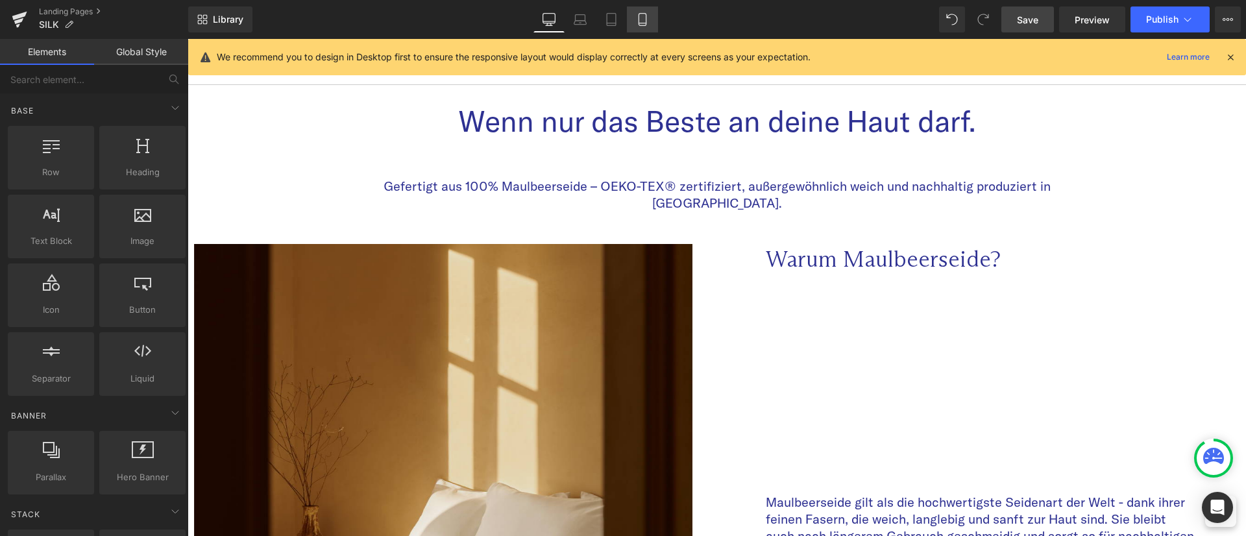
click at [643, 18] on icon at bounding box center [642, 19] width 13 height 13
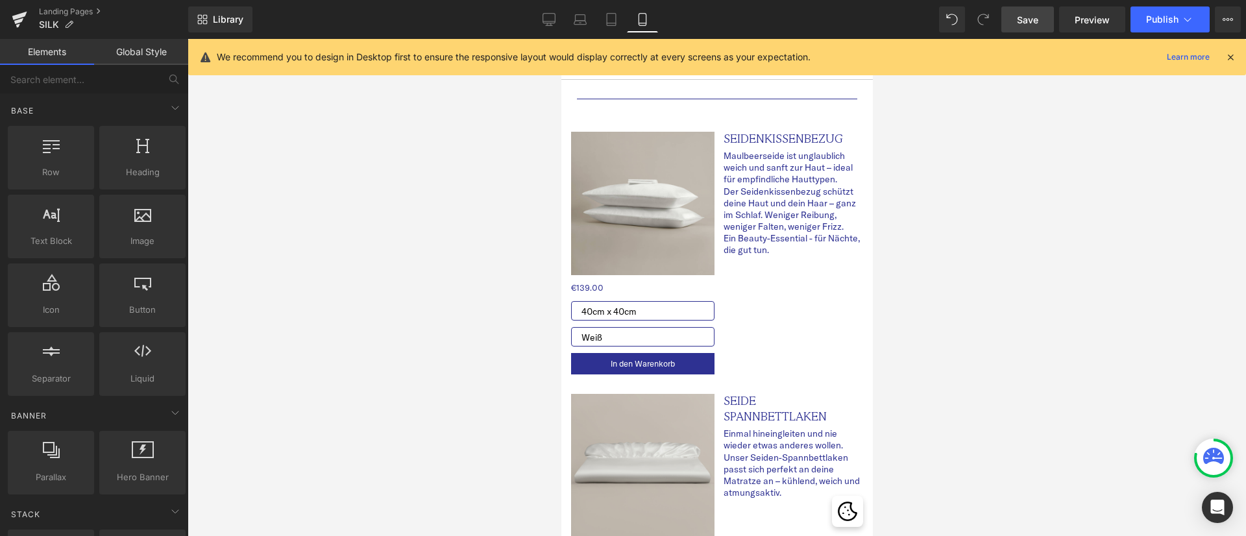
scroll to position [455, 0]
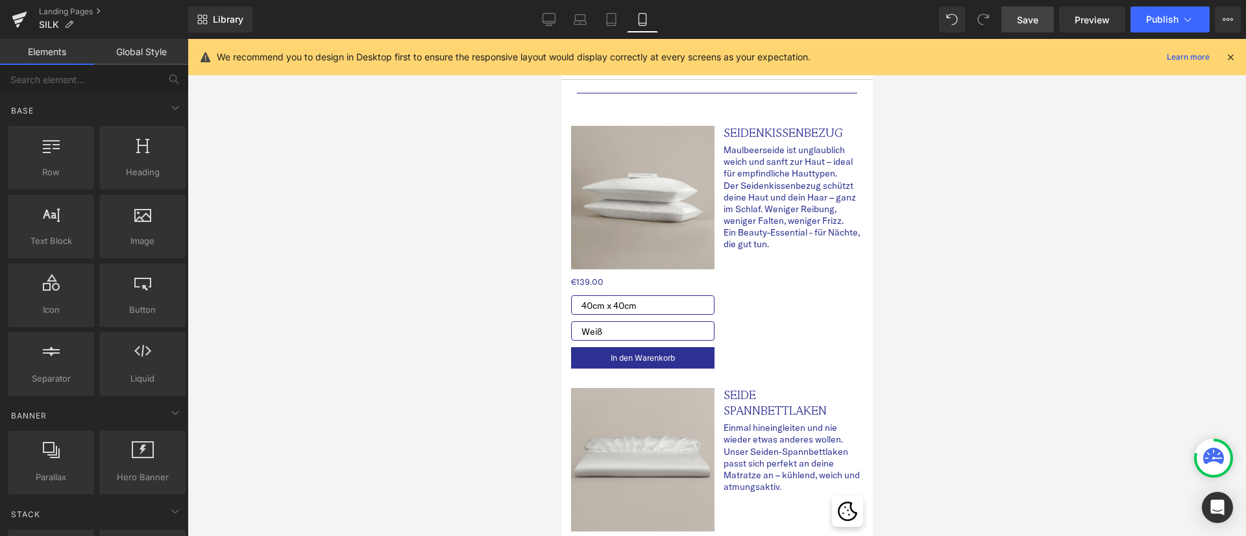
drag, startPoint x: 866, startPoint y: 164, endPoint x: 1432, endPoint y: 228, distance: 570.0
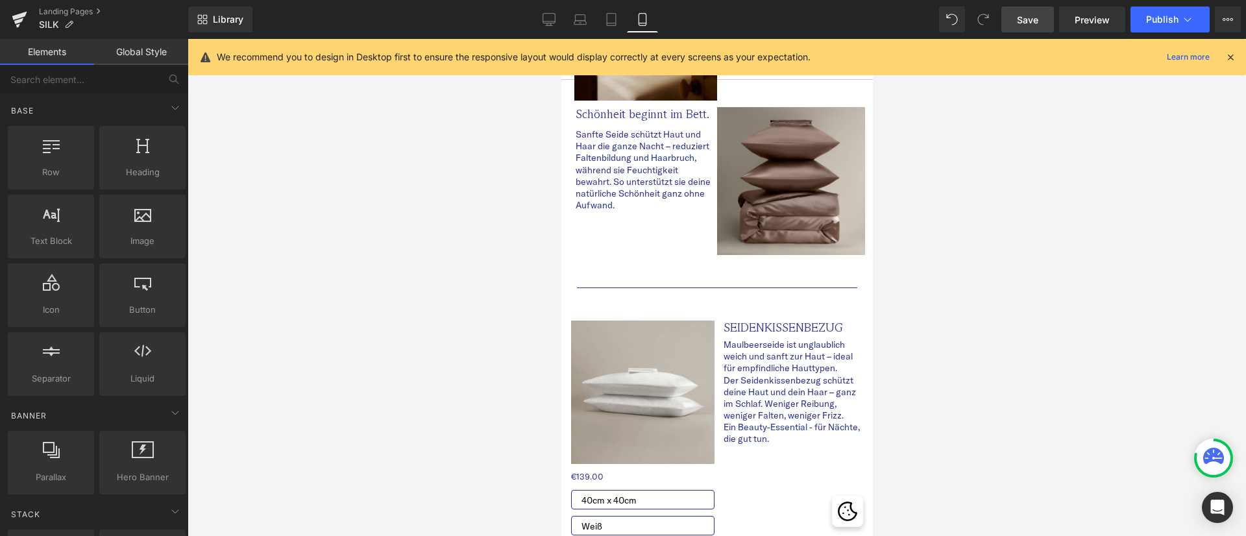
scroll to position [0, 0]
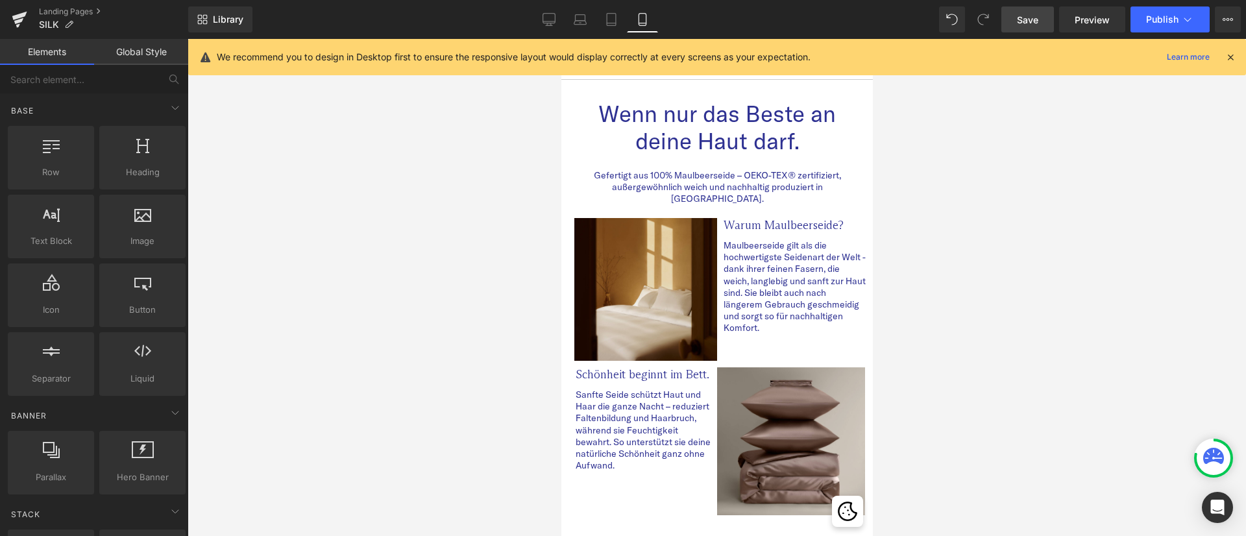
click at [1019, 23] on span "Save" at bounding box center [1027, 20] width 21 height 14
click at [753, 121] on h3 "Wenn nur das Beste an deine Haut darf." at bounding box center [716, 127] width 292 height 54
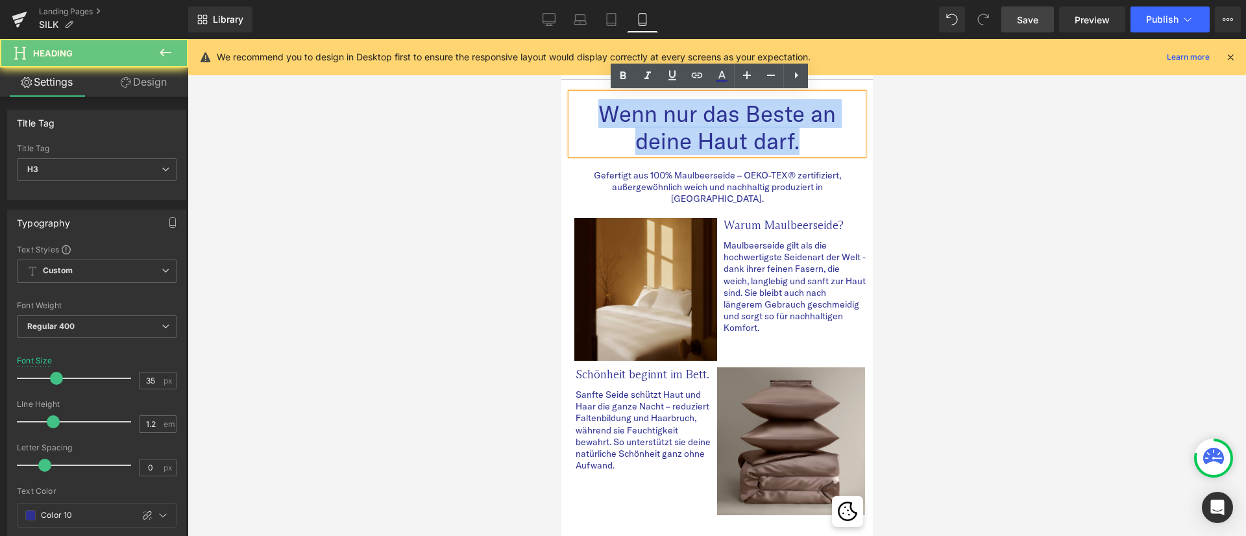
click at [753, 121] on h3 "Wenn nur das Beste an deine Haut darf." at bounding box center [716, 127] width 292 height 54
paste div
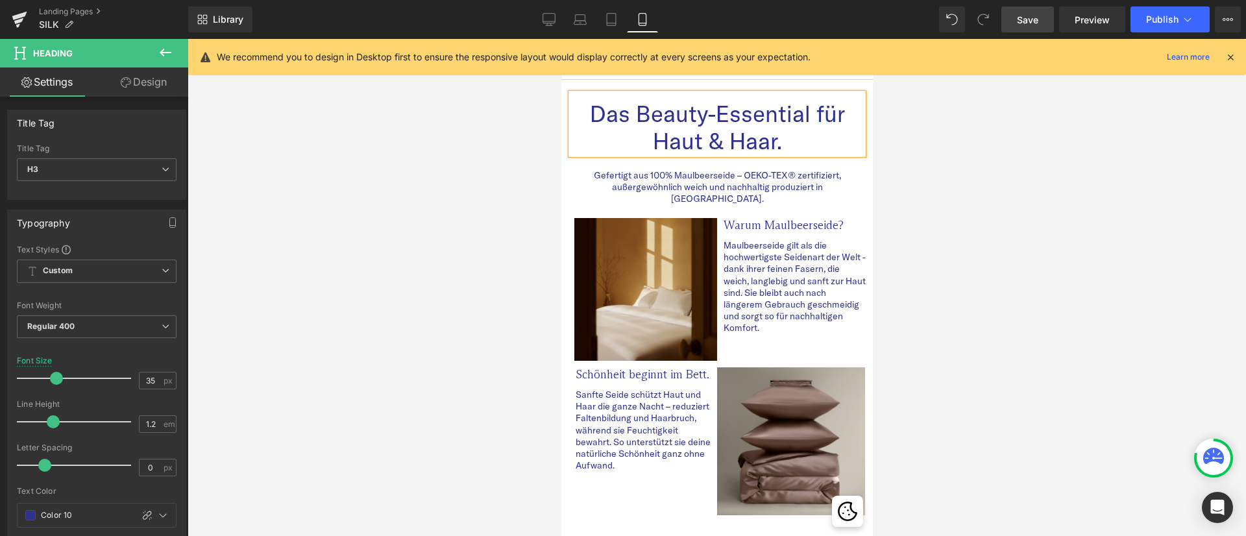
click at [1065, 208] on div at bounding box center [716, 287] width 1058 height 497
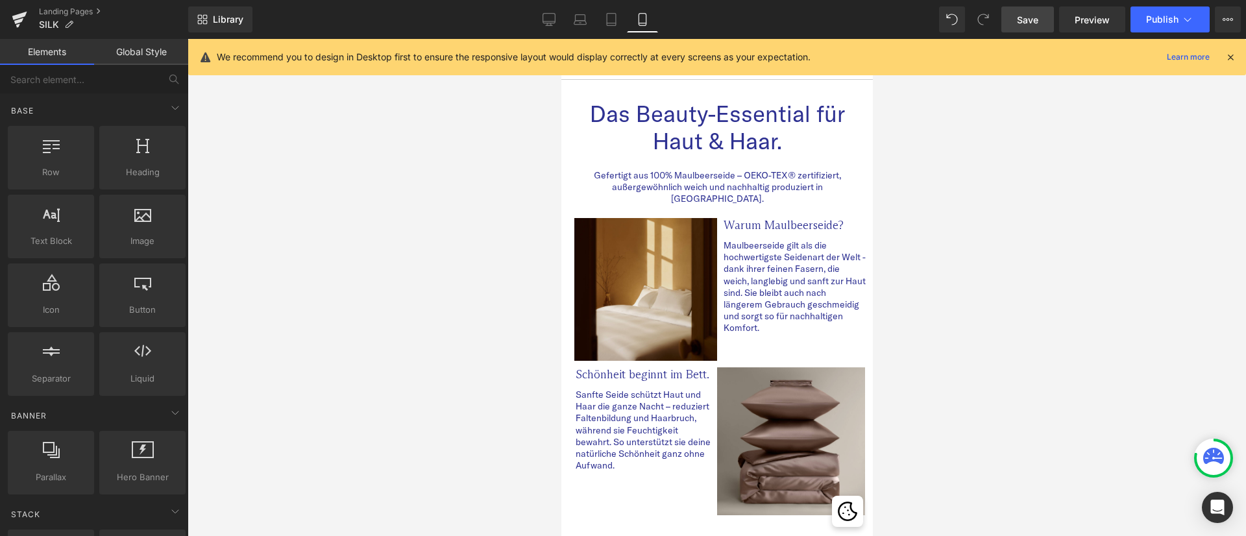
click at [1007, 331] on div at bounding box center [716, 287] width 1058 height 497
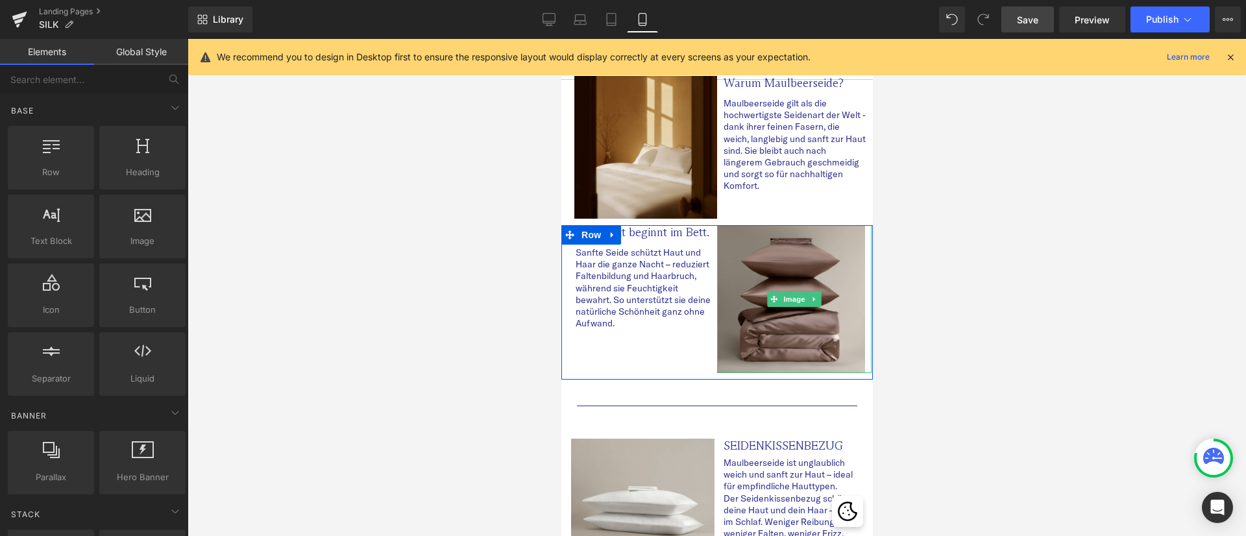
scroll to position [195, 0]
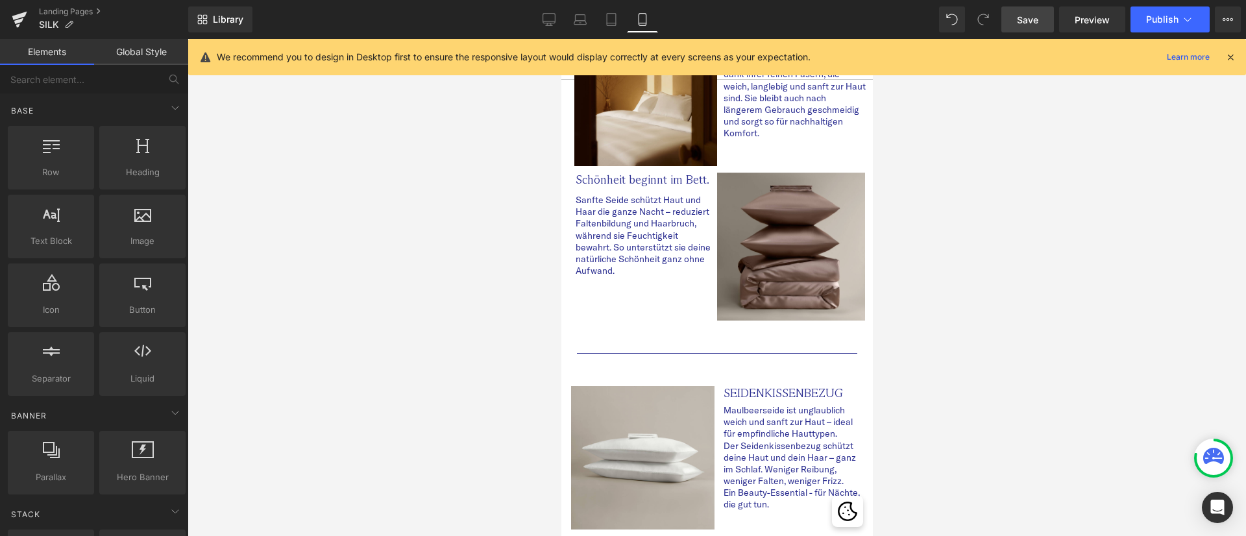
click at [1073, 347] on div at bounding box center [716, 287] width 1058 height 497
click at [999, 267] on div at bounding box center [716, 287] width 1058 height 497
click at [1004, 280] on div at bounding box center [716, 287] width 1058 height 497
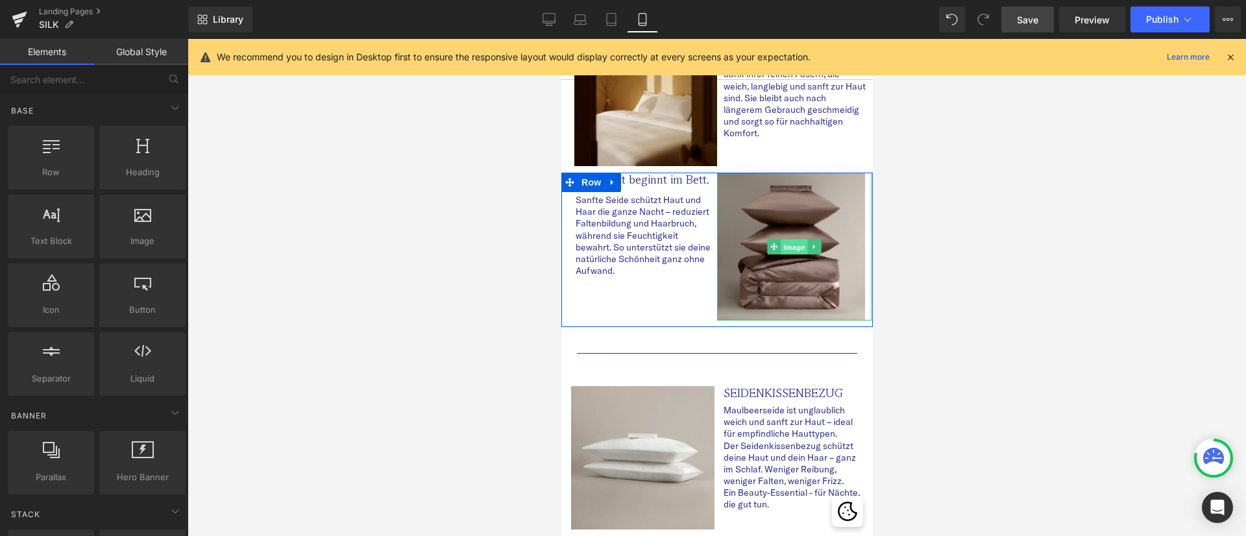
click at [794, 239] on span "Image" at bounding box center [793, 247] width 27 height 16
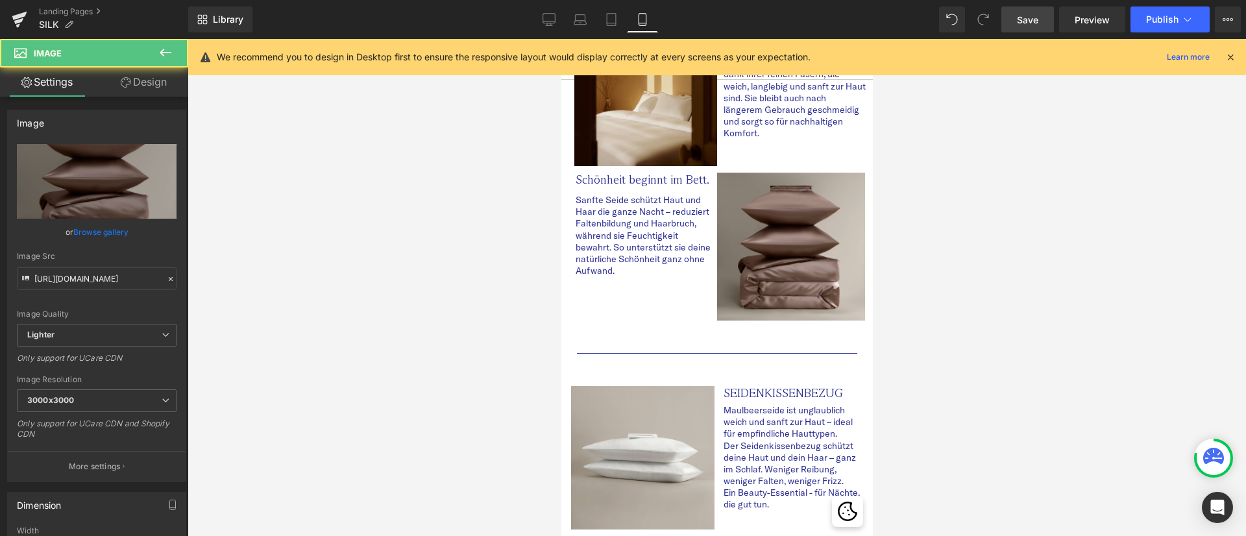
click at [950, 237] on div at bounding box center [716, 287] width 1058 height 497
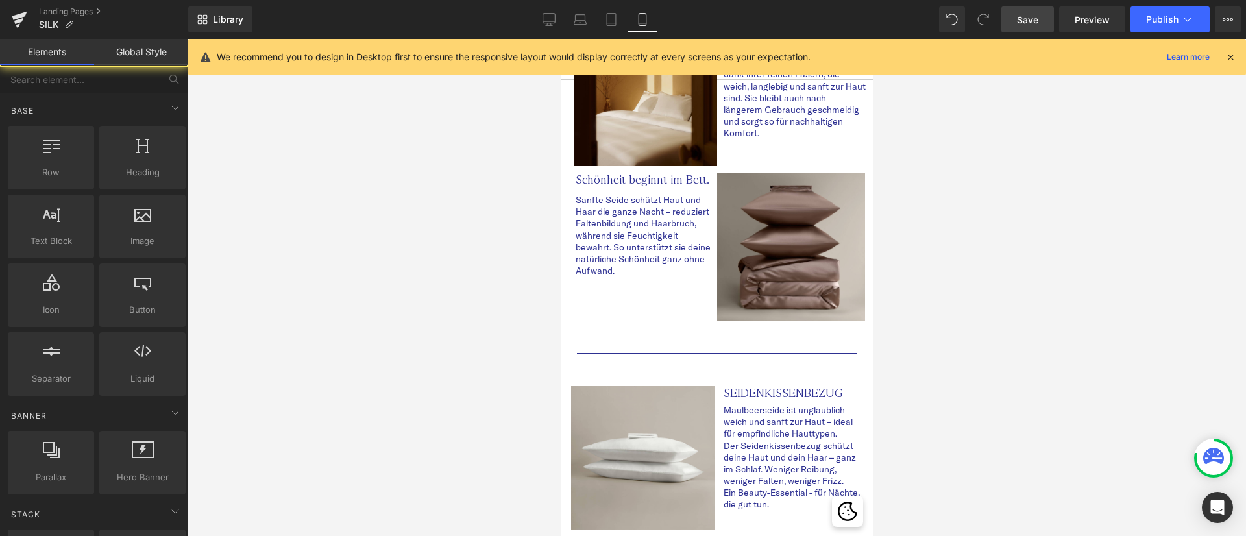
click at [286, 258] on div at bounding box center [716, 287] width 1058 height 497
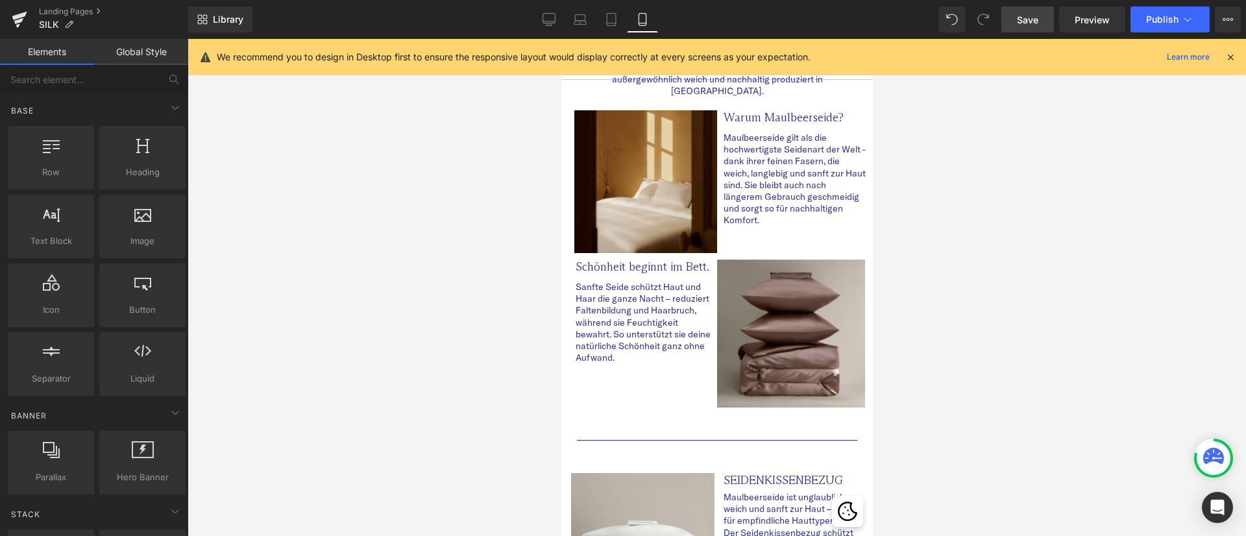
scroll to position [0, 0]
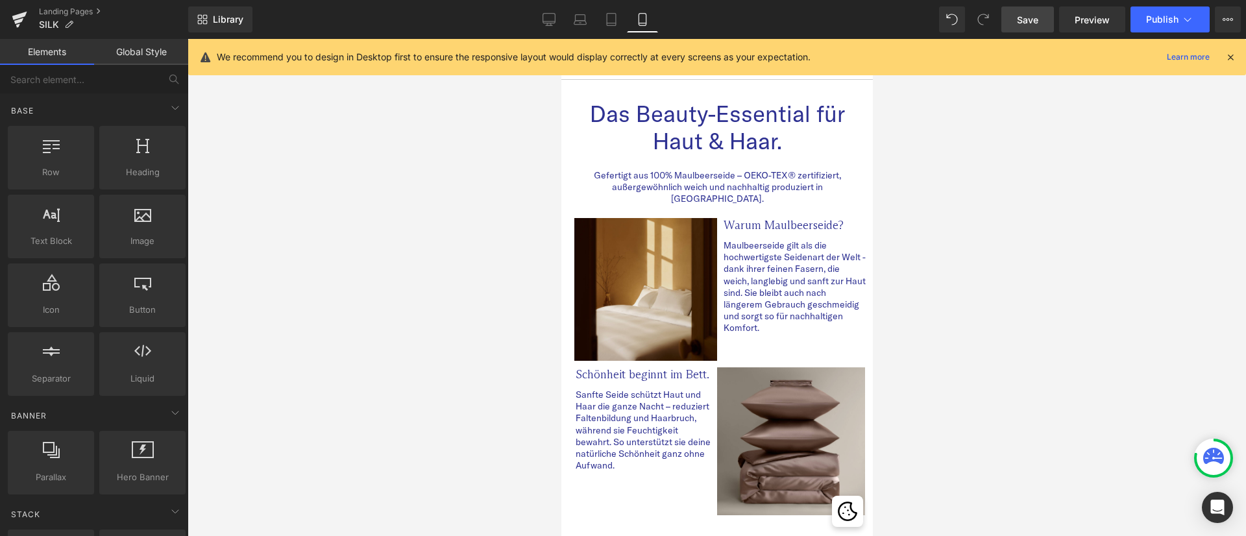
drag, startPoint x: 869, startPoint y: 325, endPoint x: 1525, endPoint y: 74, distance: 702.9
click at [1035, 14] on span "Save" at bounding box center [1027, 20] width 21 height 14
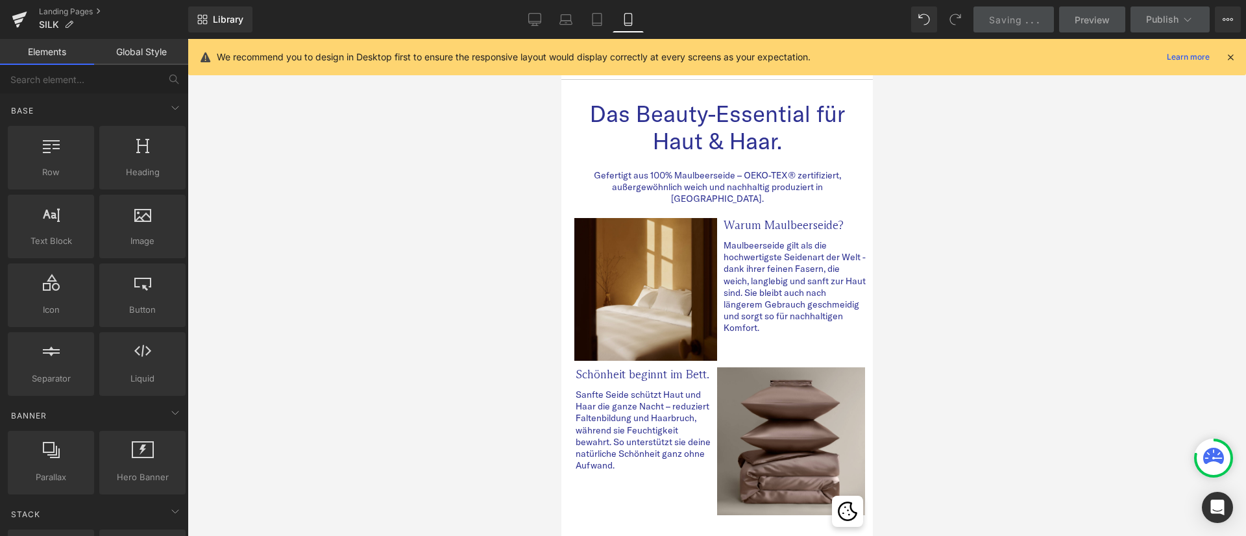
drag, startPoint x: 864, startPoint y: 106, endPoint x: 1535, endPoint y: 165, distance: 673.3
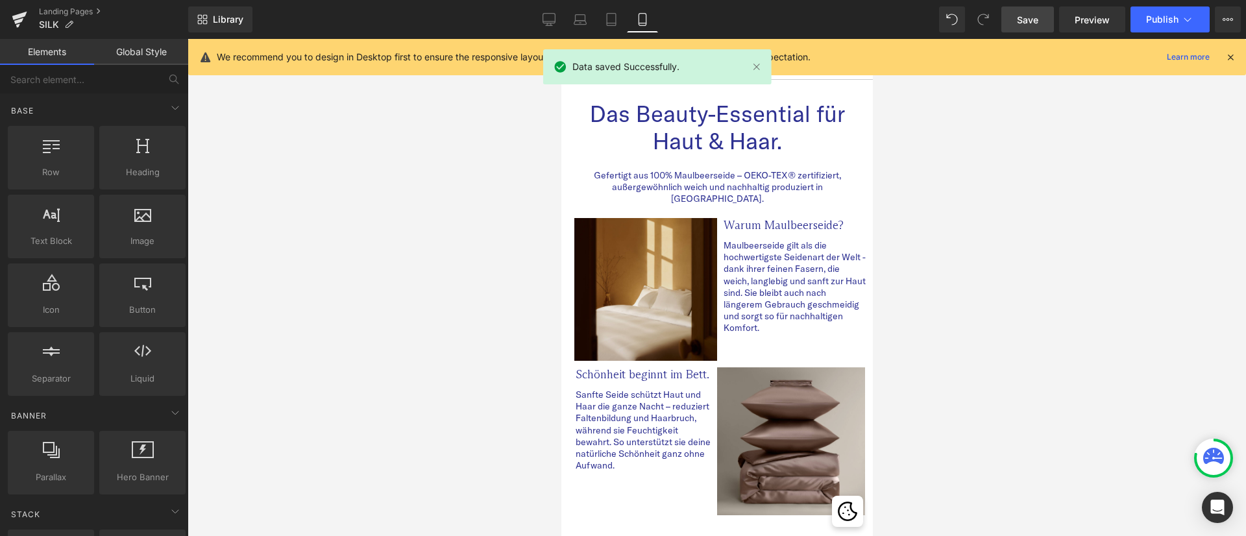
click at [871, 17] on div "Library Mobile Desktop Laptop Tablet Mobile Save Preview Publish Scheduled View…" at bounding box center [716, 19] width 1057 height 26
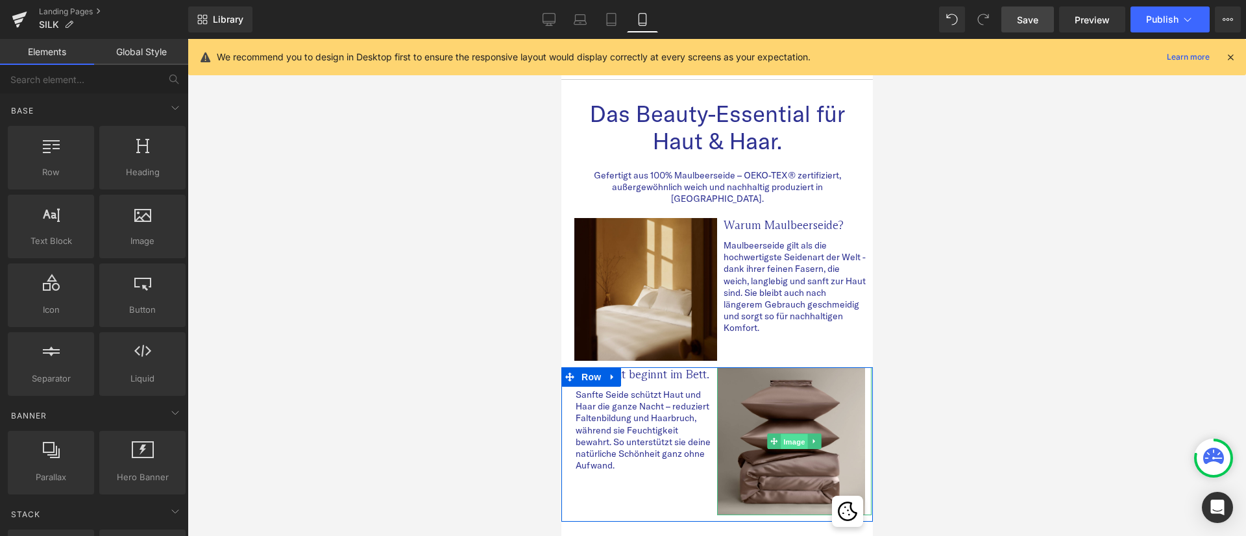
click at [789, 433] on span "Image" at bounding box center [793, 441] width 27 height 16
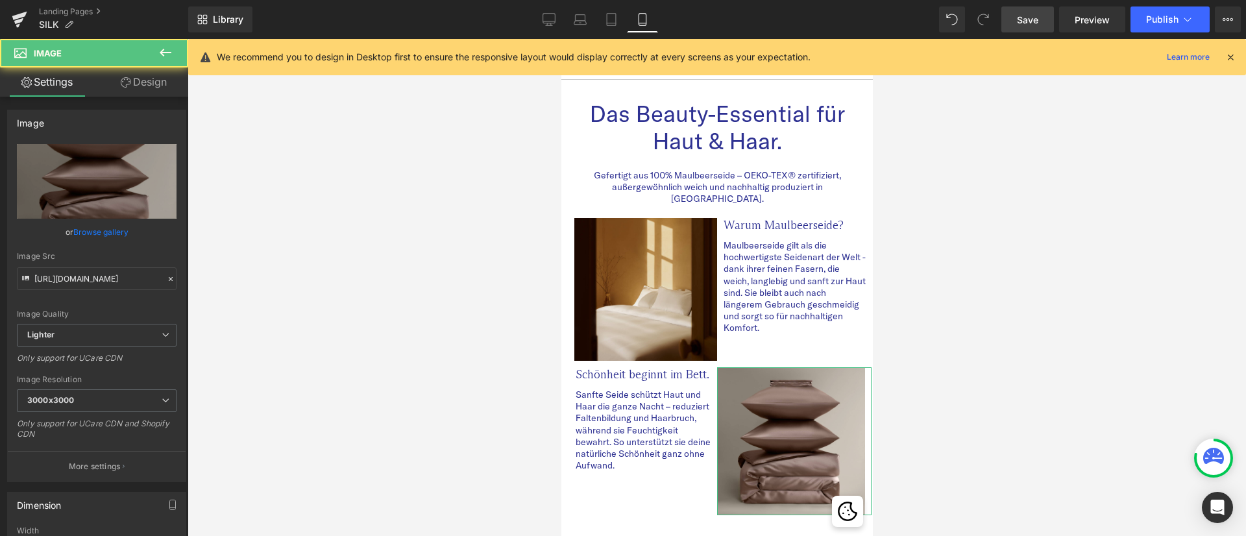
click at [156, 82] on link "Design" at bounding box center [144, 81] width 94 height 29
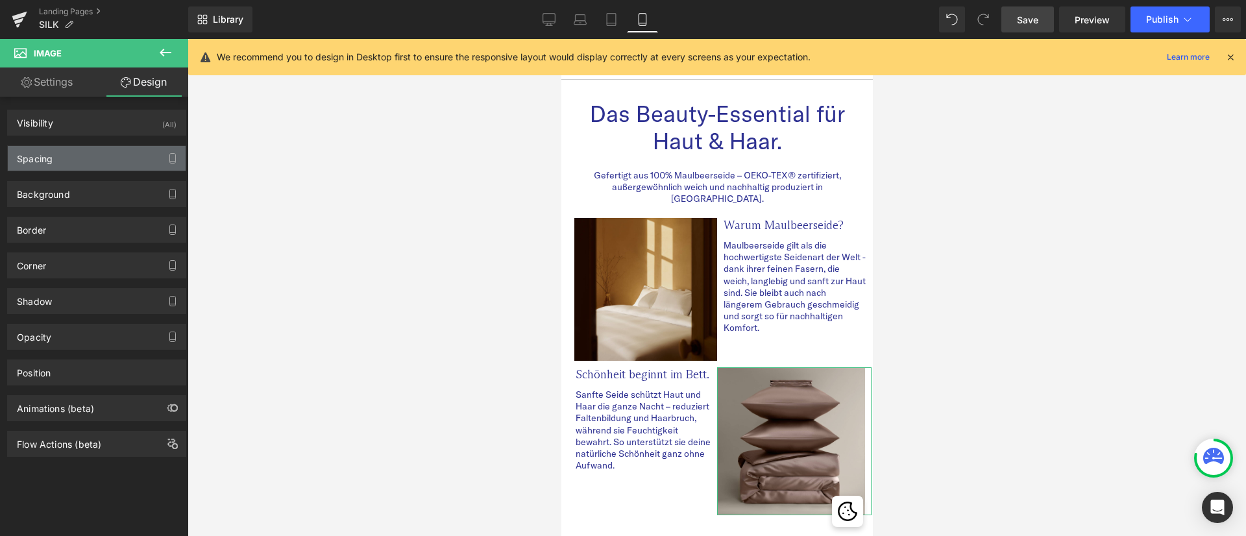
click at [86, 154] on div "Spacing" at bounding box center [97, 158] width 178 height 25
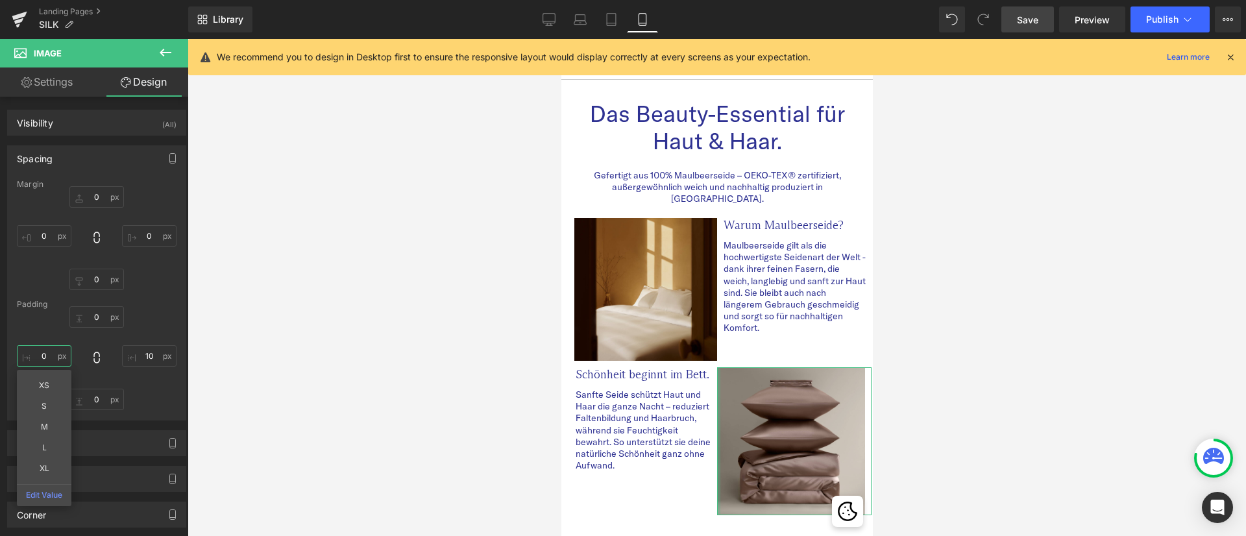
click at [51, 350] on input "0" at bounding box center [44, 355] width 54 height 21
type input "10"
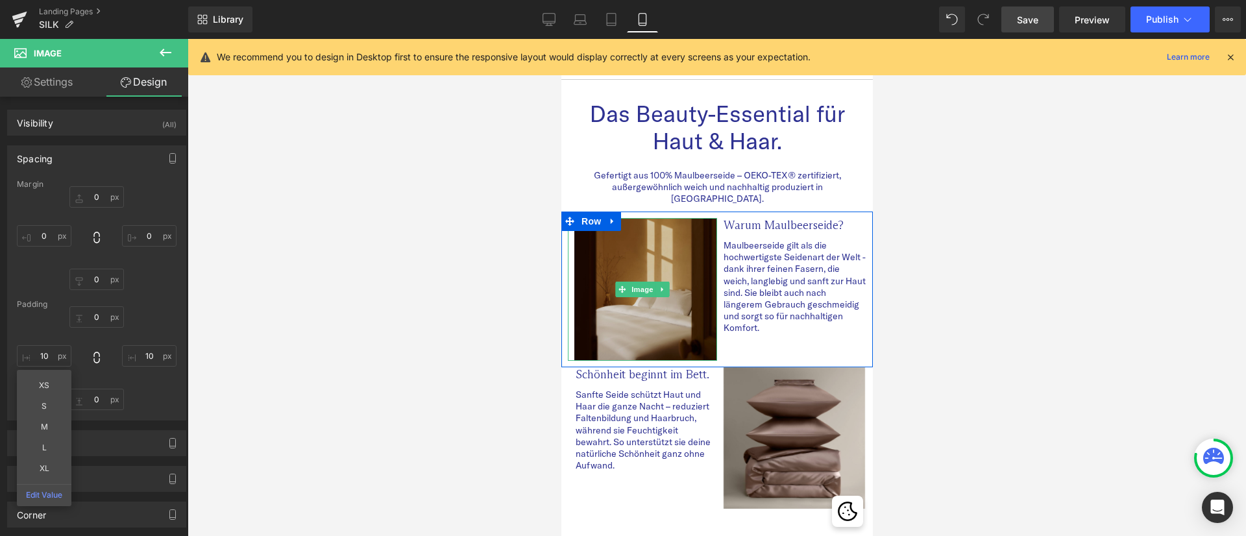
click at [634, 282] on span "Image" at bounding box center [641, 290] width 27 height 16
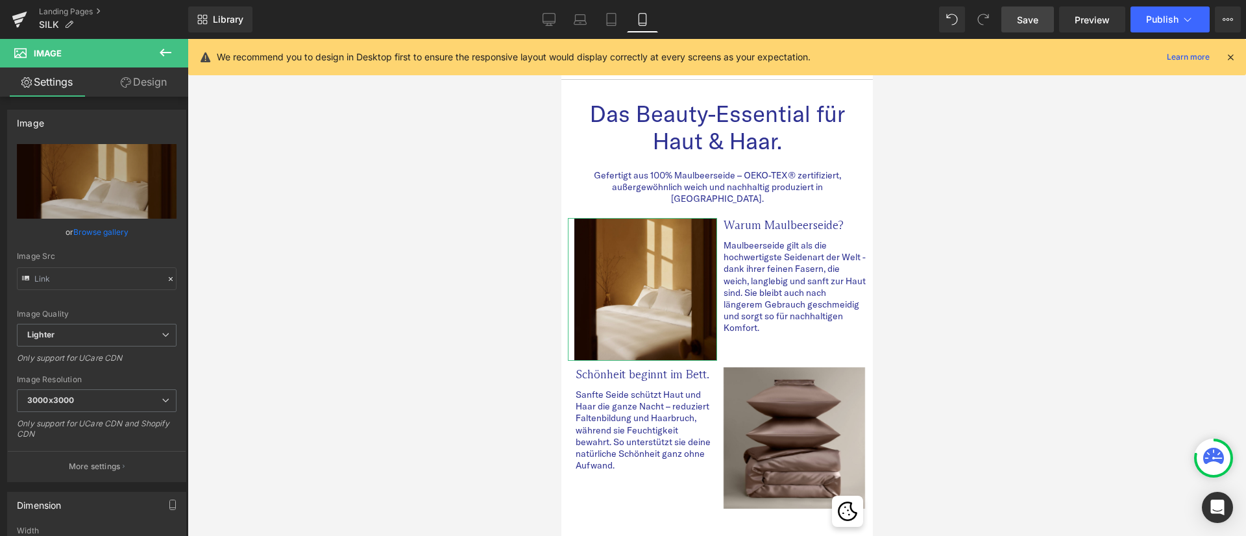
click at [132, 84] on link "Design" at bounding box center [144, 81] width 94 height 29
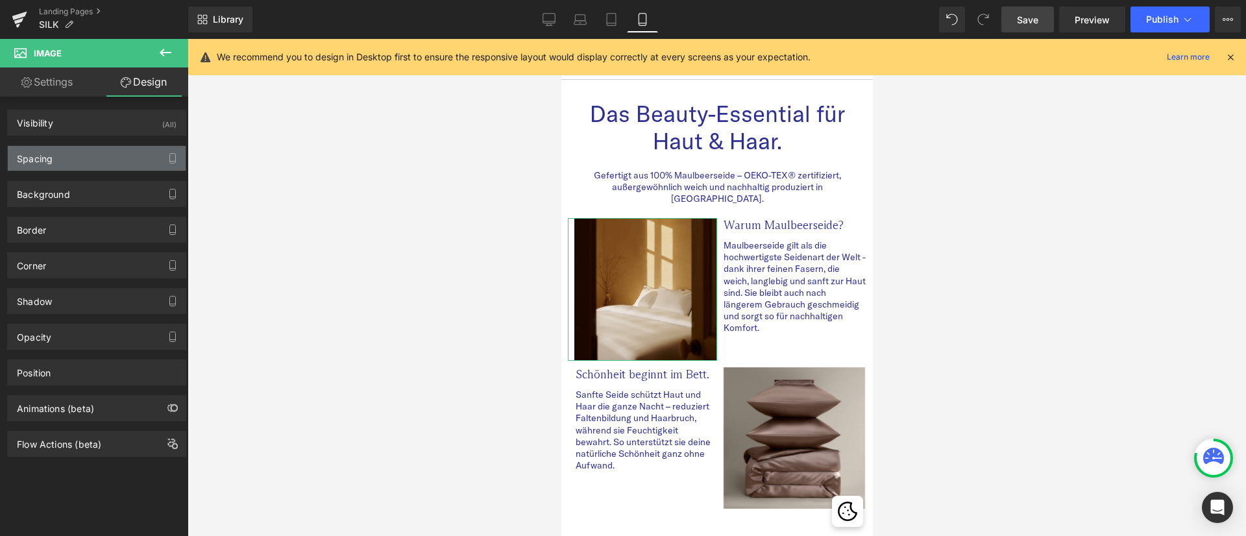
click at [119, 162] on div "Spacing" at bounding box center [97, 158] width 178 height 25
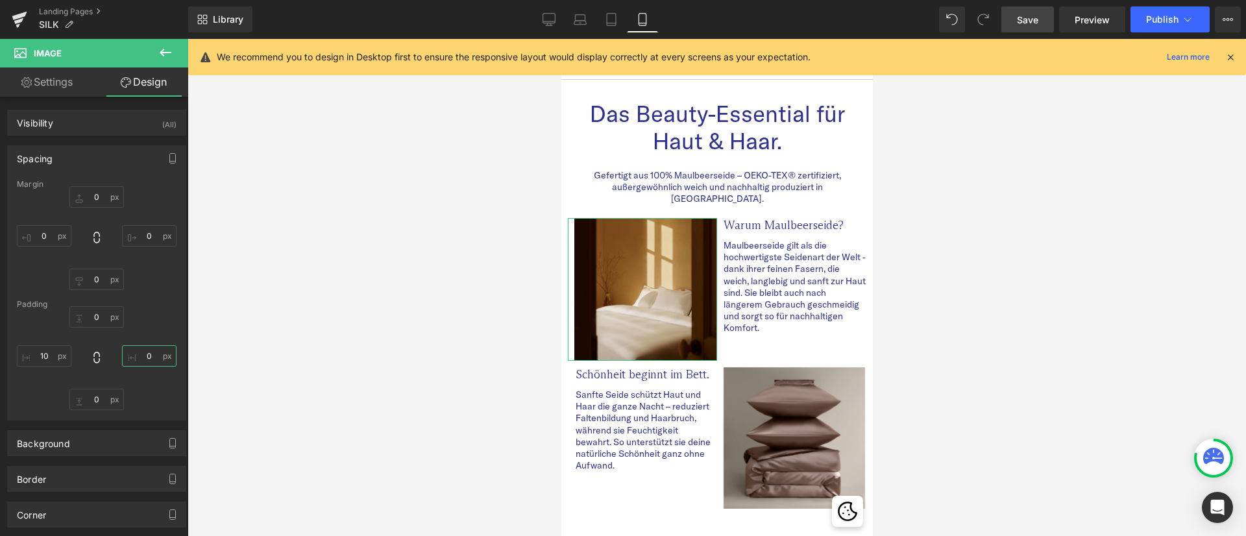
click at [147, 355] on input "0" at bounding box center [149, 355] width 54 height 21
type input "10"
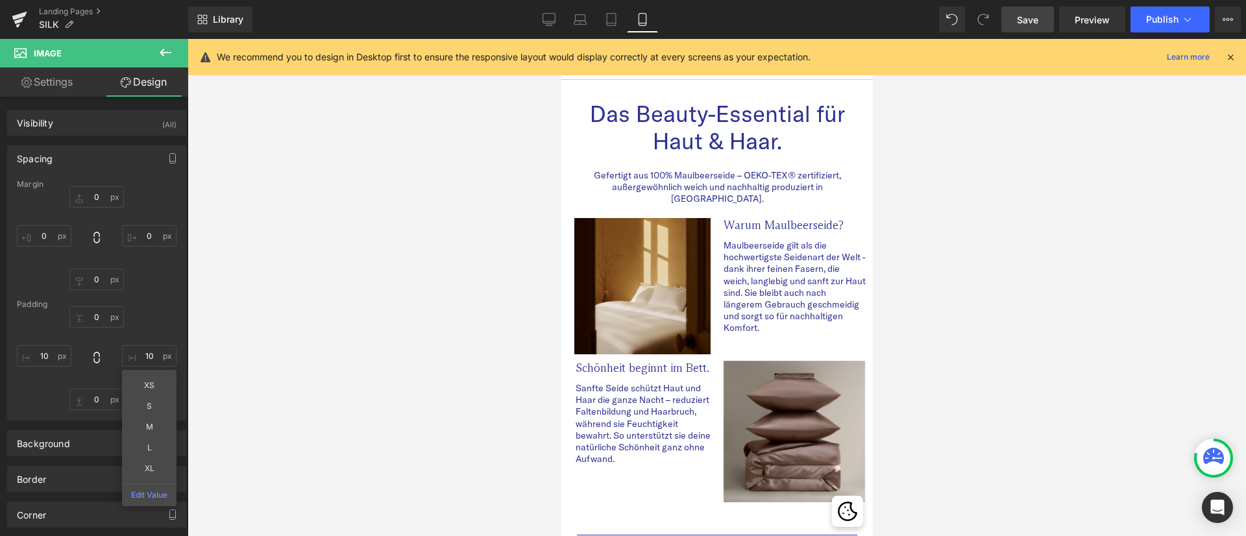
click at [1033, 355] on div at bounding box center [716, 287] width 1058 height 497
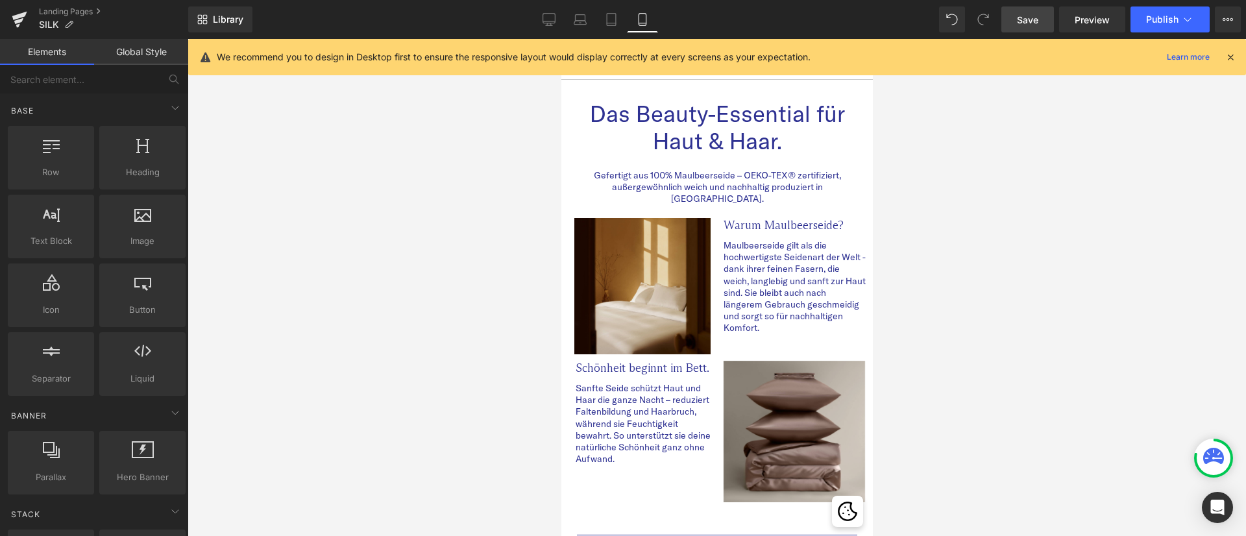
click at [1032, 341] on div at bounding box center [716, 287] width 1058 height 497
click at [1019, 16] on span "Save" at bounding box center [1027, 20] width 21 height 14
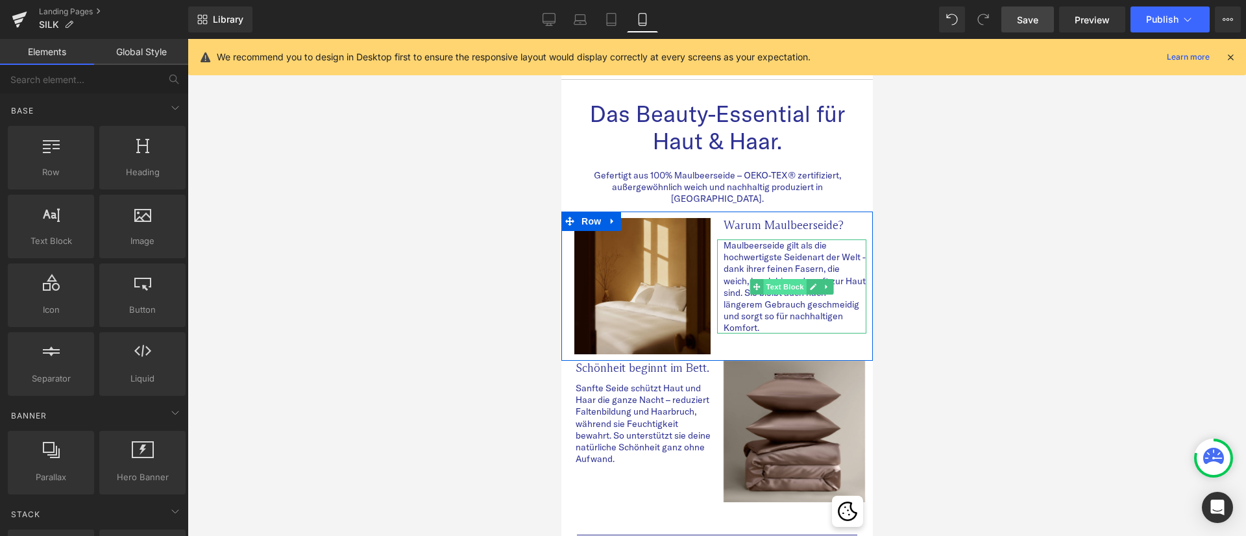
click at [781, 279] on span "Text Block" at bounding box center [783, 287] width 43 height 16
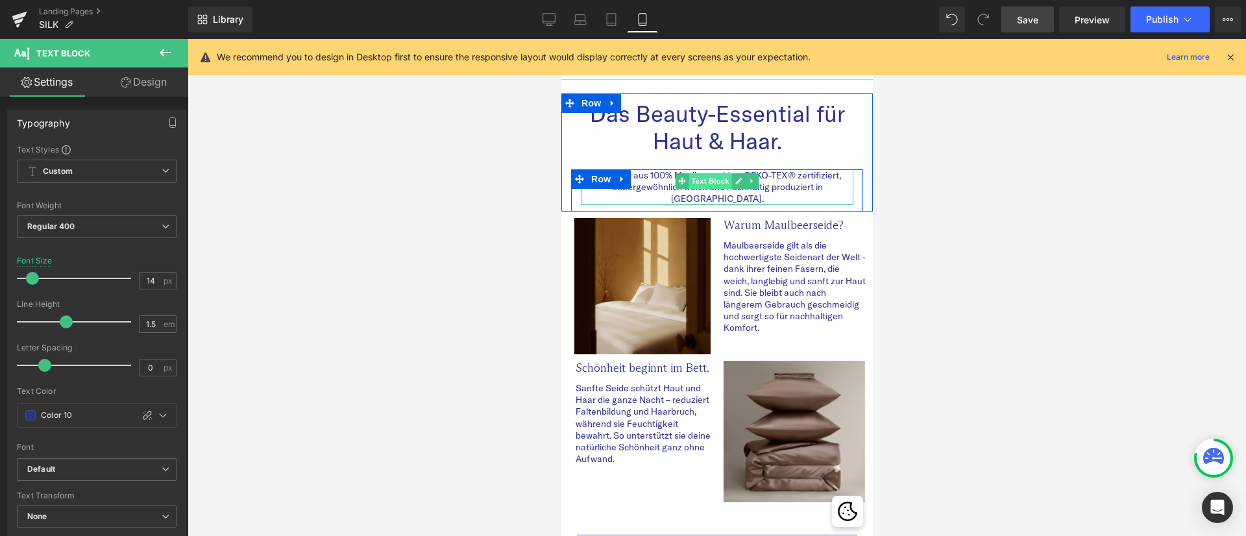
click at [701, 180] on span "Text Block" at bounding box center [709, 181] width 43 height 16
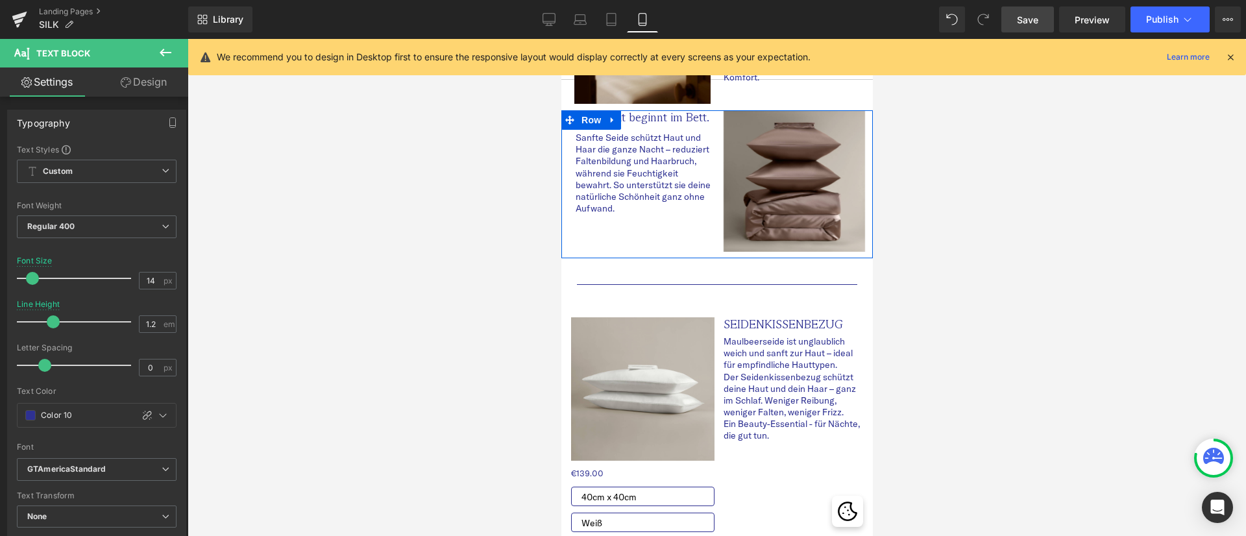
scroll to position [292, 0]
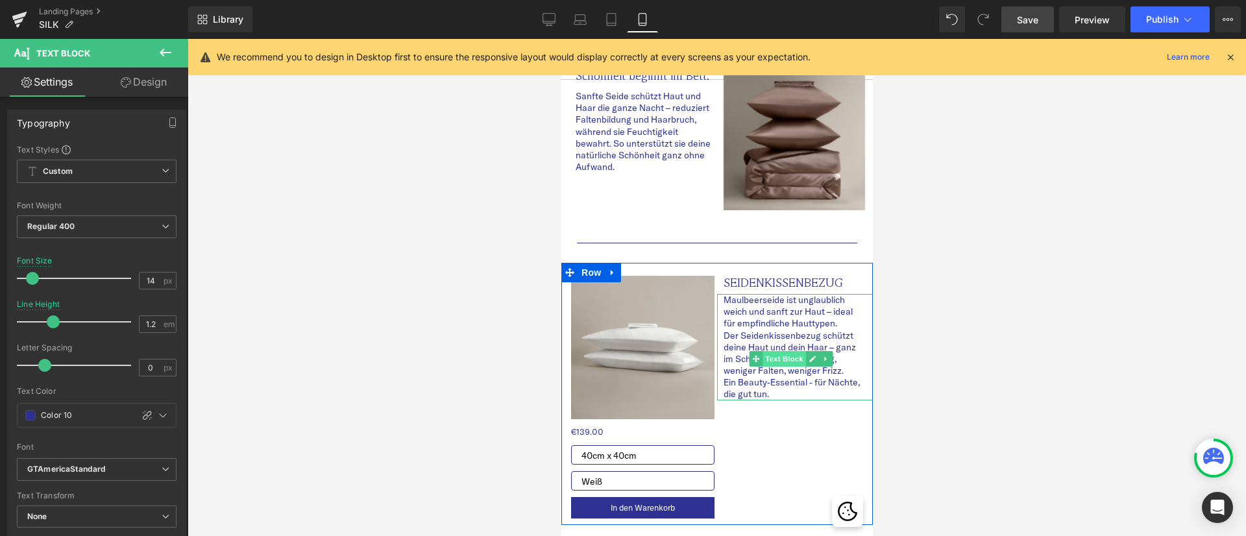
click at [773, 351] on span "Text Block" at bounding box center [783, 359] width 43 height 16
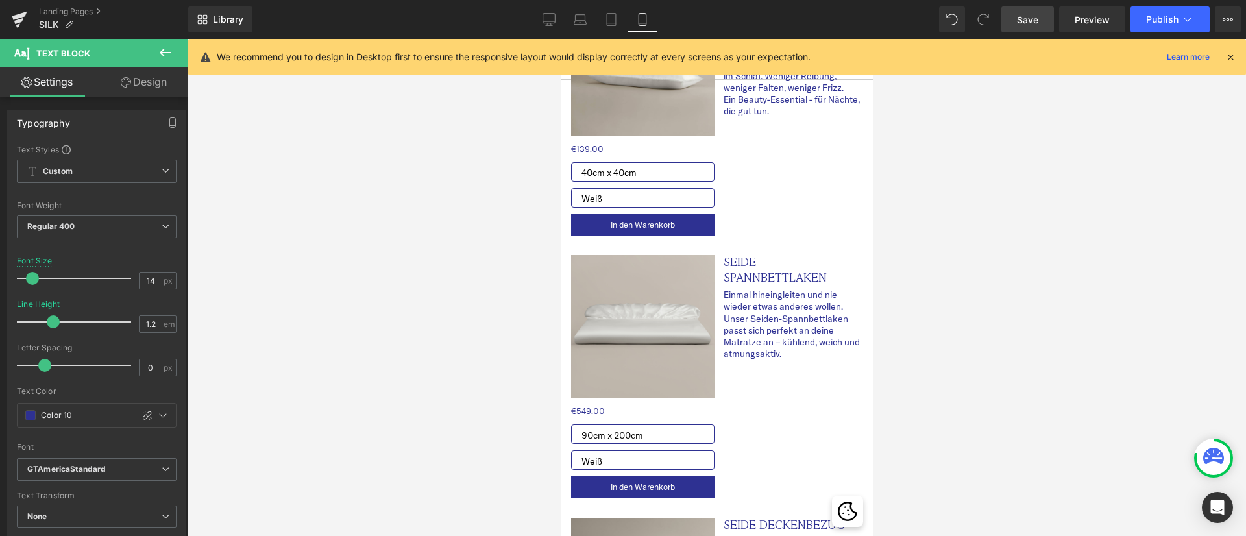
scroll to position [584, 0]
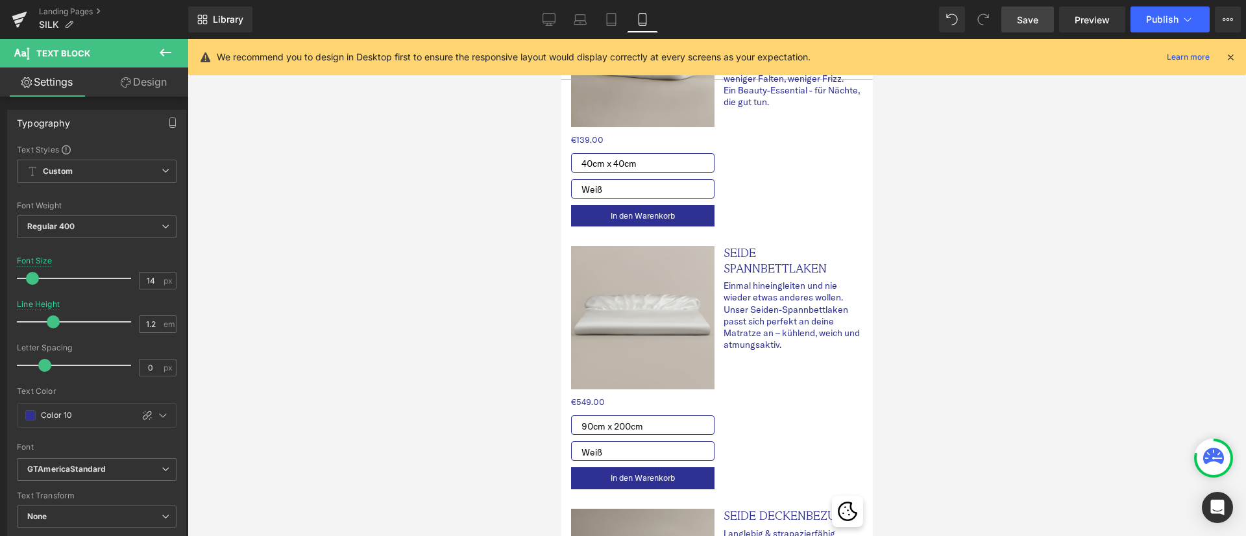
click at [979, 317] on div at bounding box center [716, 287] width 1058 height 497
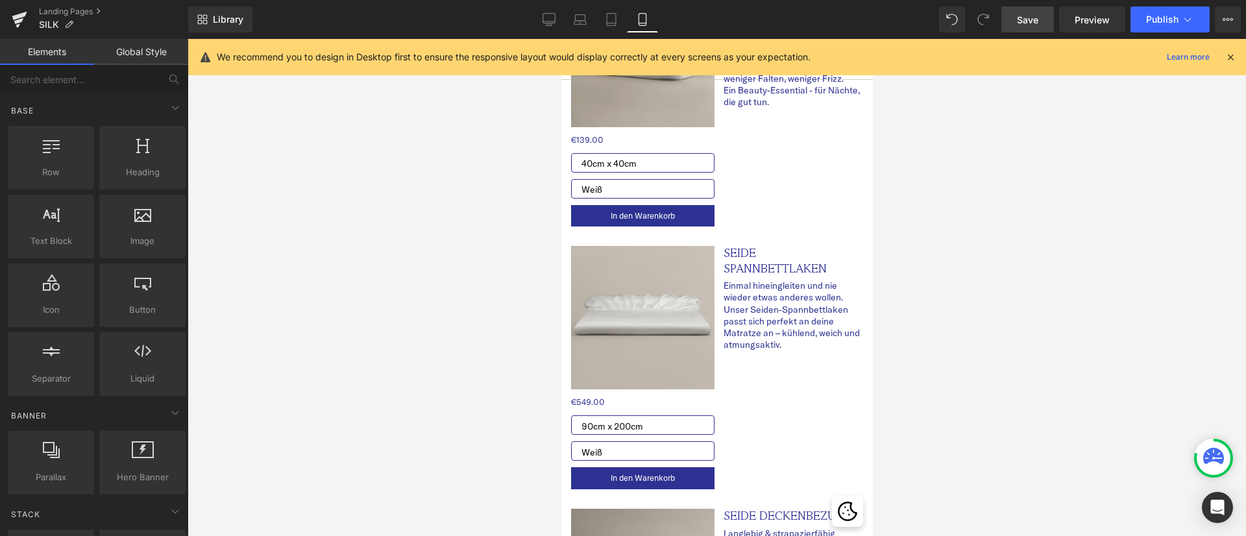
click at [979, 317] on div at bounding box center [716, 287] width 1058 height 497
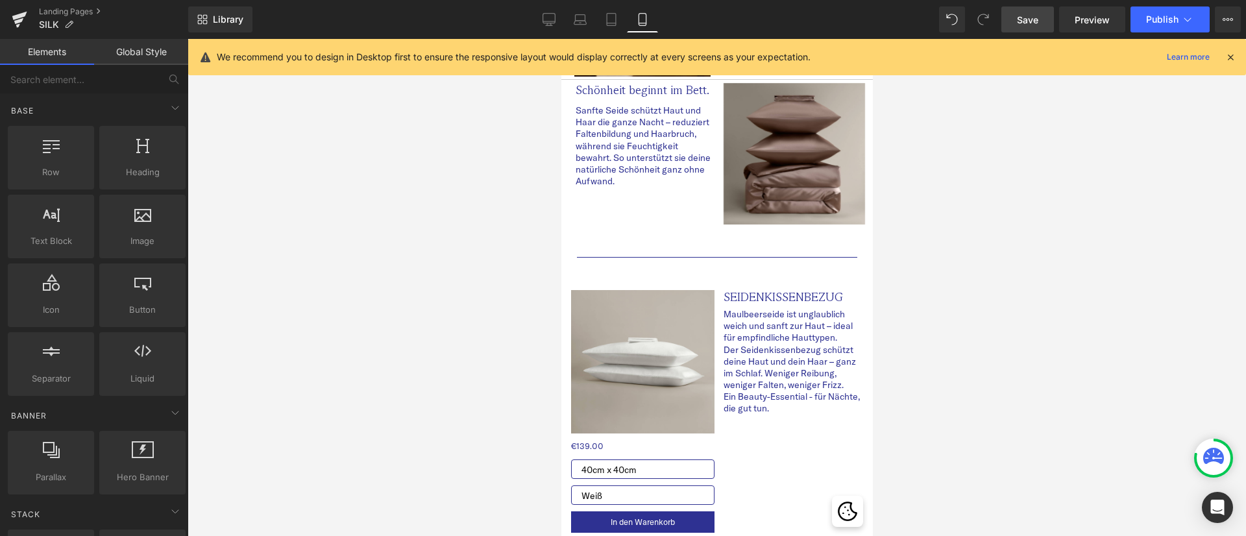
scroll to position [0, 0]
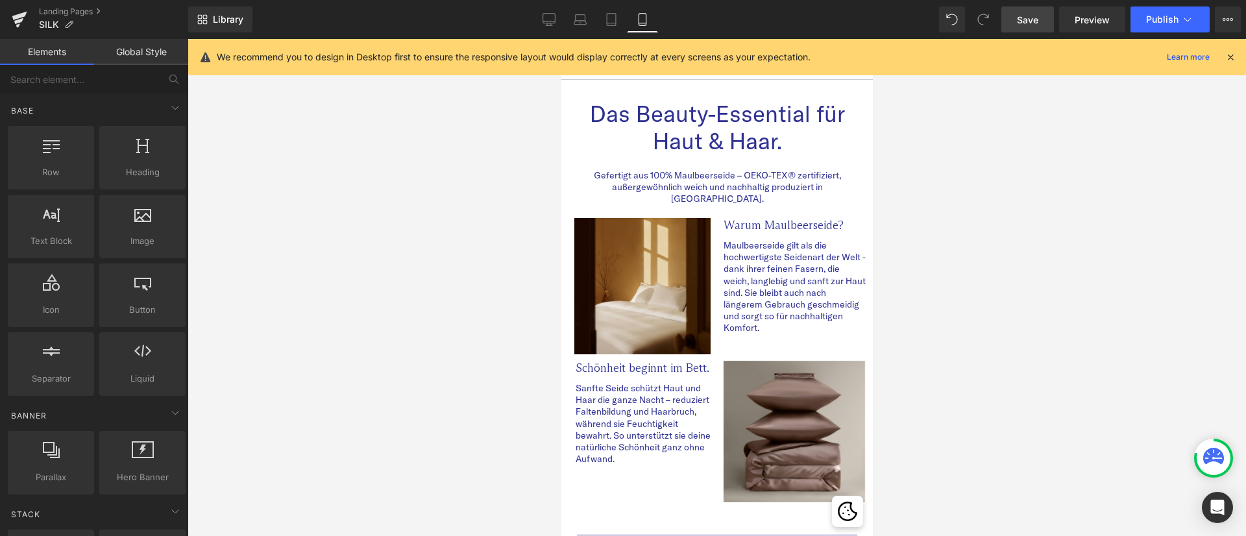
click at [1027, 18] on span "Save" at bounding box center [1027, 20] width 21 height 14
click at [1036, 9] on link "Save" at bounding box center [1027, 19] width 53 height 26
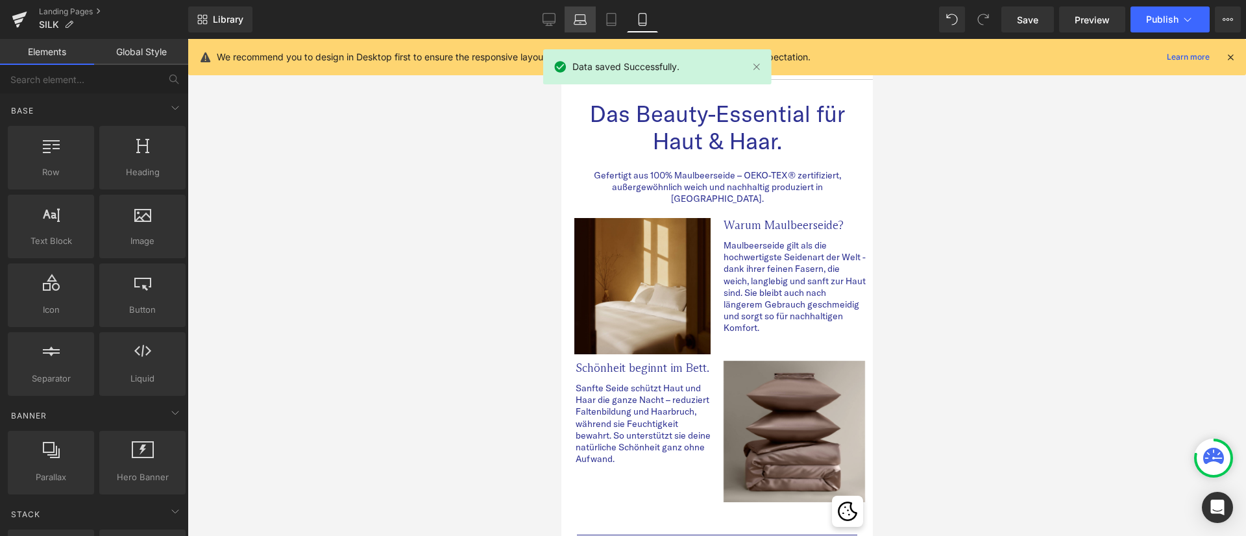
drag, startPoint x: 544, startPoint y: 17, endPoint x: 578, endPoint y: 30, distance: 36.4
click at [544, 16] on icon at bounding box center [548, 19] width 13 height 13
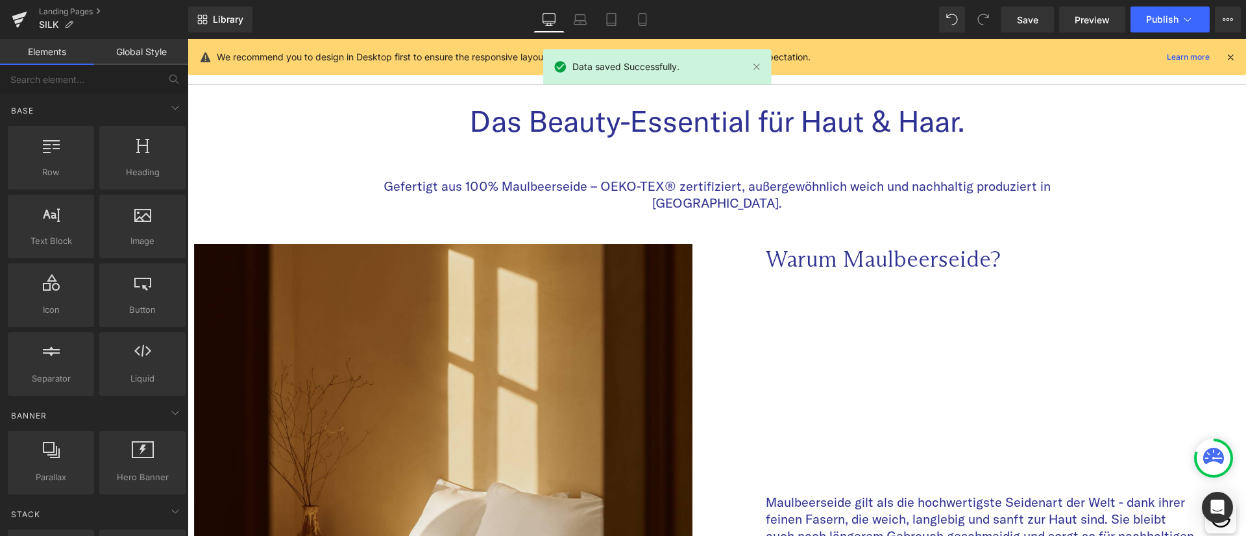
scroll to position [40, 0]
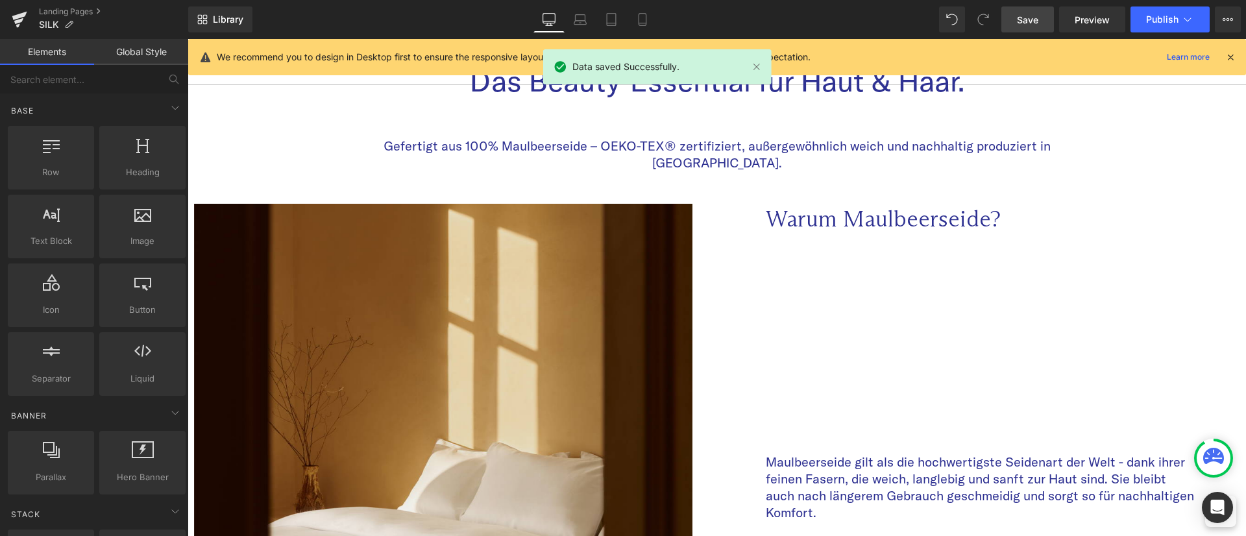
click at [1032, 10] on link "Save" at bounding box center [1027, 19] width 53 height 26
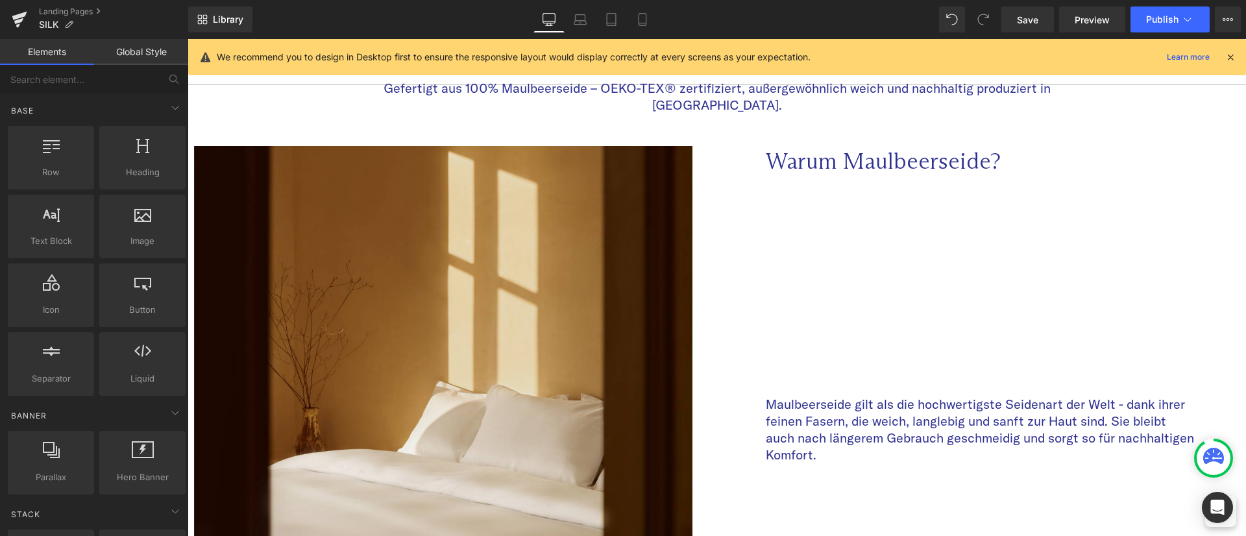
scroll to position [0, 0]
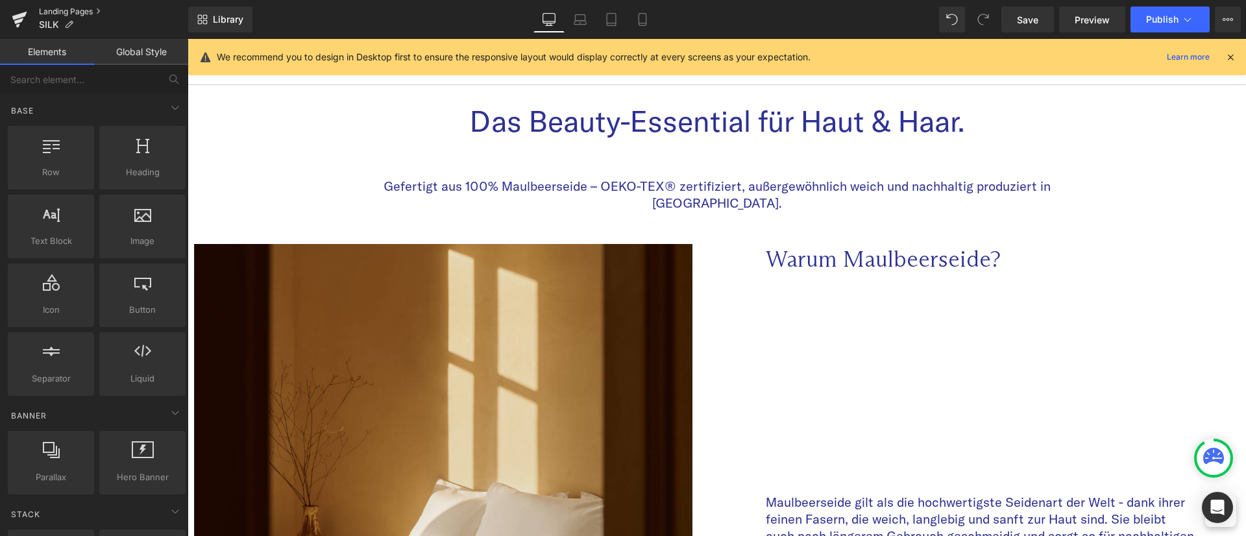
click at [84, 10] on link "Landing Pages" at bounding box center [113, 11] width 149 height 10
